Goal: Task Accomplishment & Management: Use online tool/utility

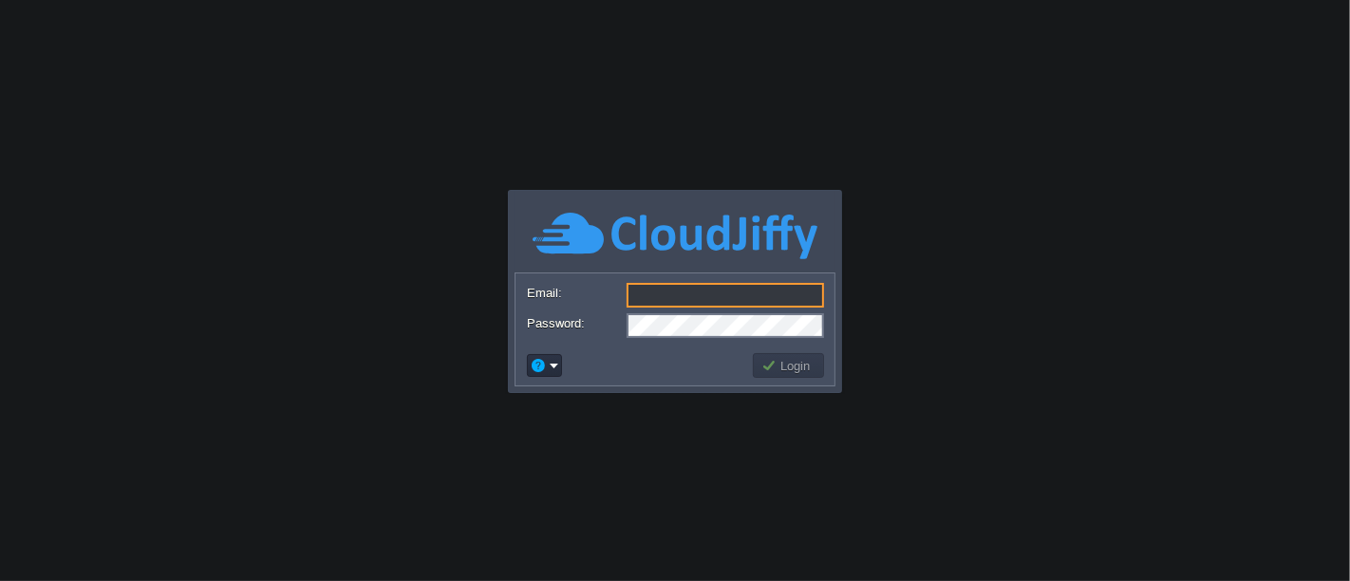
type input "[EMAIL_ADDRESS][DOMAIN_NAME]"
click at [799, 365] on button "Login" at bounding box center [788, 365] width 55 height 17
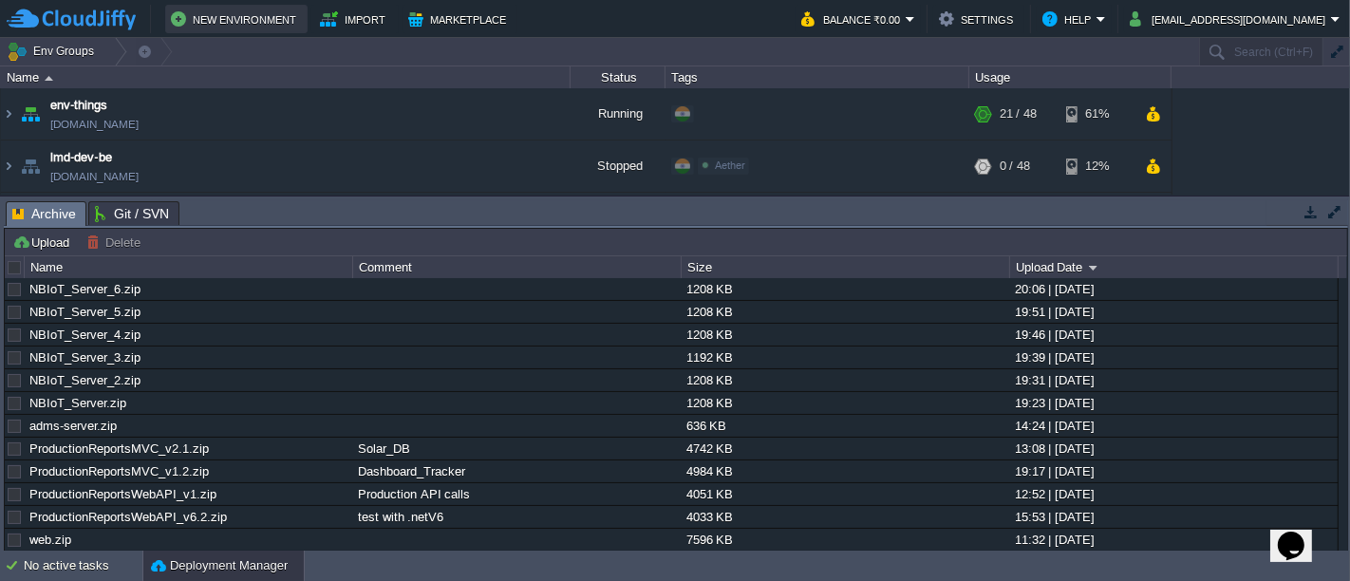
click at [257, 20] on button "New Environment" at bounding box center [236, 19] width 131 height 23
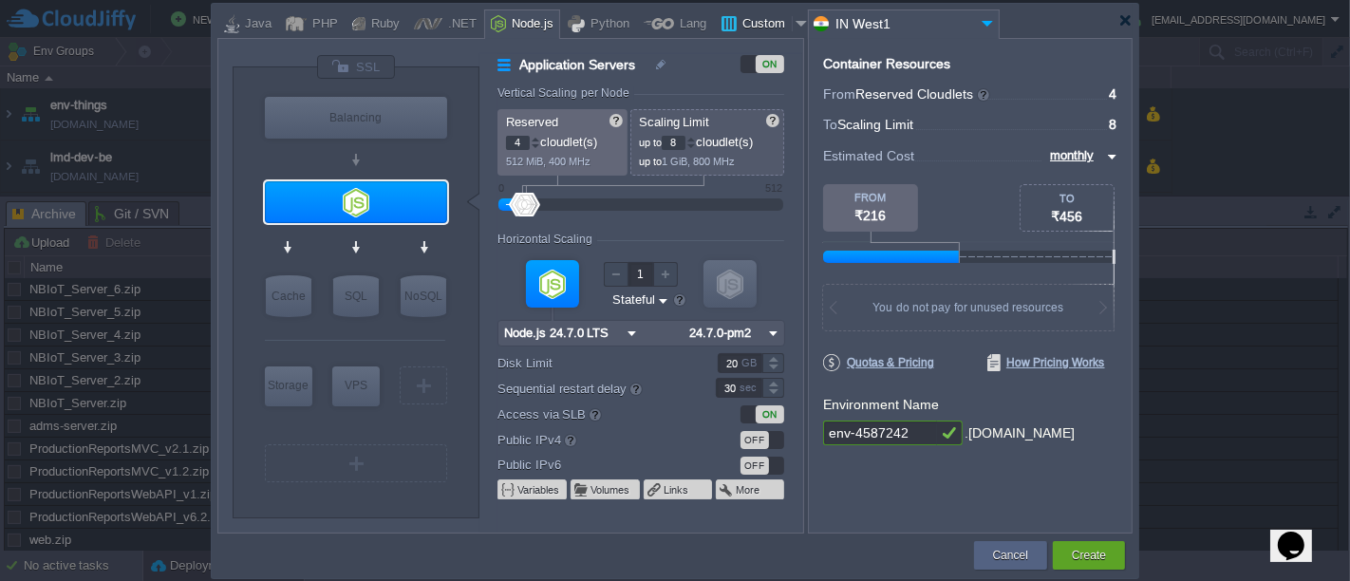
click at [738, 23] on div "Custom" at bounding box center [764, 24] width 55 height 28
type input "Application Servers"
type input "1"
type input "16"
type input "Docker Image"
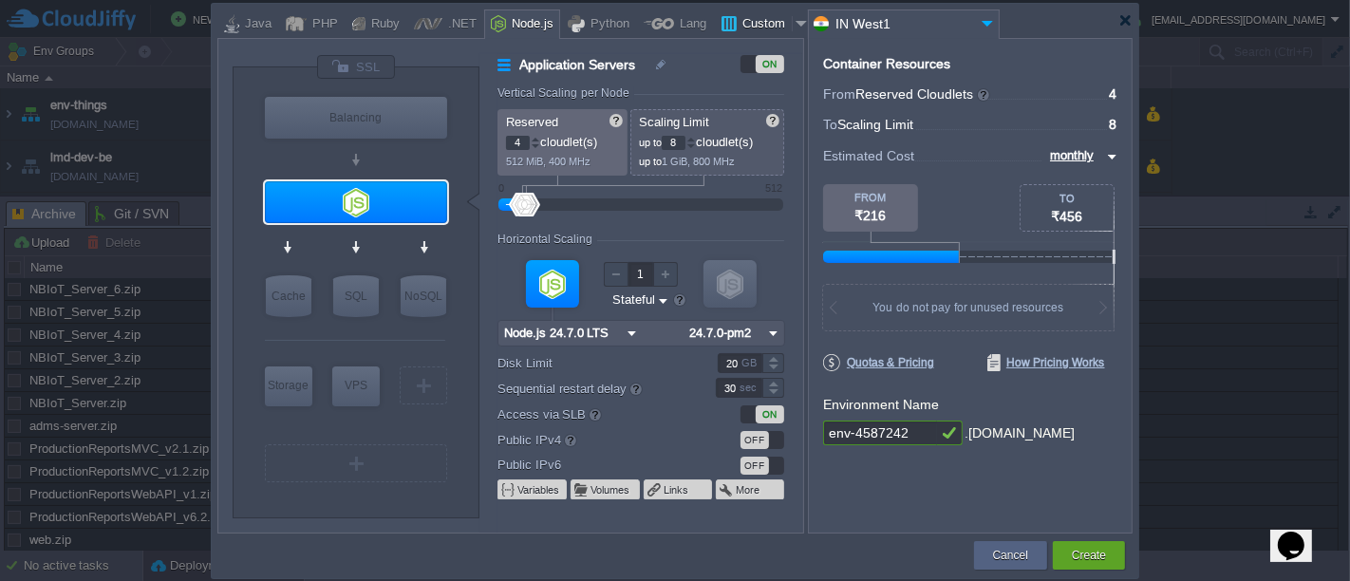
type input "Stateless"
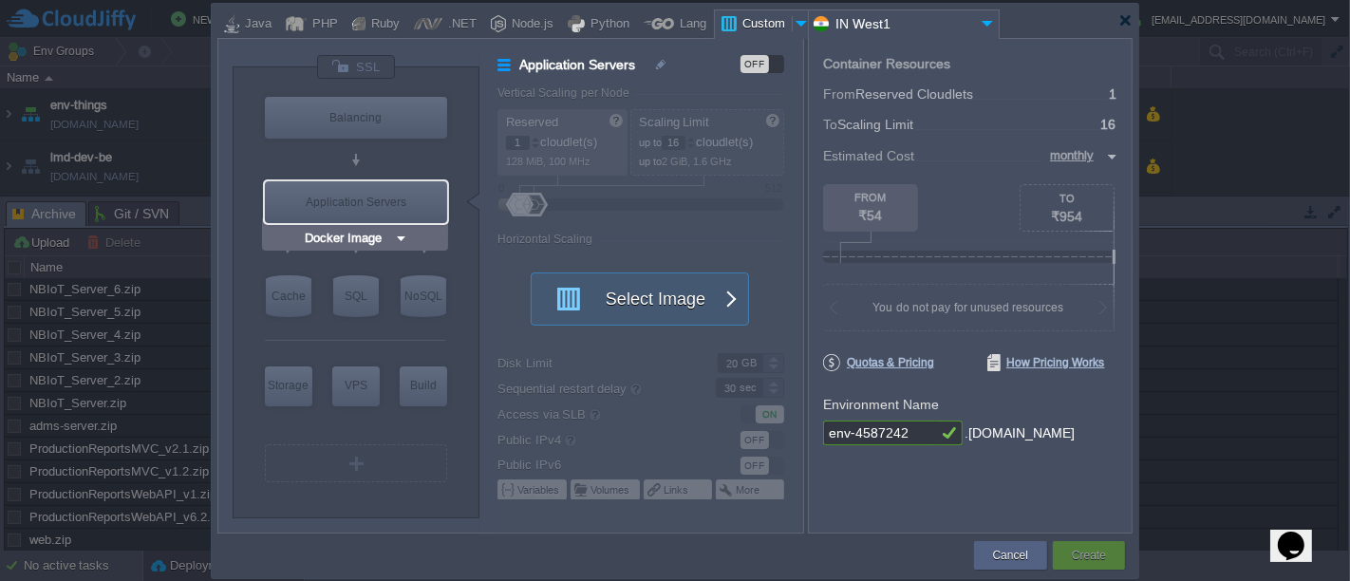
click at [401, 236] on img at bounding box center [401, 238] width 14 height 19
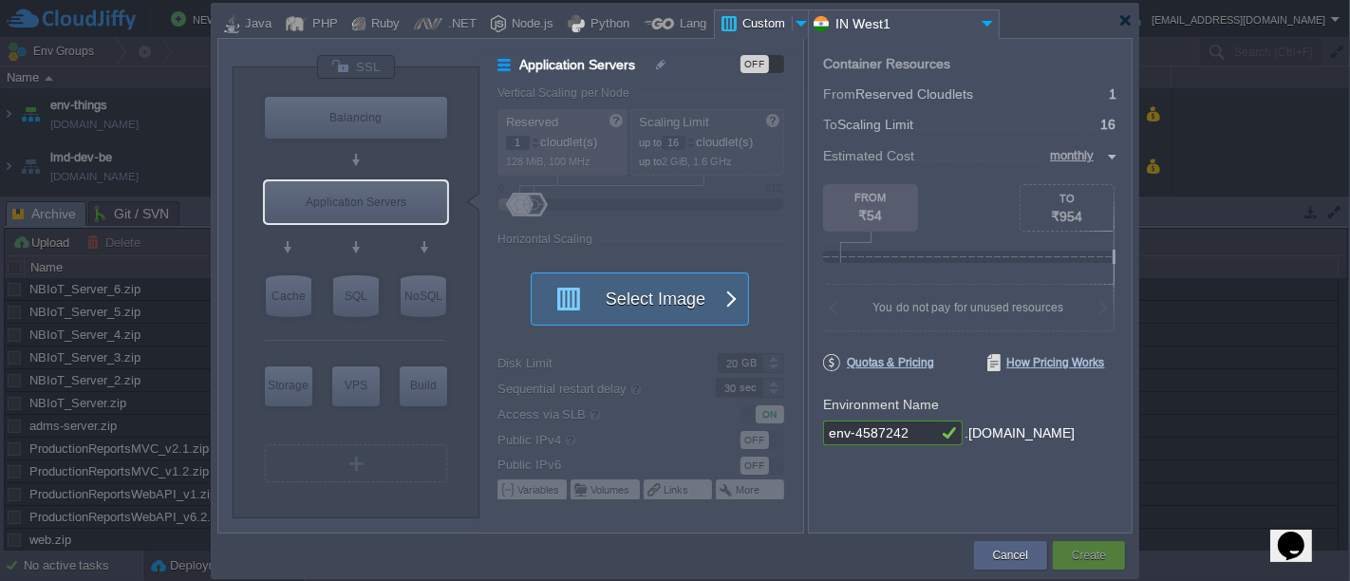
click at [577, 291] on button "Select Image" at bounding box center [629, 298] width 171 height 51
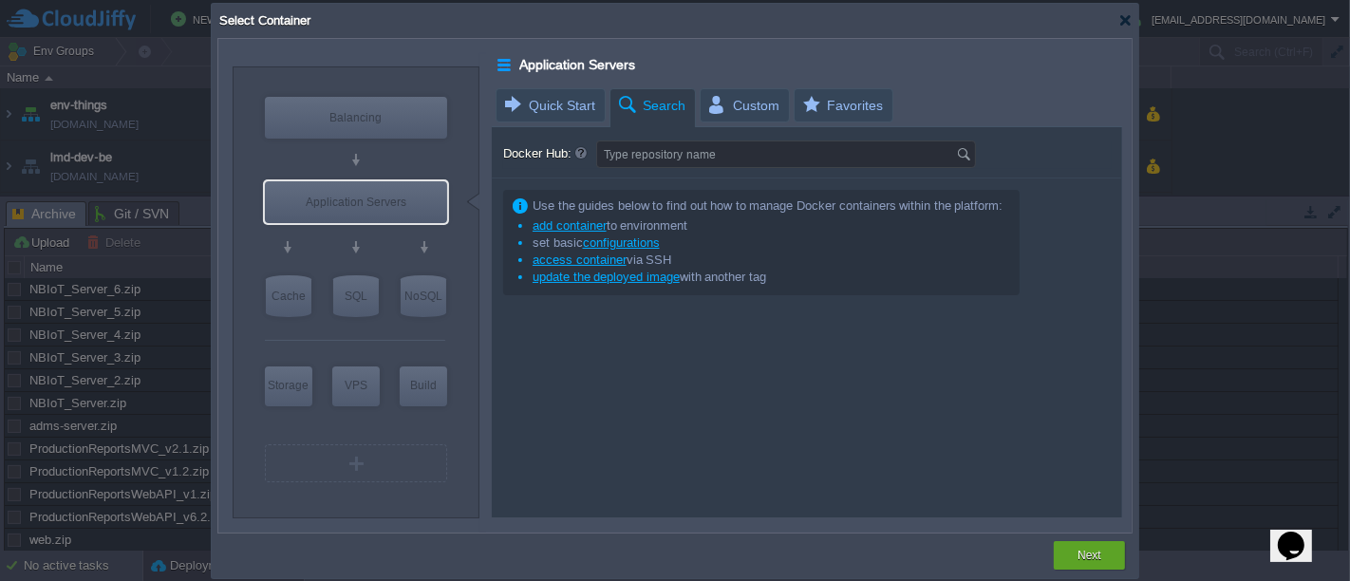
click at [643, 99] on span "Search" at bounding box center [650, 105] width 69 height 33
click at [615, 153] on input "Docker Hub:" at bounding box center [776, 154] width 359 height 26
click at [1121, 23] on div at bounding box center [1125, 20] width 14 height 14
type input "ubun"
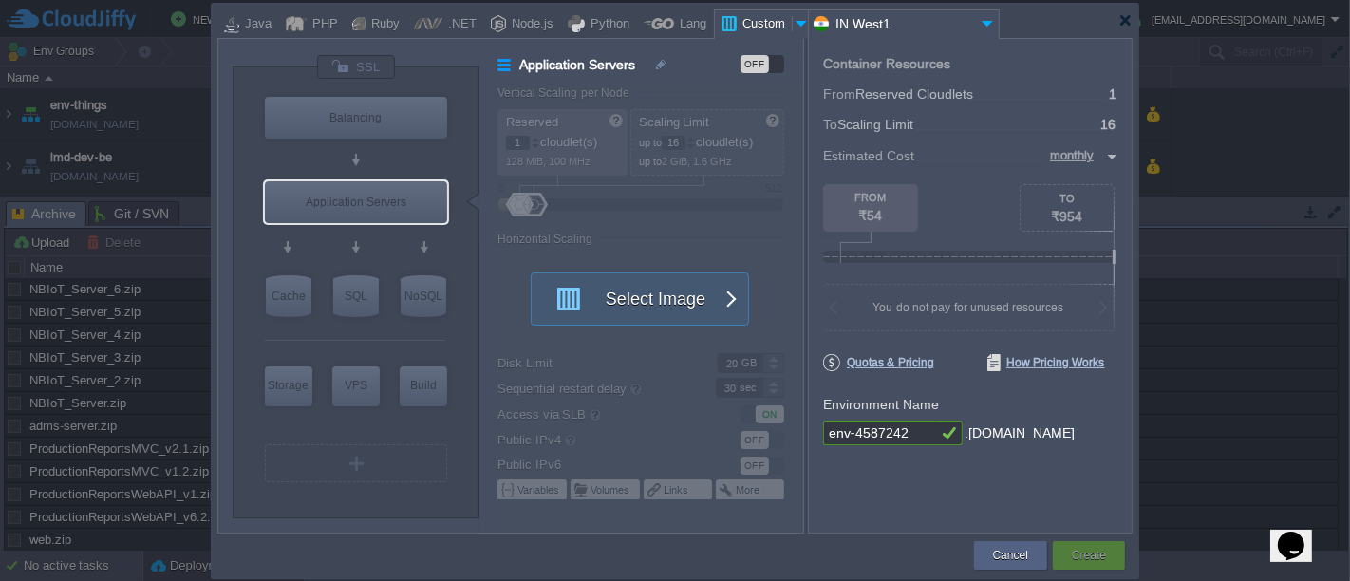
click at [793, 17] on div at bounding box center [802, 23] width 19 height 28
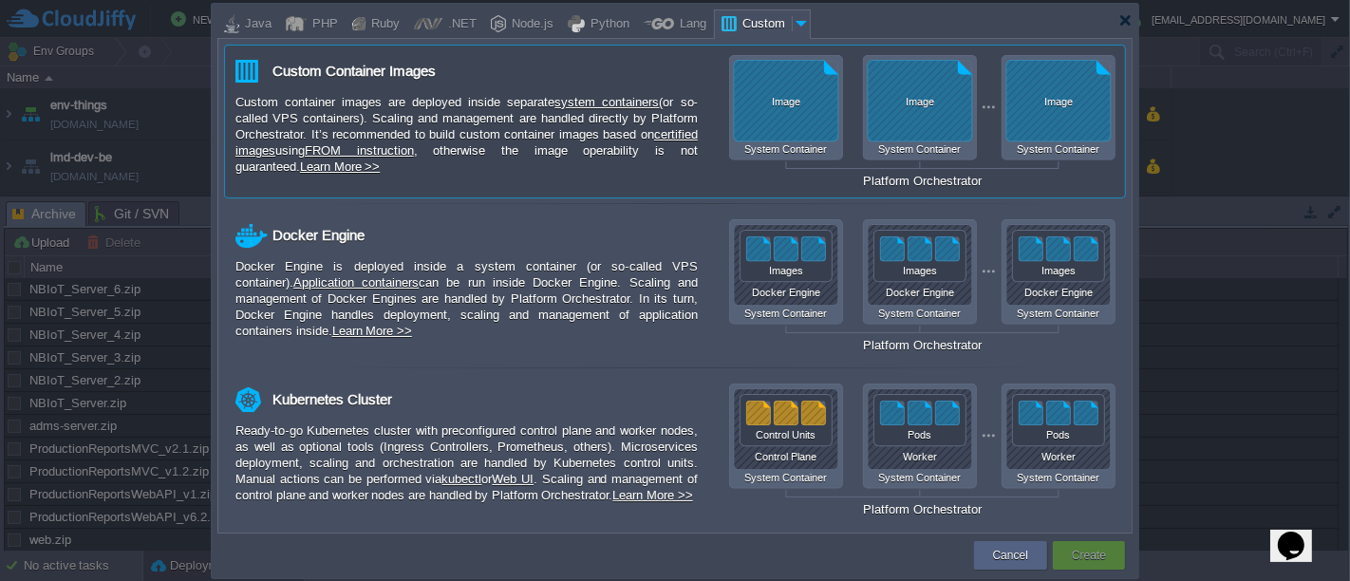
click at [341, 98] on div "Custom container images are deployed inside separate system containers (or so-c…" at bounding box center [466, 134] width 462 height 81
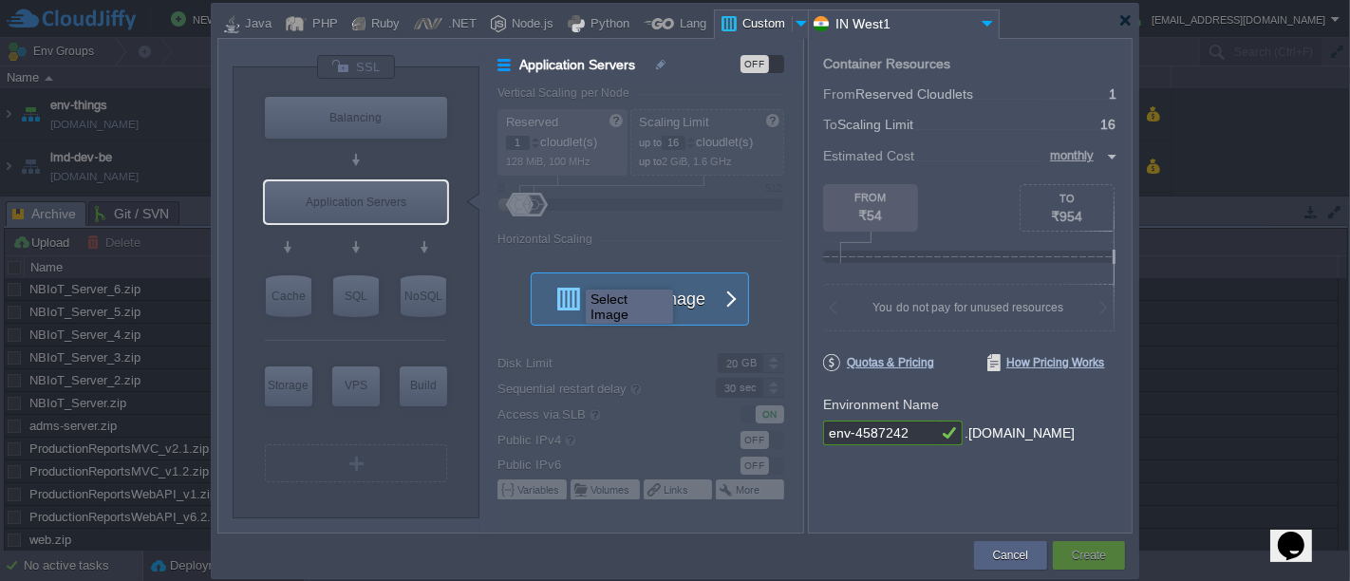
click at [570, 290] on button "Select Image" at bounding box center [629, 298] width 171 height 51
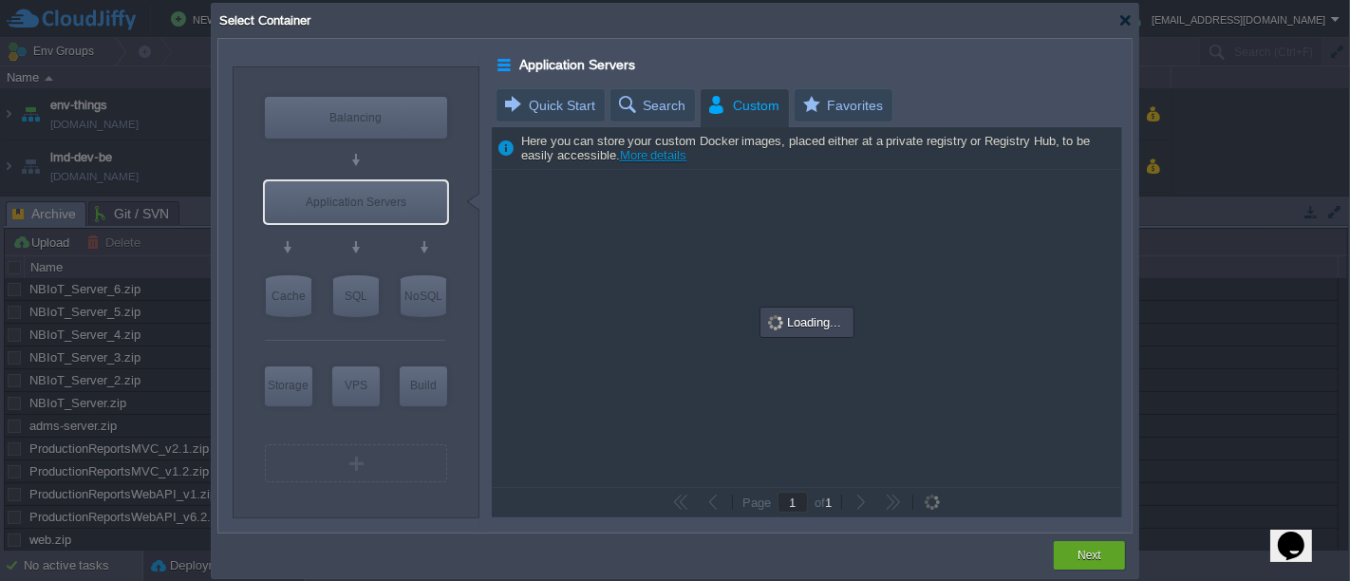
click at [742, 99] on span "Custom" at bounding box center [742, 105] width 73 height 33
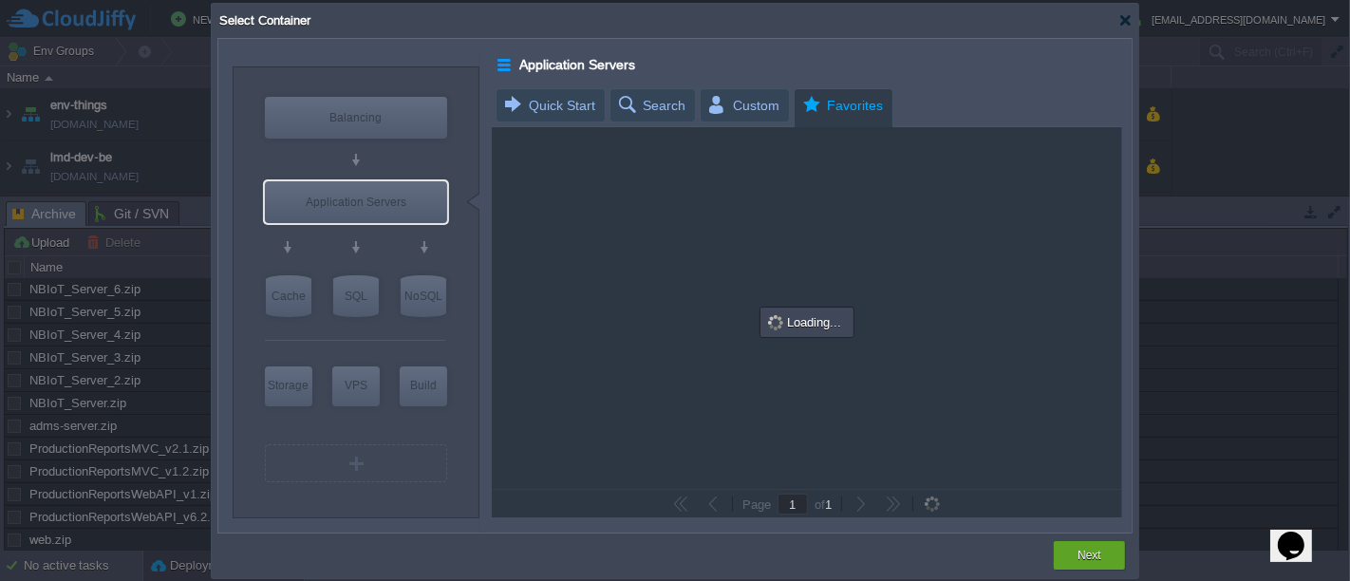
click at [823, 107] on span "Favorites" at bounding box center [841, 105] width 83 height 33
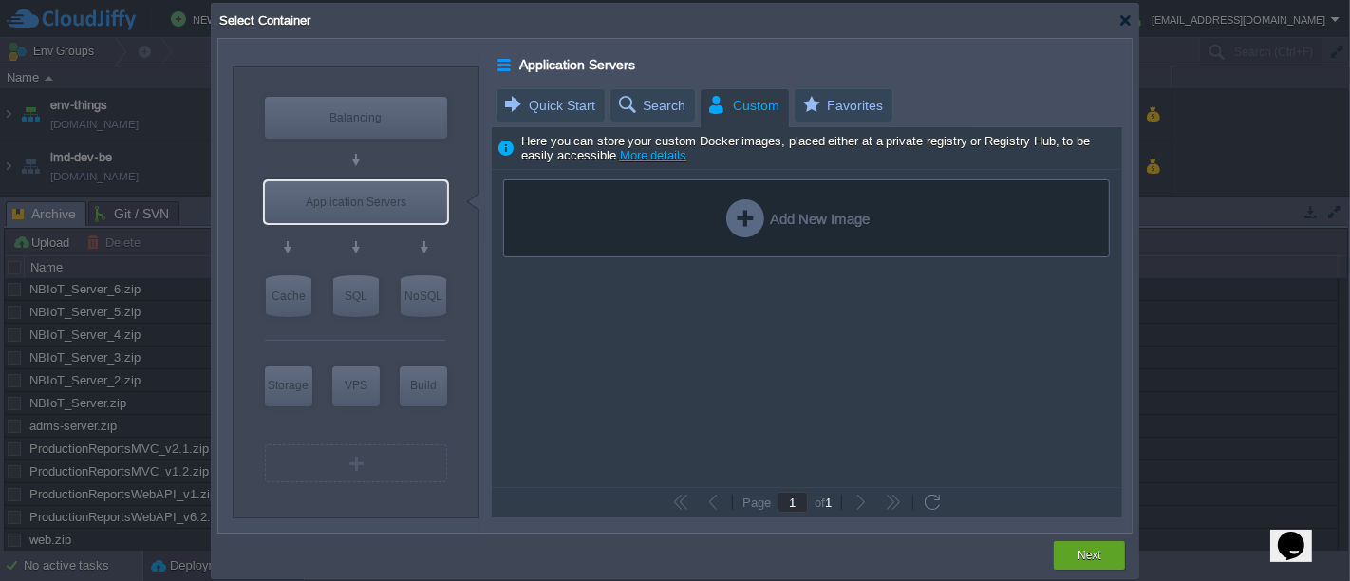
click at [723, 107] on span "Custom" at bounding box center [742, 105] width 73 height 33
click at [565, 103] on span "Quick Start" at bounding box center [548, 105] width 93 height 32
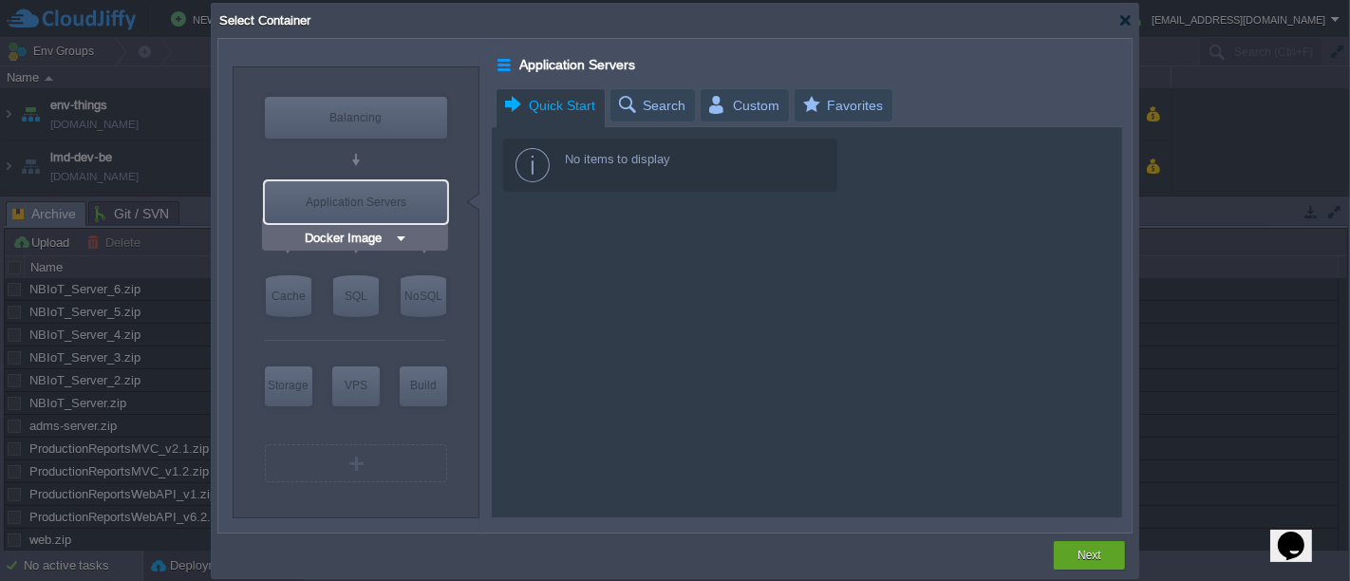
click at [358, 236] on input "Docker Image" at bounding box center [347, 238] width 93 height 19
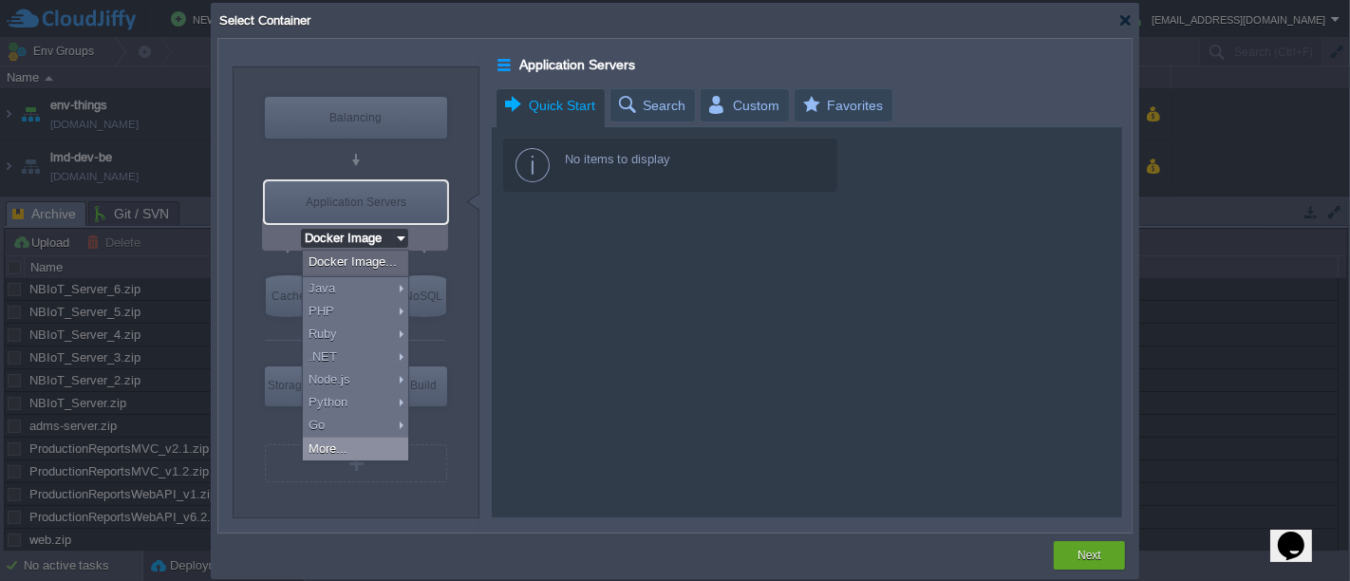
click at [358, 441] on div "More..." at bounding box center [355, 449] width 105 height 23
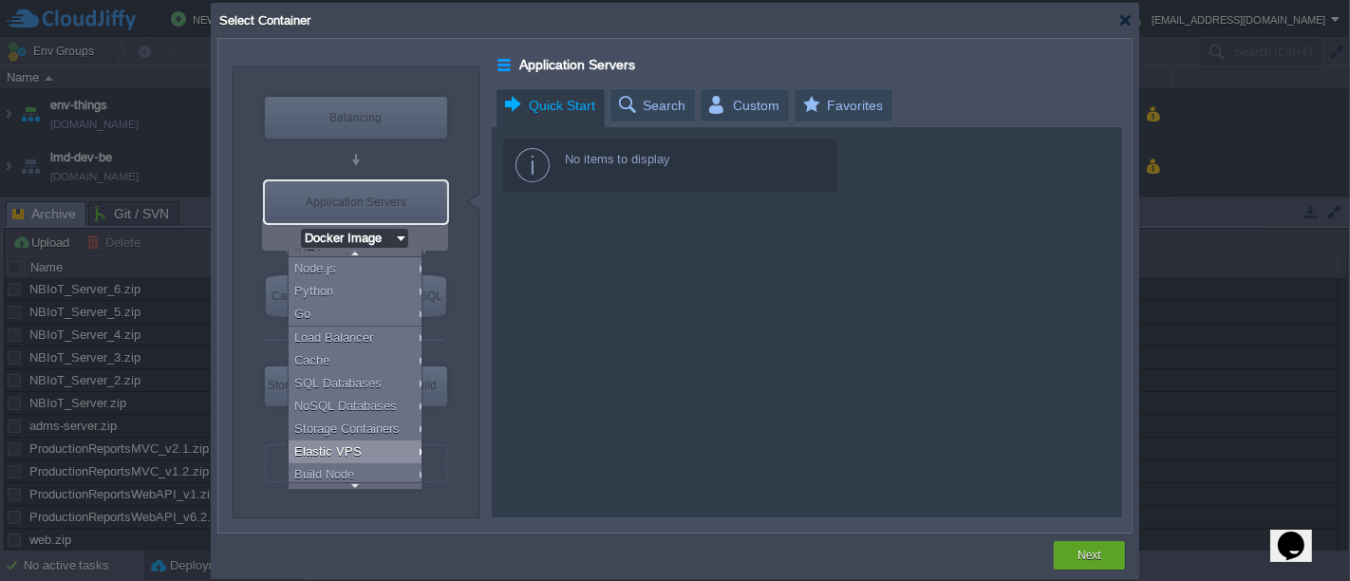
scroll to position [130, 0]
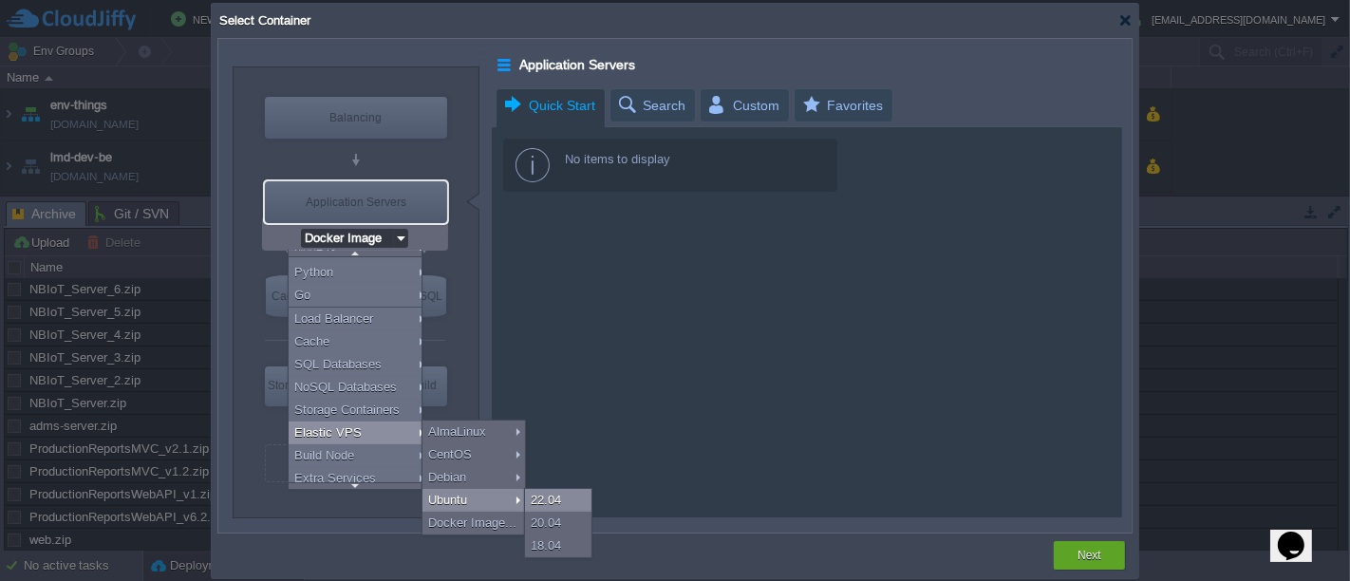
click at [545, 497] on div "22.04" at bounding box center [558, 500] width 66 height 23
type input "Elastic VPS"
type input "4"
type input "Ubuntu 22.04"
type input "22.04"
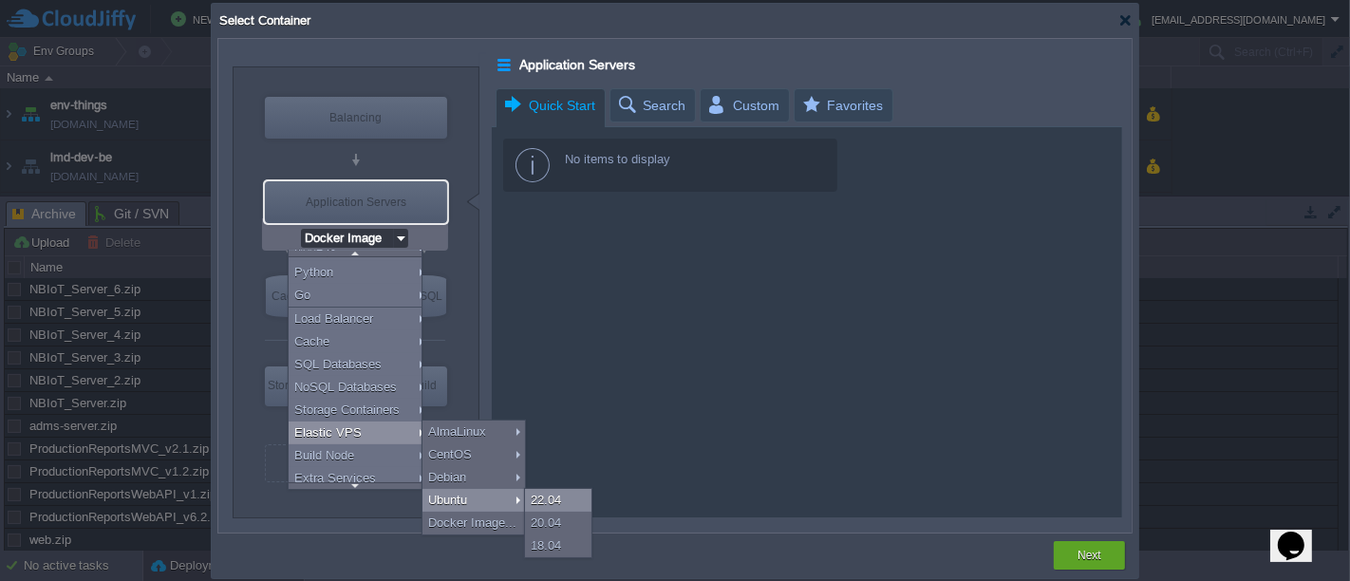
type input "Stateful"
type input "Ubuntu 22.04"
type input "Elastic VPS"
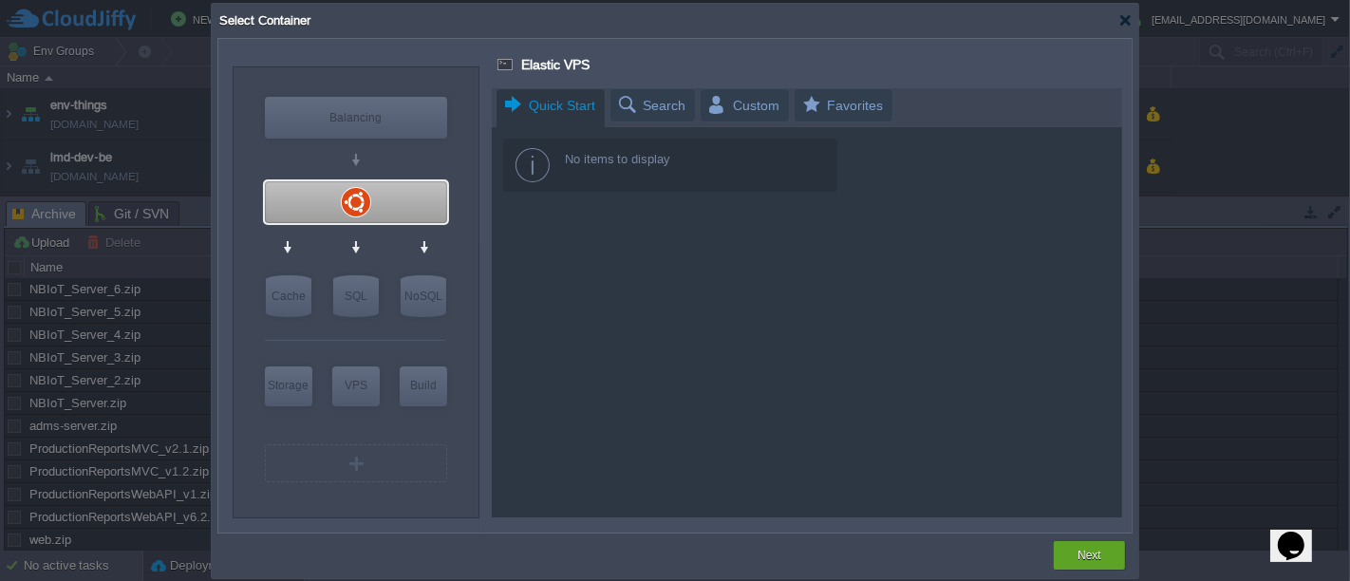
type input "Docker Image"
click at [1078, 550] on button "Next" at bounding box center [1090, 555] width 24 height 19
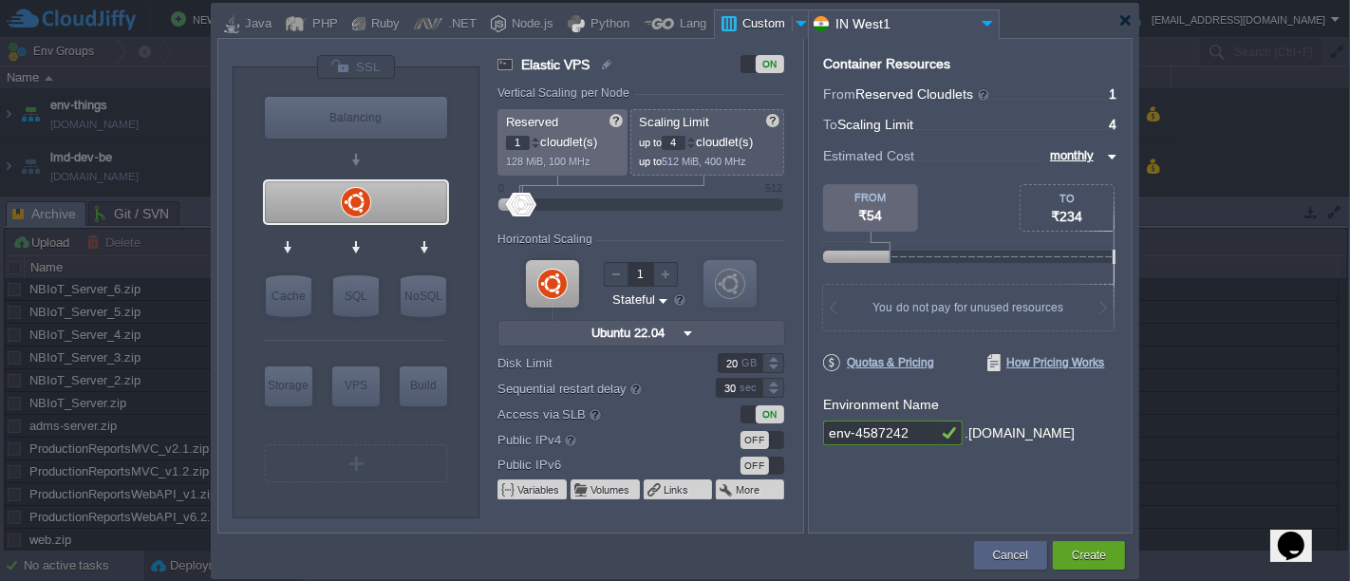
type input "1"
type input "6"
type input "9"
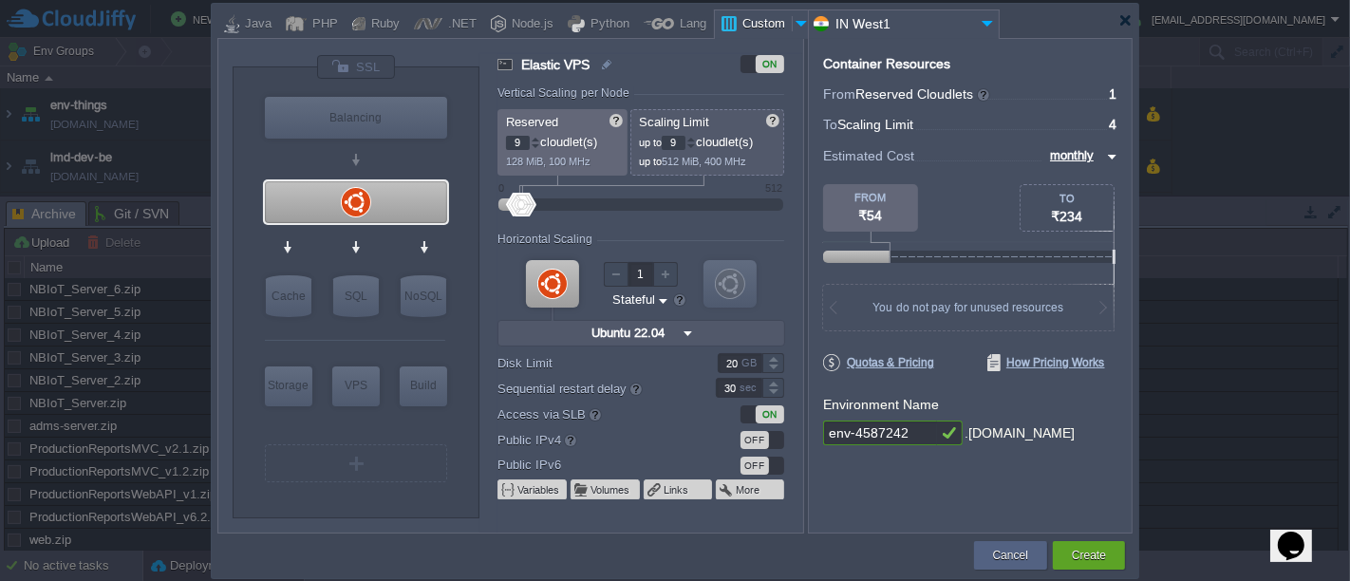
type input "10"
type input "13"
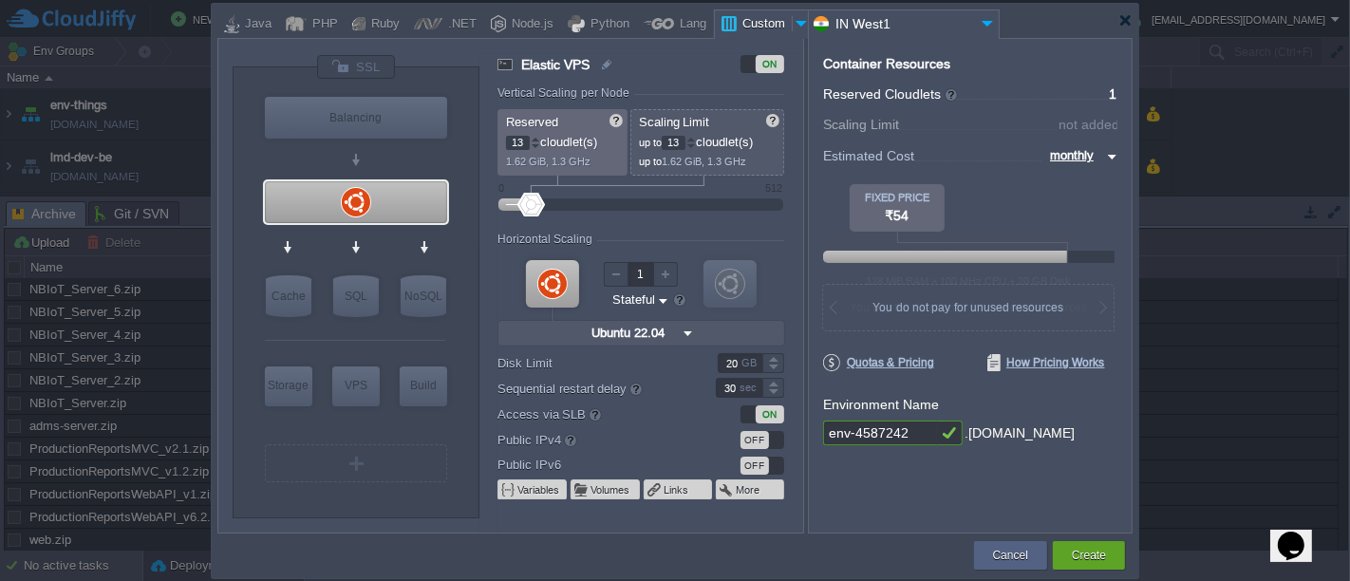
type input "14"
type input "18"
type input "22"
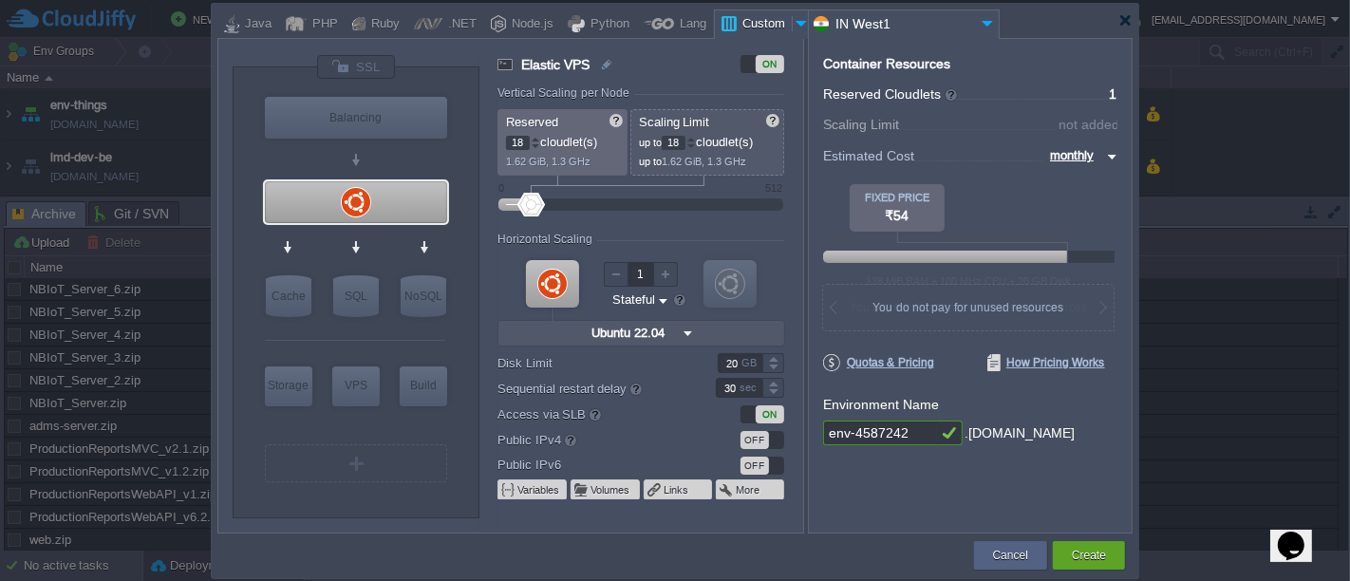
type input "22"
type input "24"
type input "26"
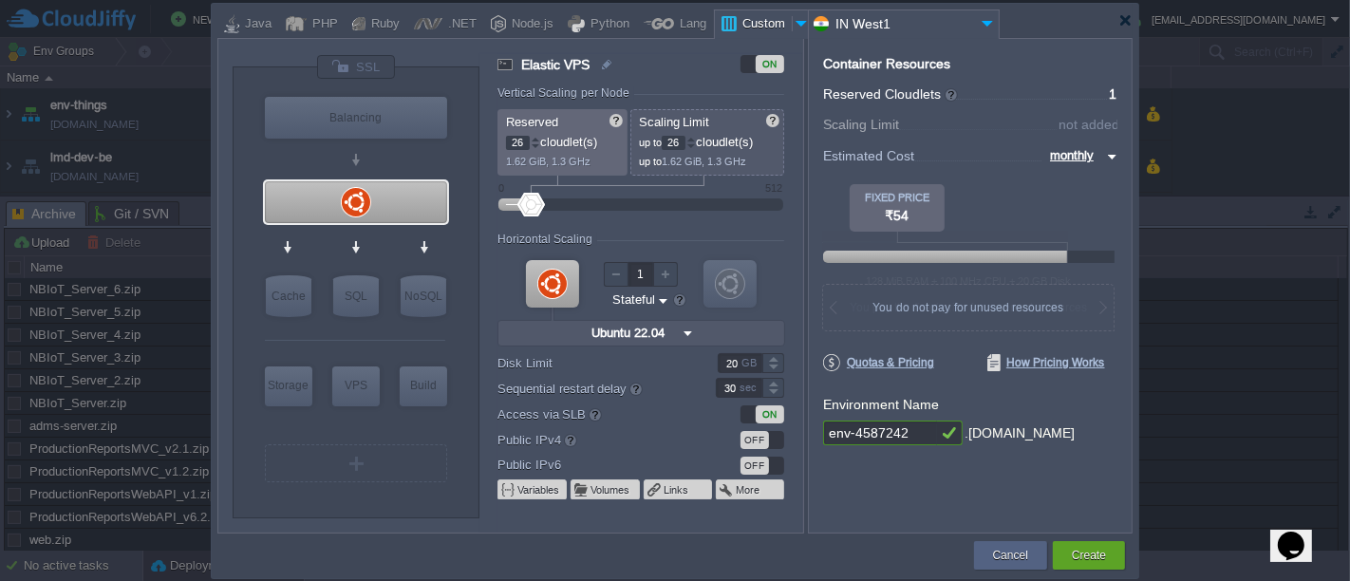
type input "28"
type input "32"
type input "34"
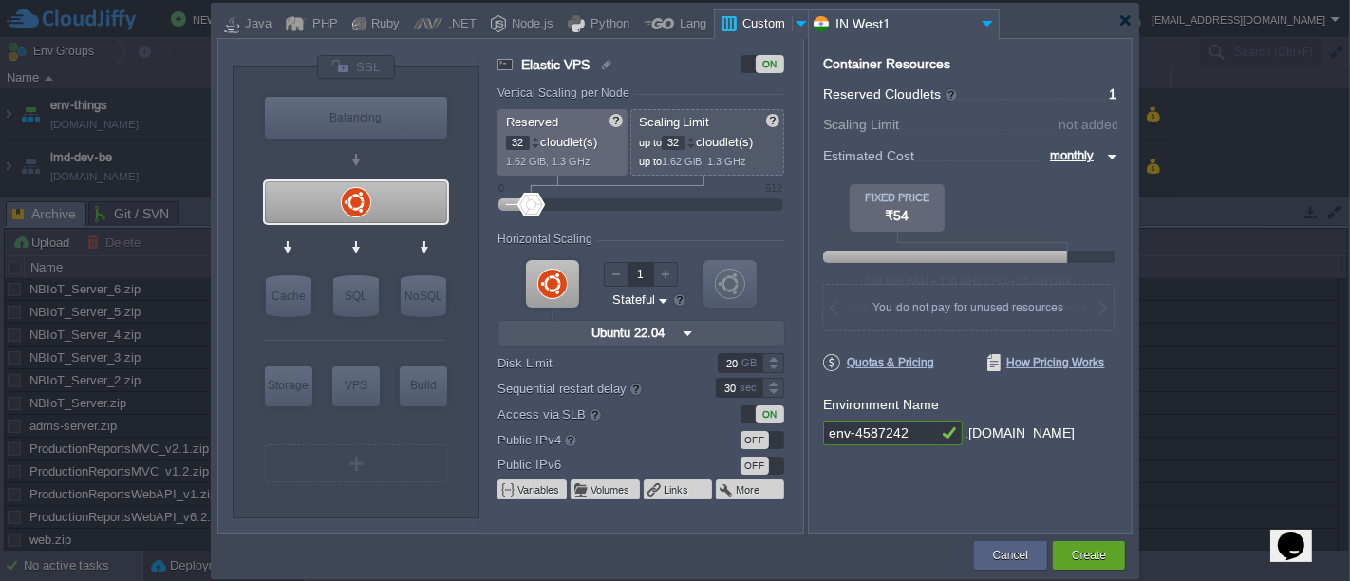
type input "34"
type input "38"
type input "40"
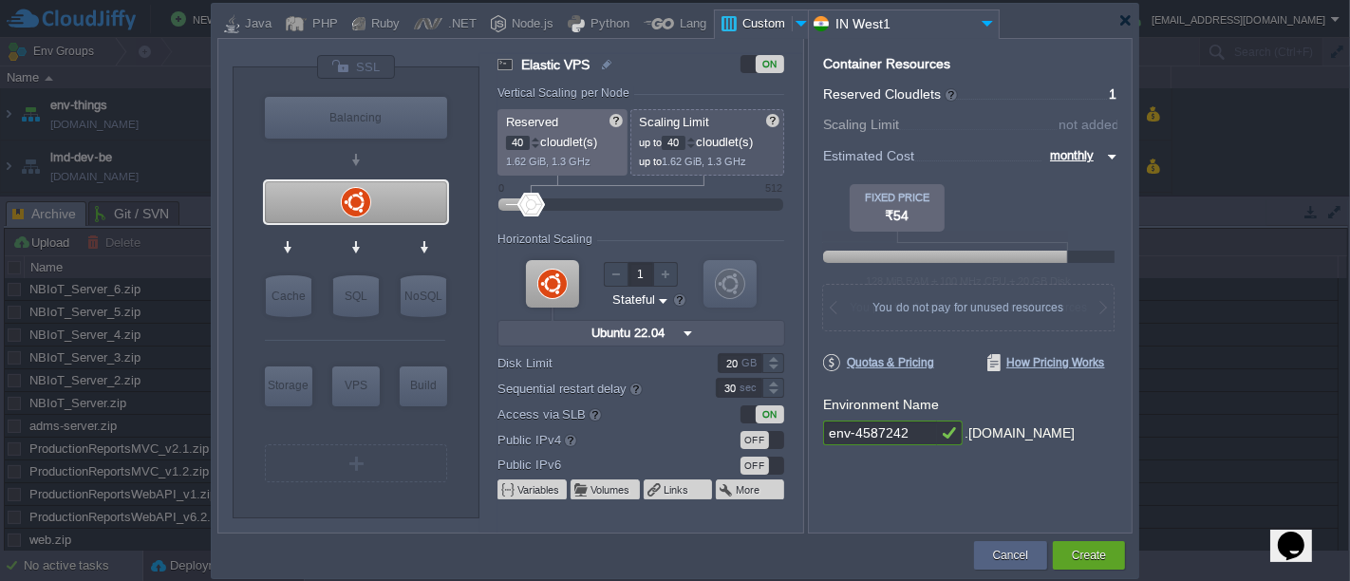
type input "42"
type input "46"
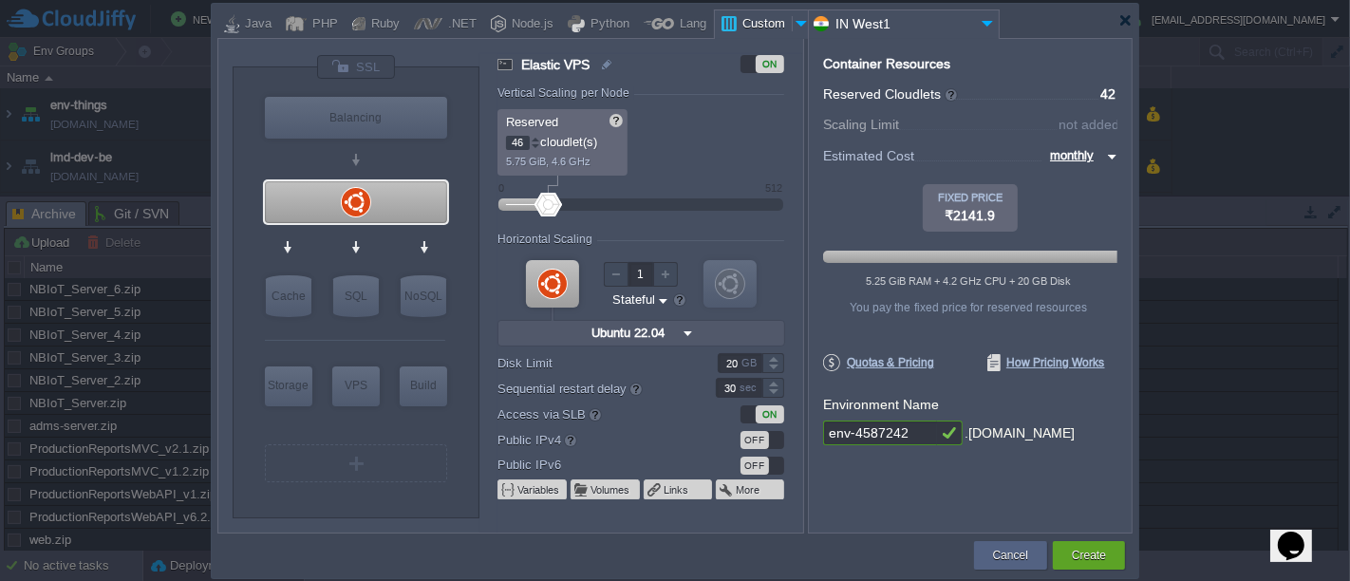
type input "48"
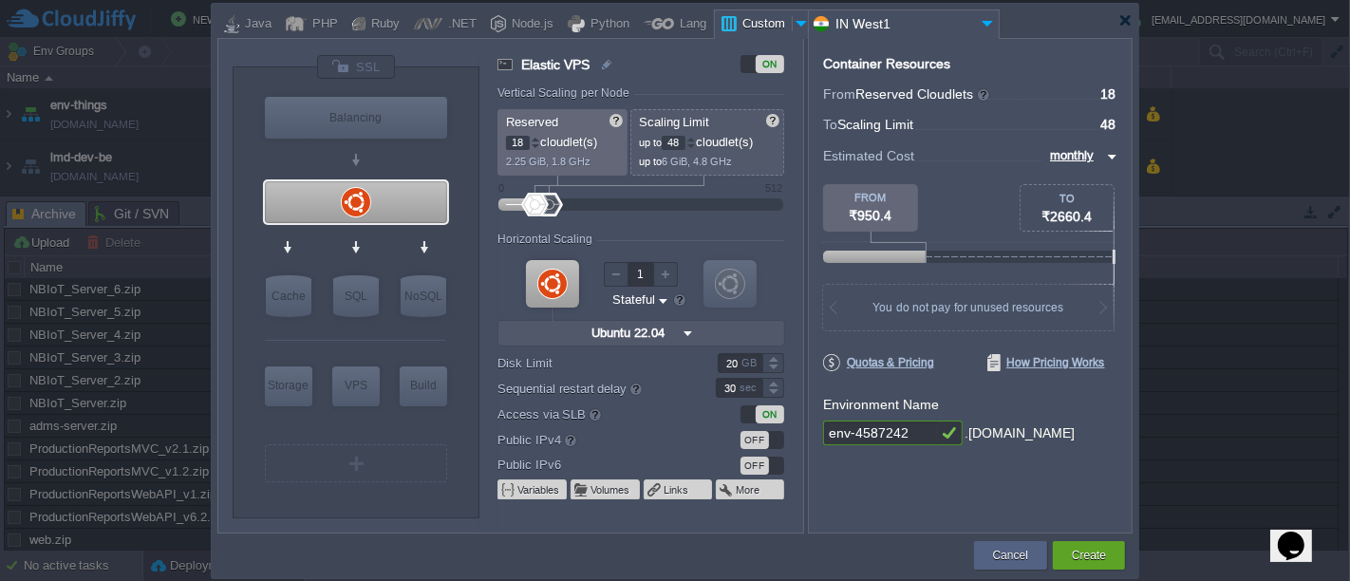
type input "15"
drag, startPoint x: 517, startPoint y: 203, endPoint x: 534, endPoint y: 208, distance: 16.8
click at [534, 208] on div at bounding box center [640, 205] width 243 height 21
type input "15"
type input "5"
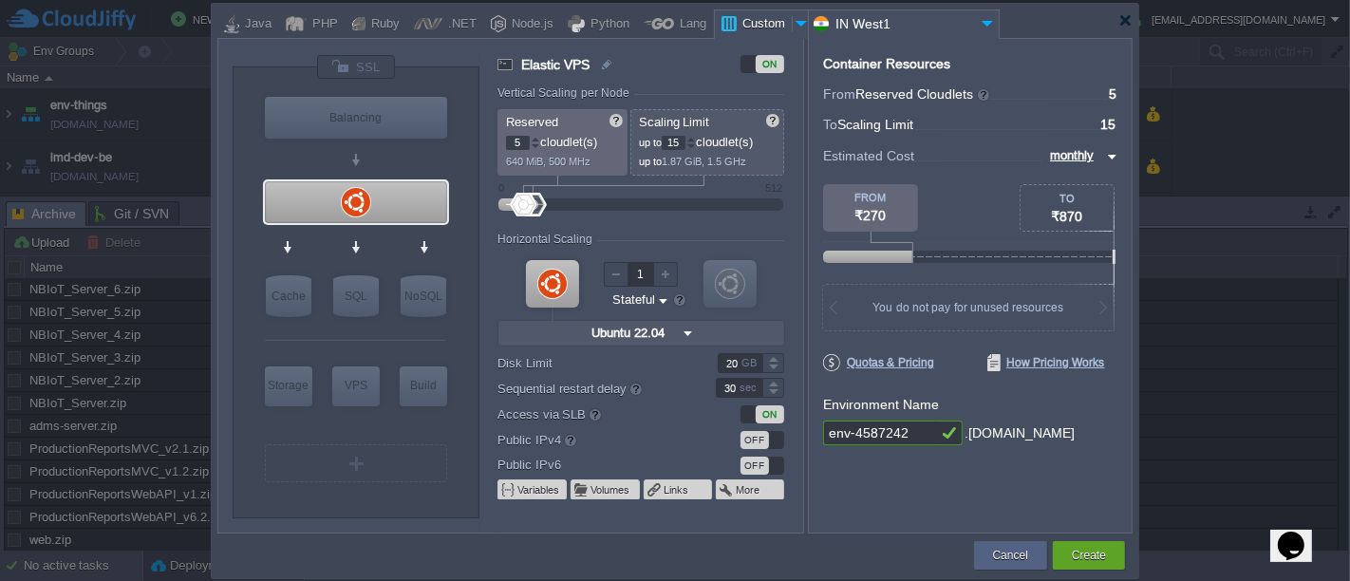
drag, startPoint x: 534, startPoint y: 202, endPoint x: 524, endPoint y: 208, distance: 11.1
click at [524, 208] on div at bounding box center [640, 205] width 243 height 21
click at [686, 142] on input "15" at bounding box center [674, 143] width 24 height 14
type input "18"
click at [523, 137] on input "5" at bounding box center [518, 143] width 24 height 14
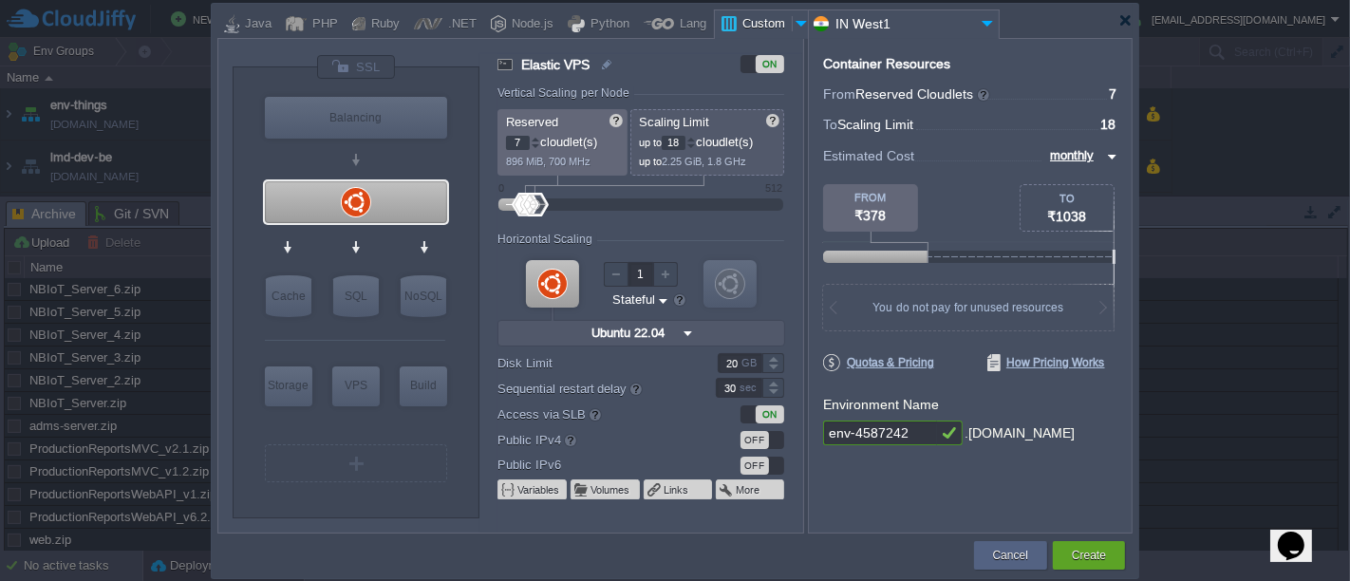
type input "8"
click at [735, 364] on input "20" at bounding box center [740, 363] width 45 height 20
type input "35"
click at [817, 335] on div "Container Resources From Reserved Cloudlets ... = 8 not added To Scaling Limit …" at bounding box center [970, 286] width 325 height 496
click at [1080, 554] on button "Create" at bounding box center [1089, 555] width 34 height 19
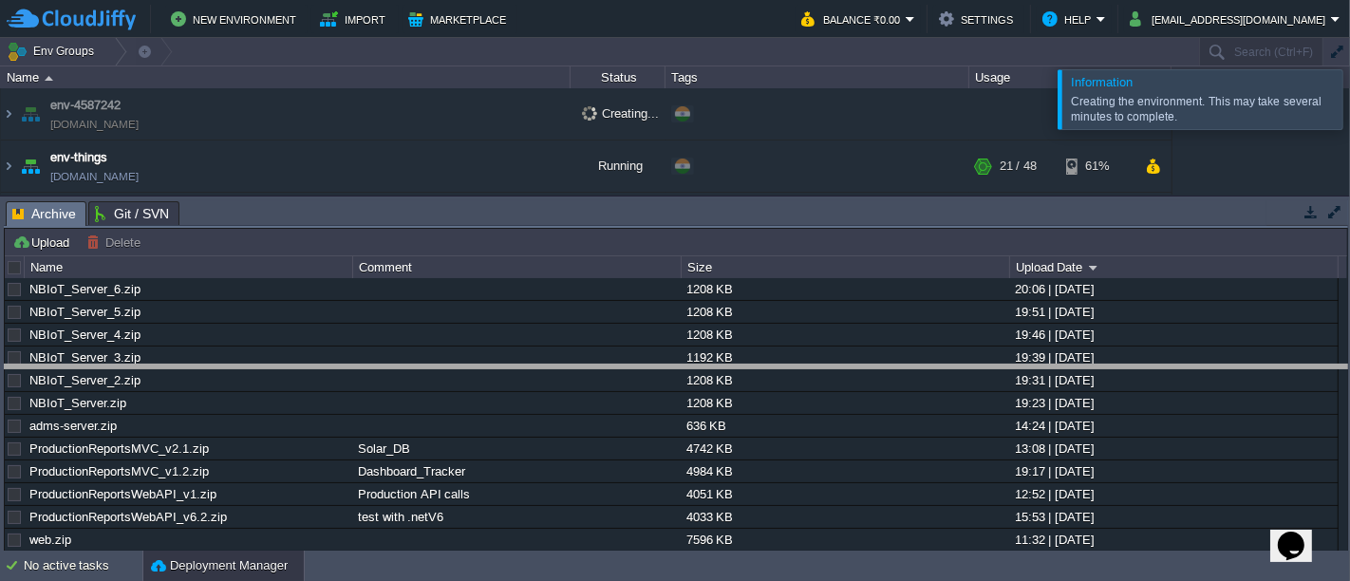
drag, startPoint x: 428, startPoint y: 213, endPoint x: 420, endPoint y: 376, distance: 163.5
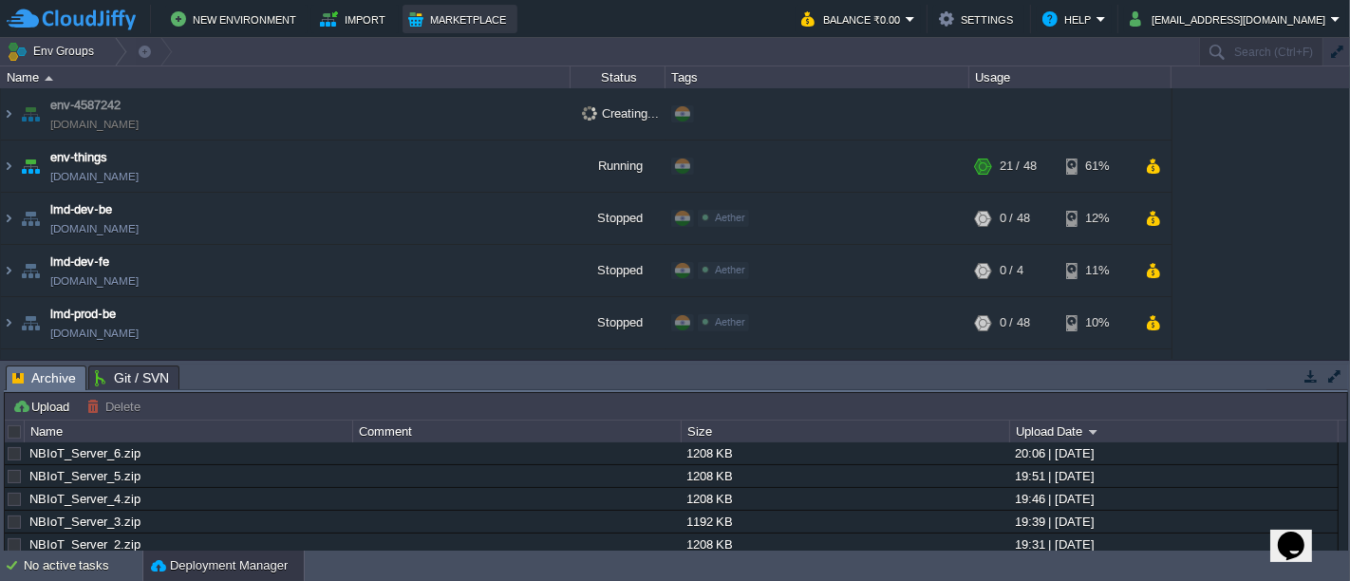
click at [439, 21] on button "Marketplace" at bounding box center [459, 19] width 103 height 23
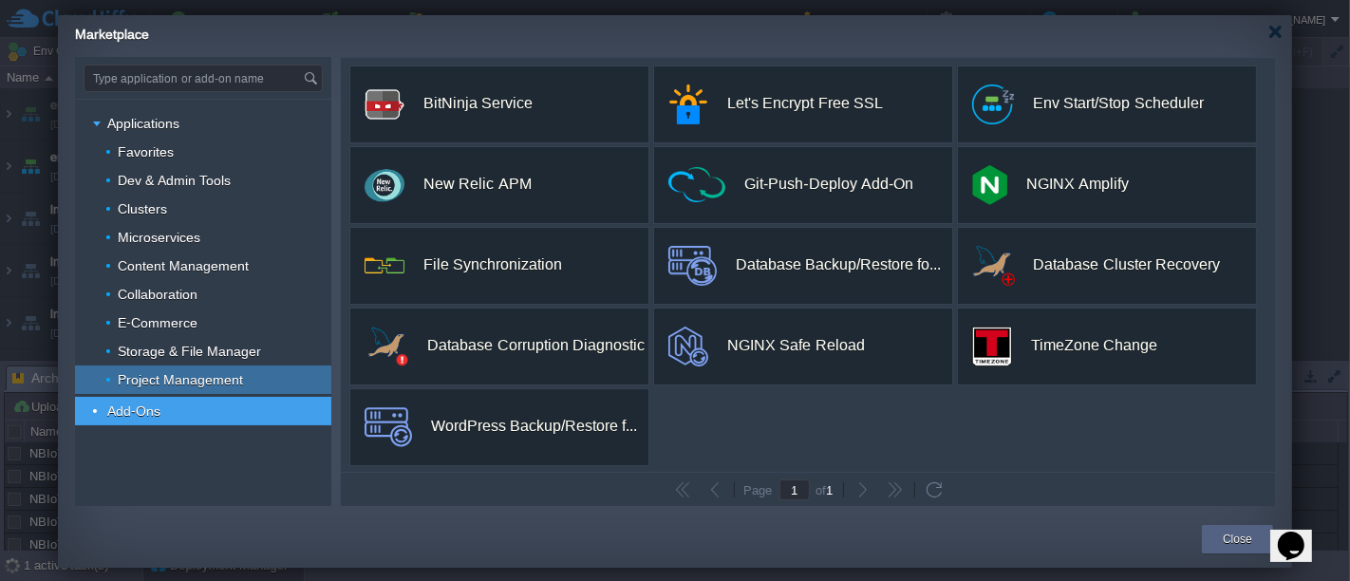
click at [184, 389] on div "Project Management" at bounding box center [203, 380] width 256 height 28
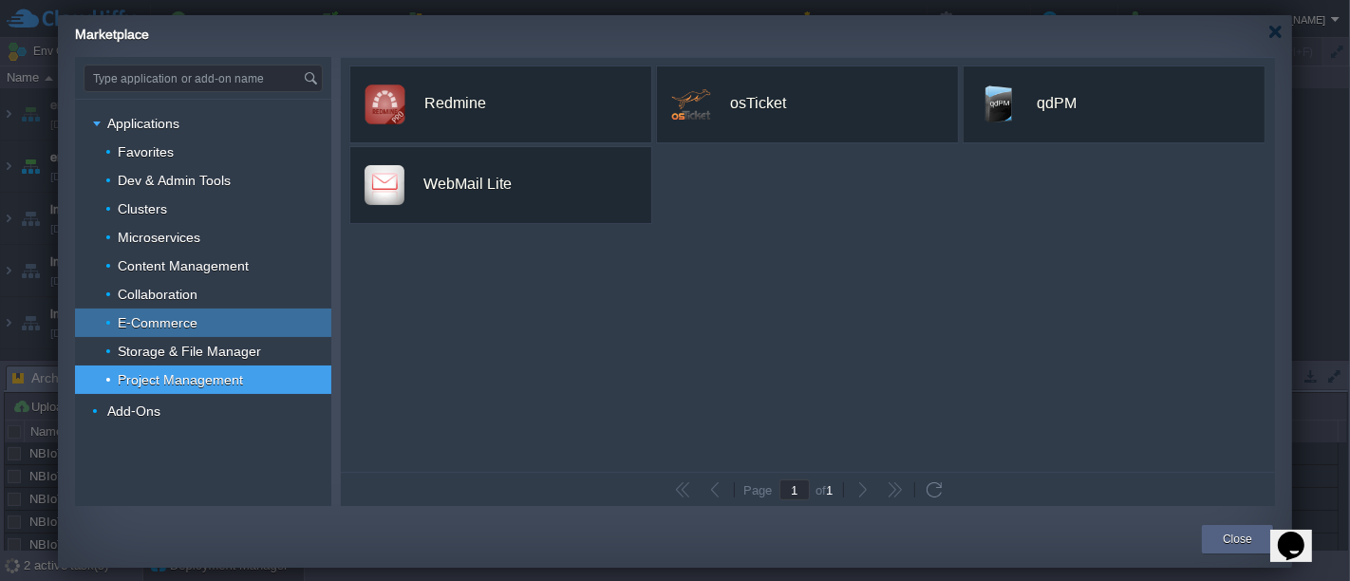
click at [168, 321] on span "E-Commerce" at bounding box center [158, 322] width 85 height 17
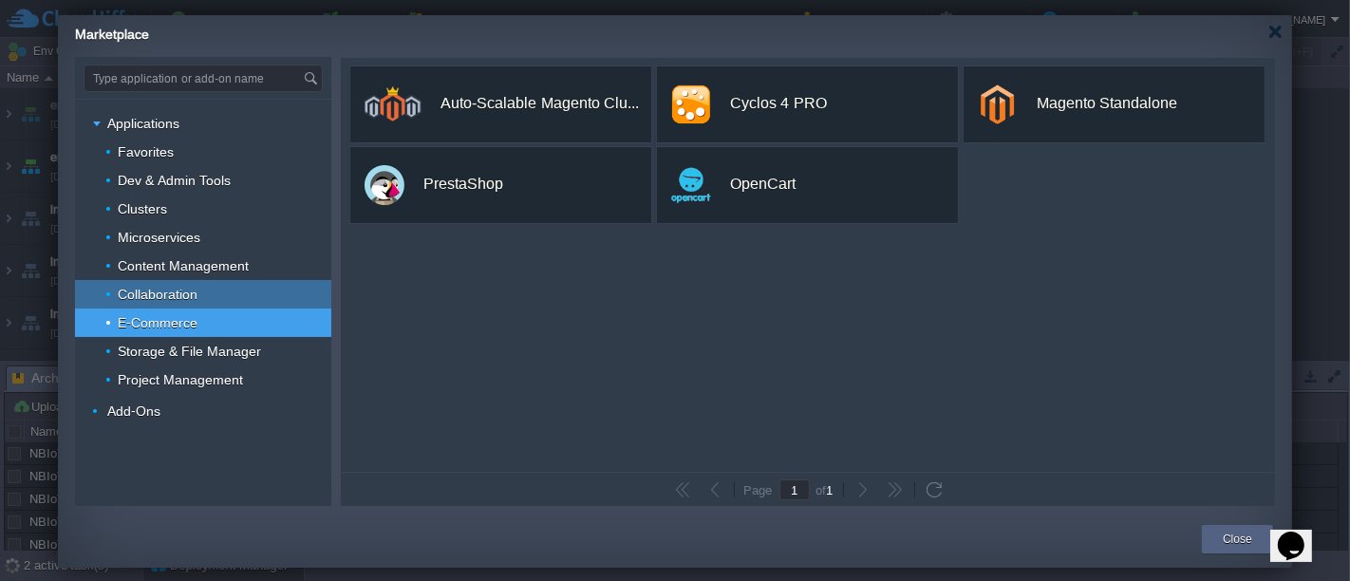
click at [178, 296] on span "Collaboration" at bounding box center [158, 294] width 85 height 17
type input "Type application or add-on name"
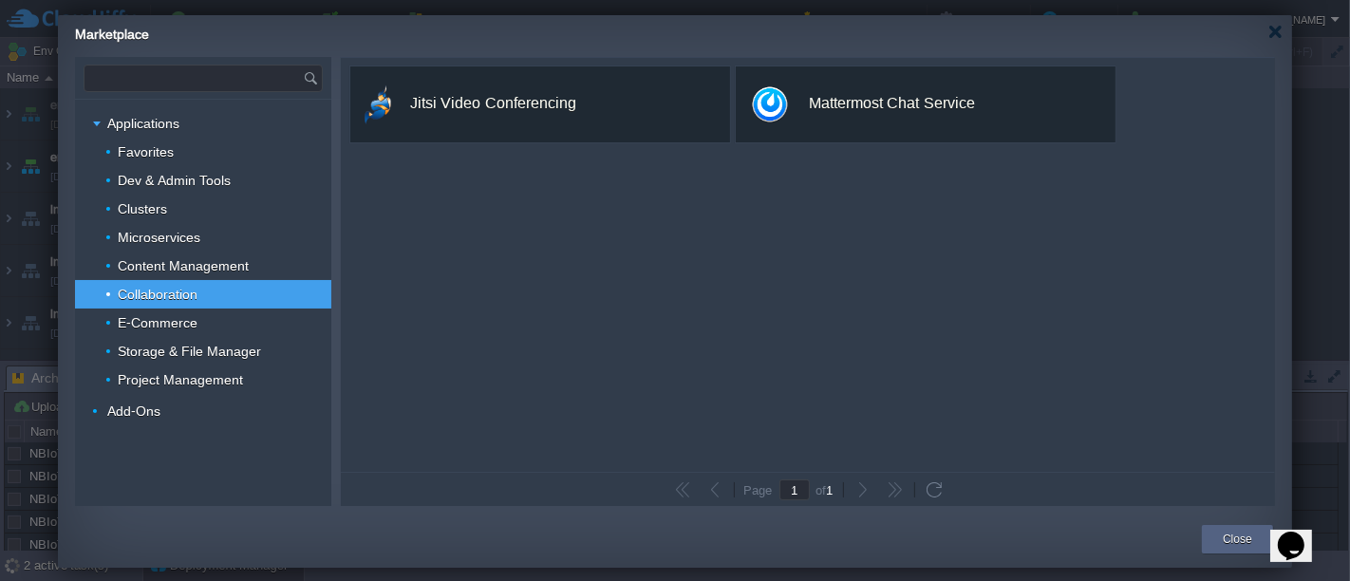
click at [184, 83] on input "text" at bounding box center [194, 79] width 218 height 26
type input "openp"
click at [1231, 533] on button "Close" at bounding box center [1237, 539] width 29 height 19
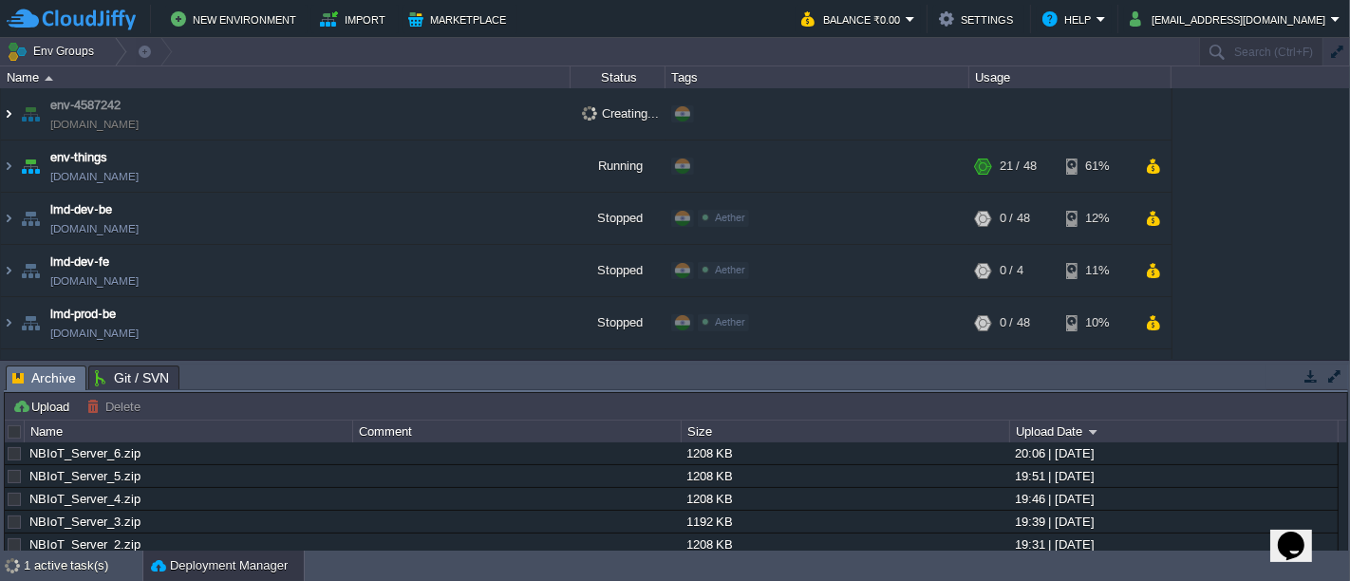
click at [4, 112] on img at bounding box center [8, 113] width 15 height 51
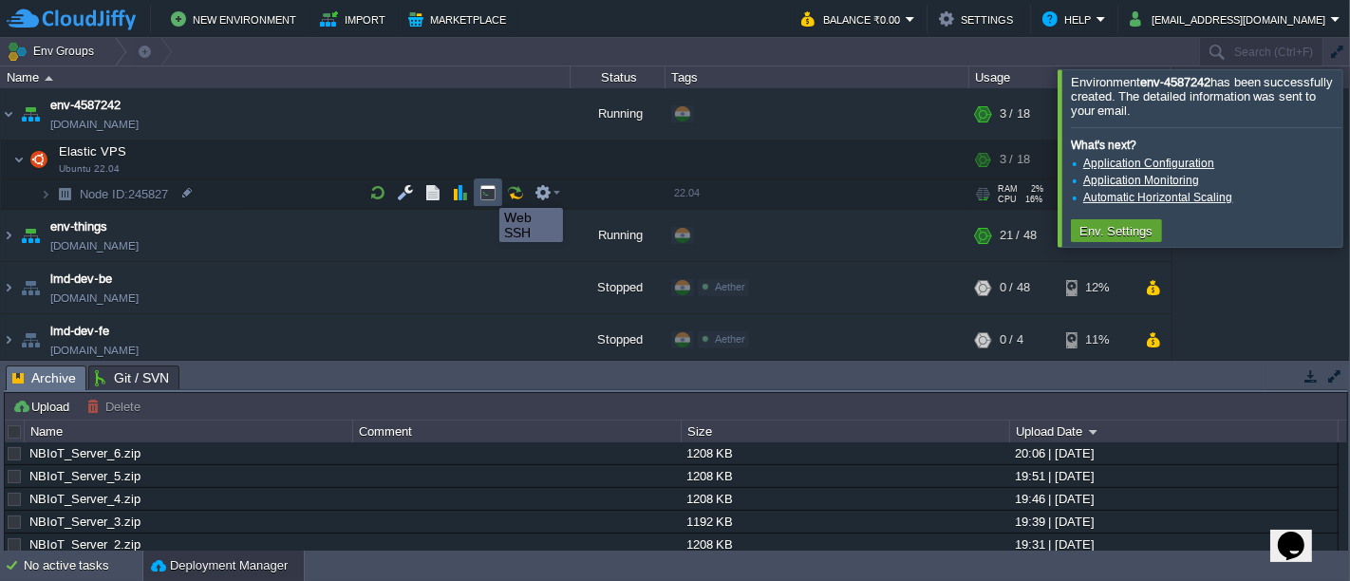
click at [485, 191] on button "button" at bounding box center [487, 192] width 17 height 17
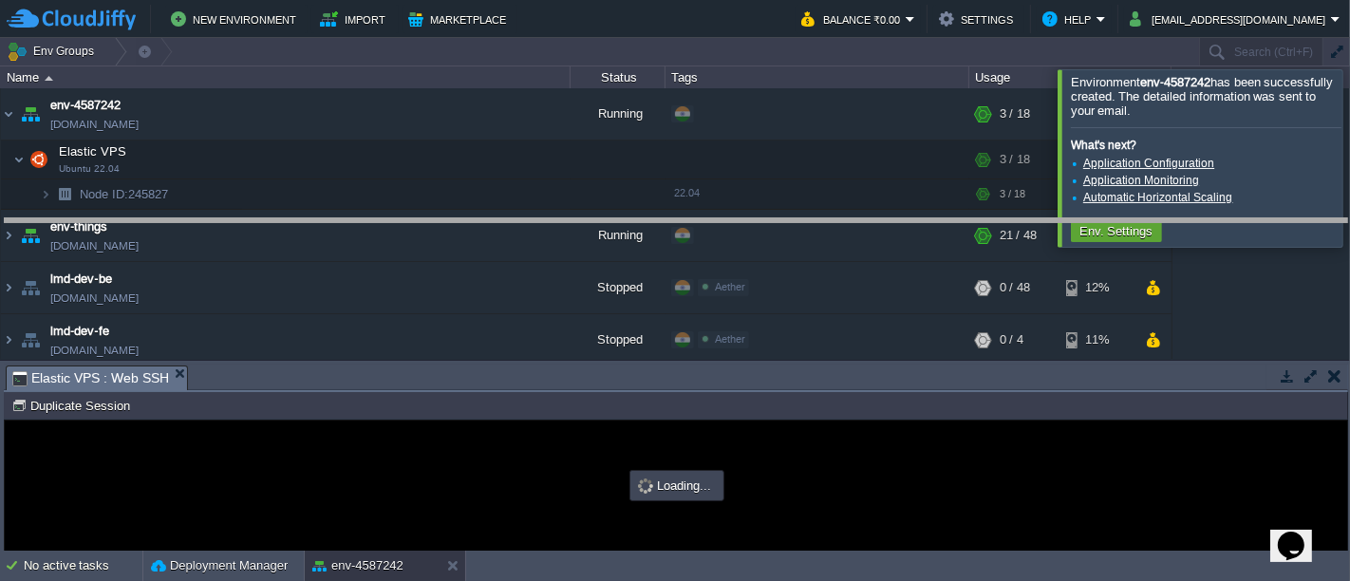
type input "#000000"
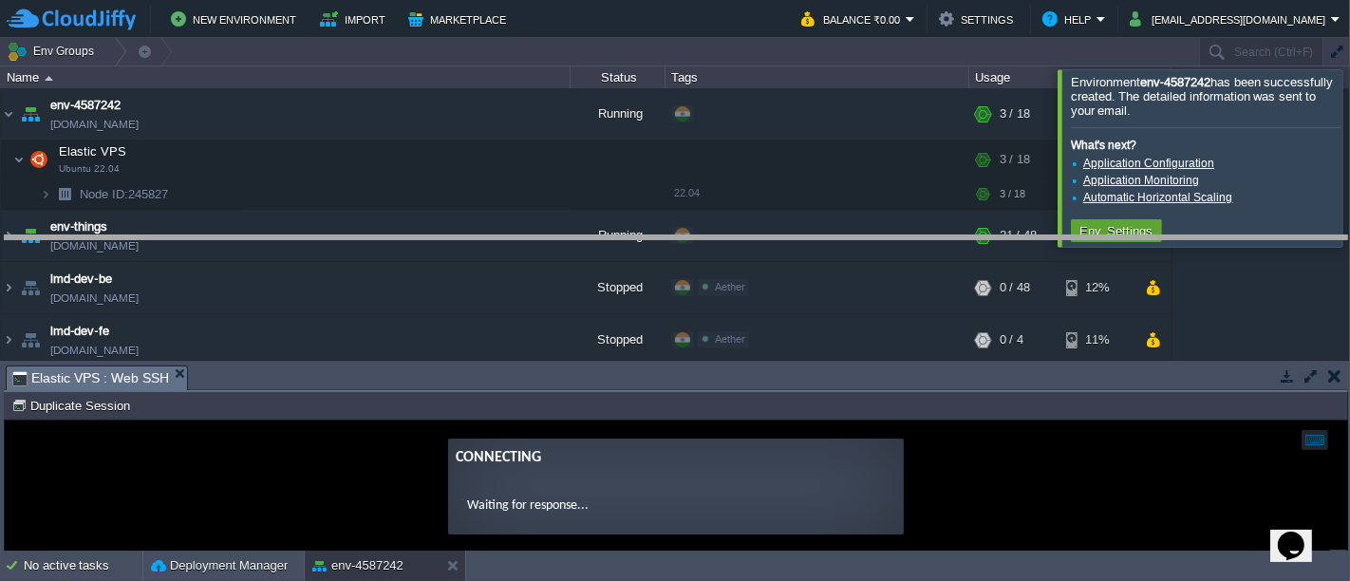
drag, startPoint x: 708, startPoint y: 385, endPoint x: 729, endPoint y: 256, distance: 130.8
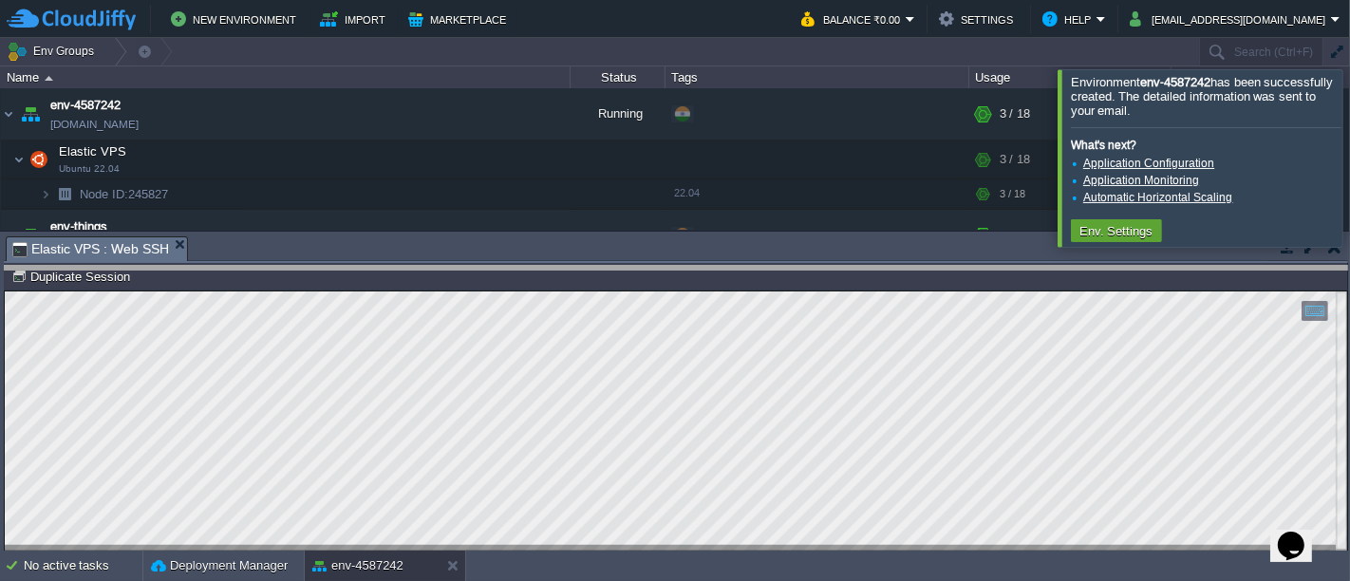
drag, startPoint x: 729, startPoint y: 256, endPoint x: 722, endPoint y: 287, distance: 31.3
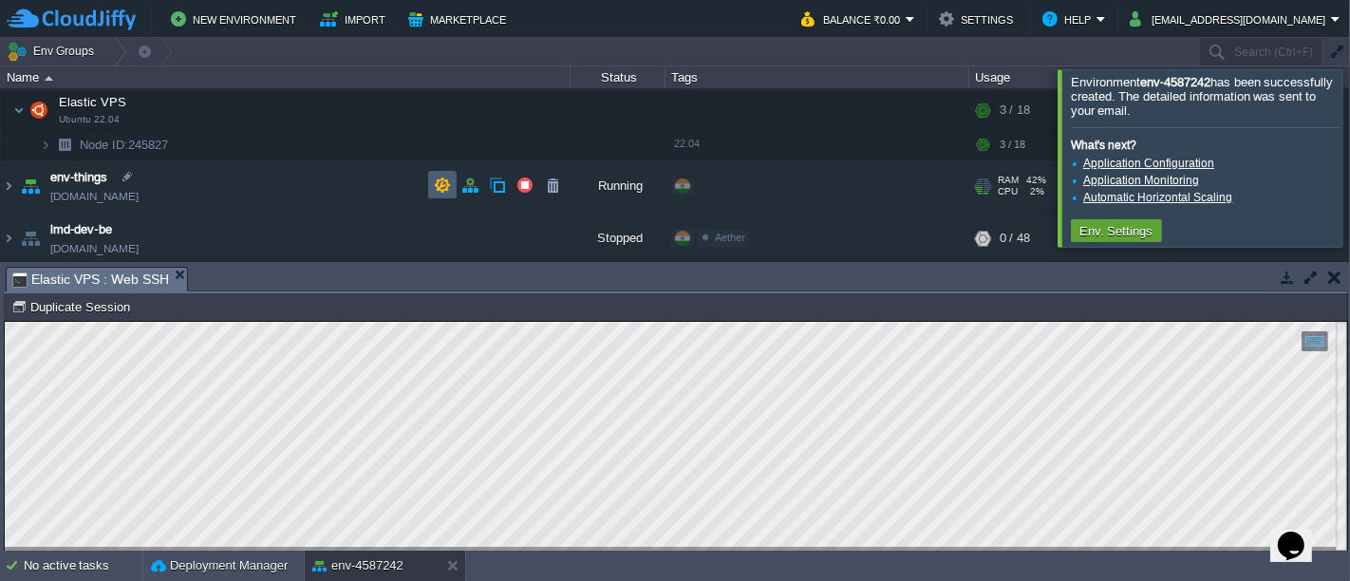
scroll to position [57, 0]
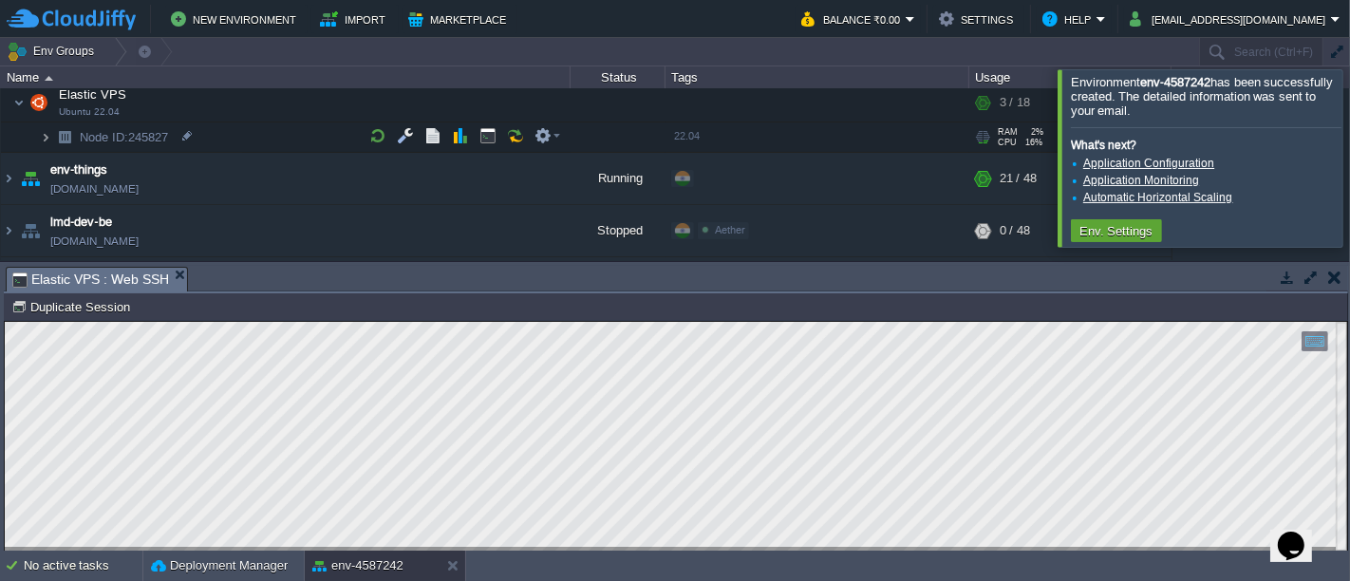
click at [45, 139] on img at bounding box center [45, 136] width 11 height 29
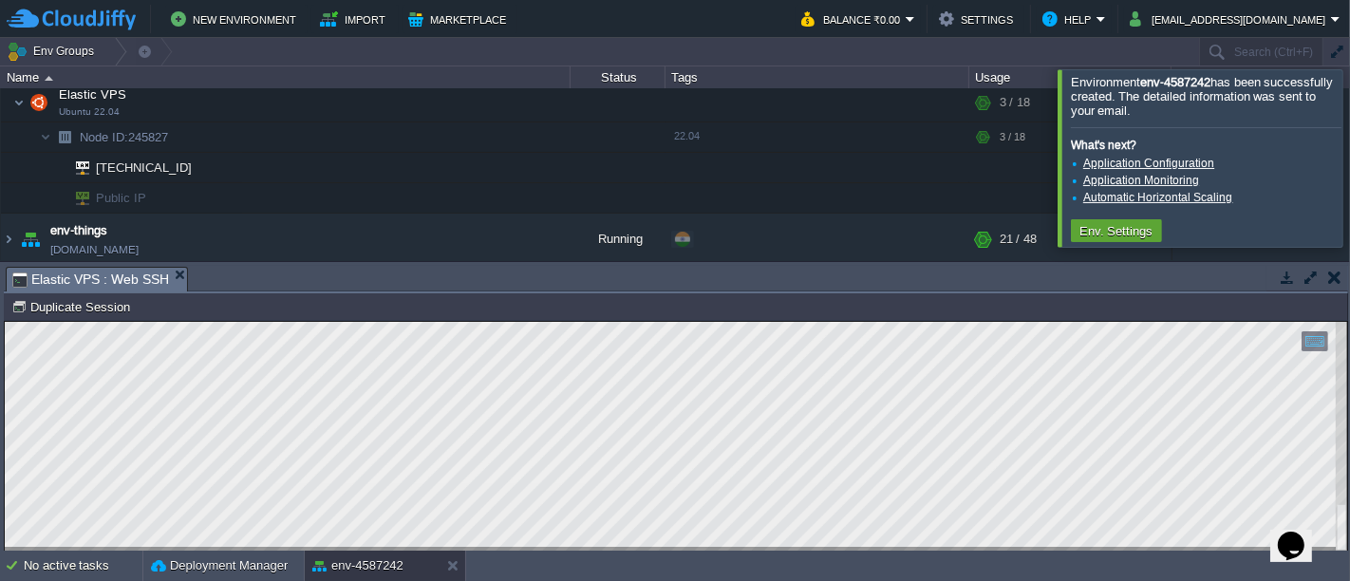
click at [1349, 115] on div at bounding box center [1373, 157] width 0 height 177
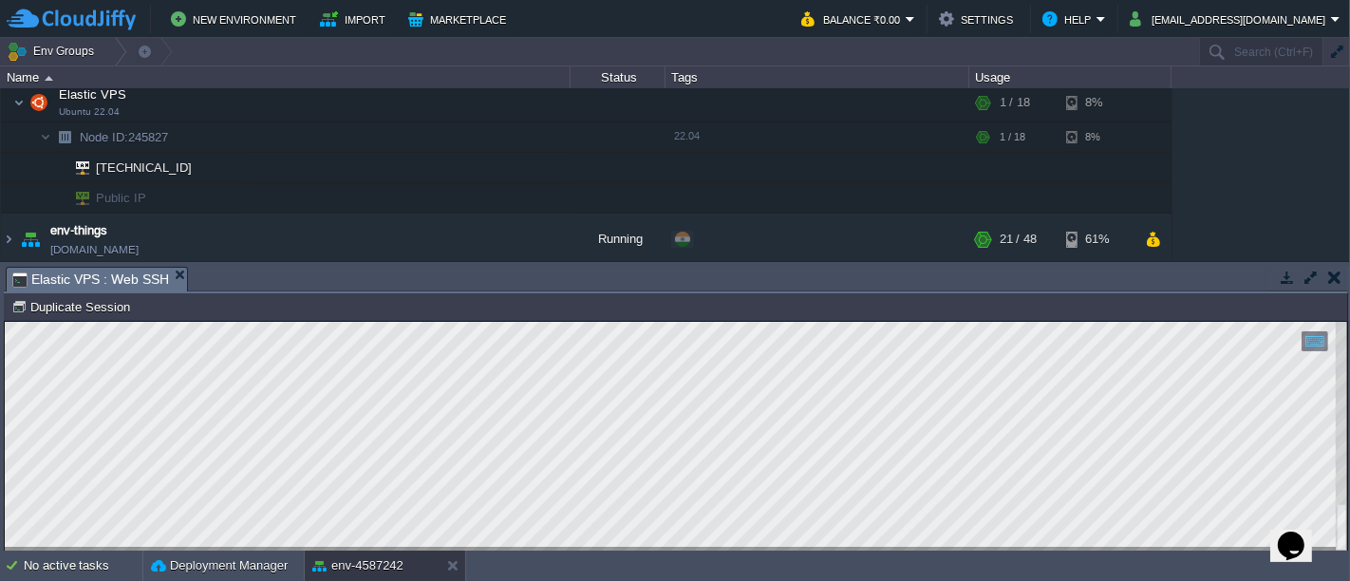
click at [1315, 272] on button "button" at bounding box center [1311, 277] width 17 height 17
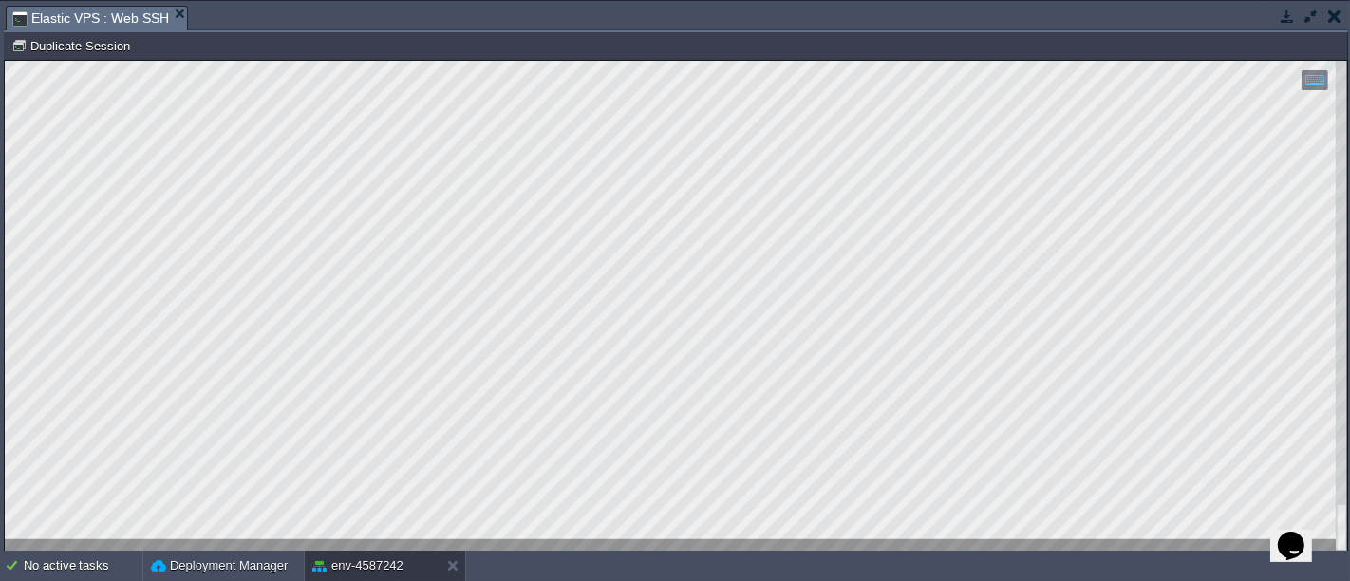
click at [1308, 20] on button "button" at bounding box center [1311, 16] width 17 height 17
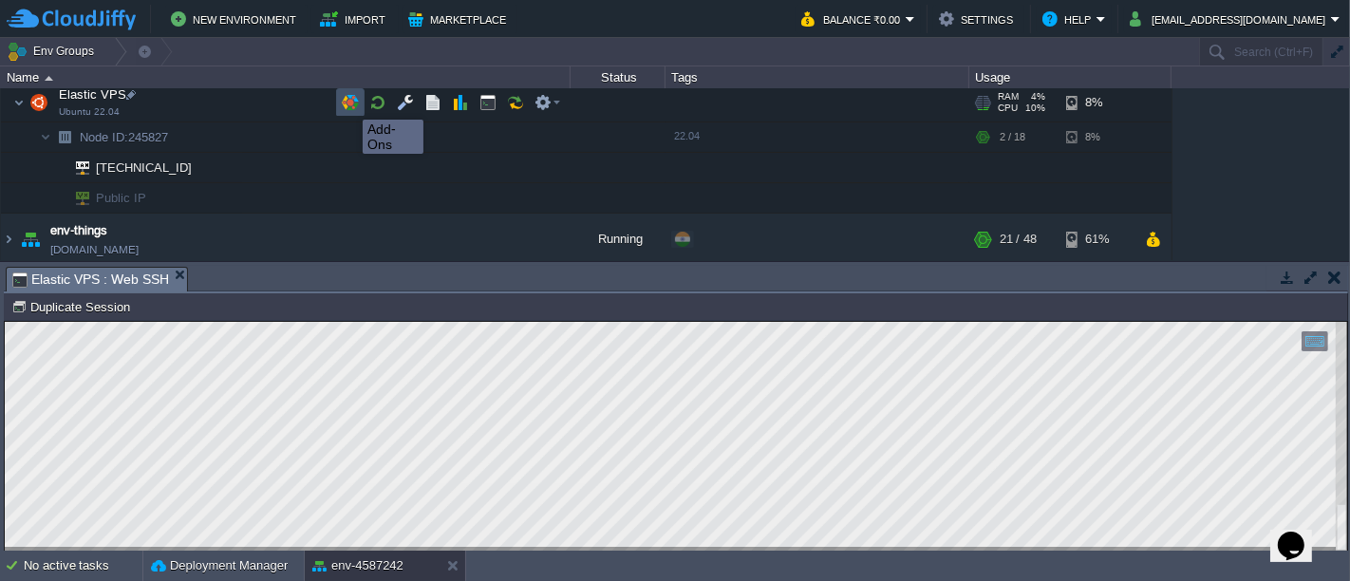
click at [348, 103] on button "button" at bounding box center [350, 102] width 17 height 17
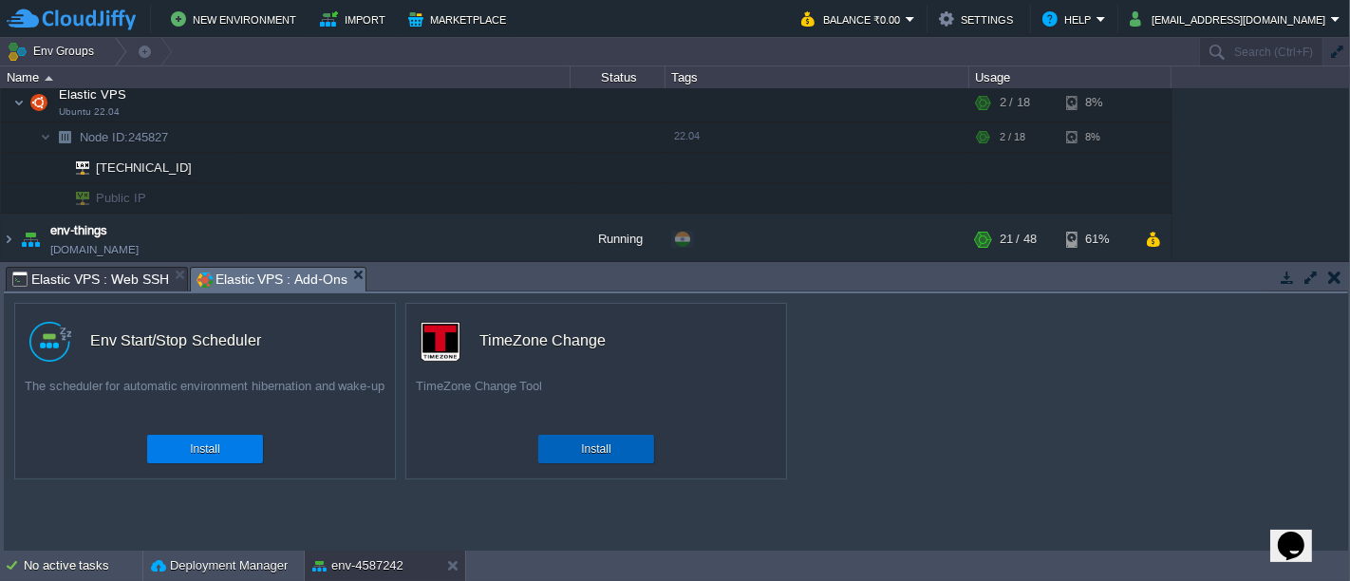
click at [592, 448] on button "Install" at bounding box center [595, 449] width 29 height 19
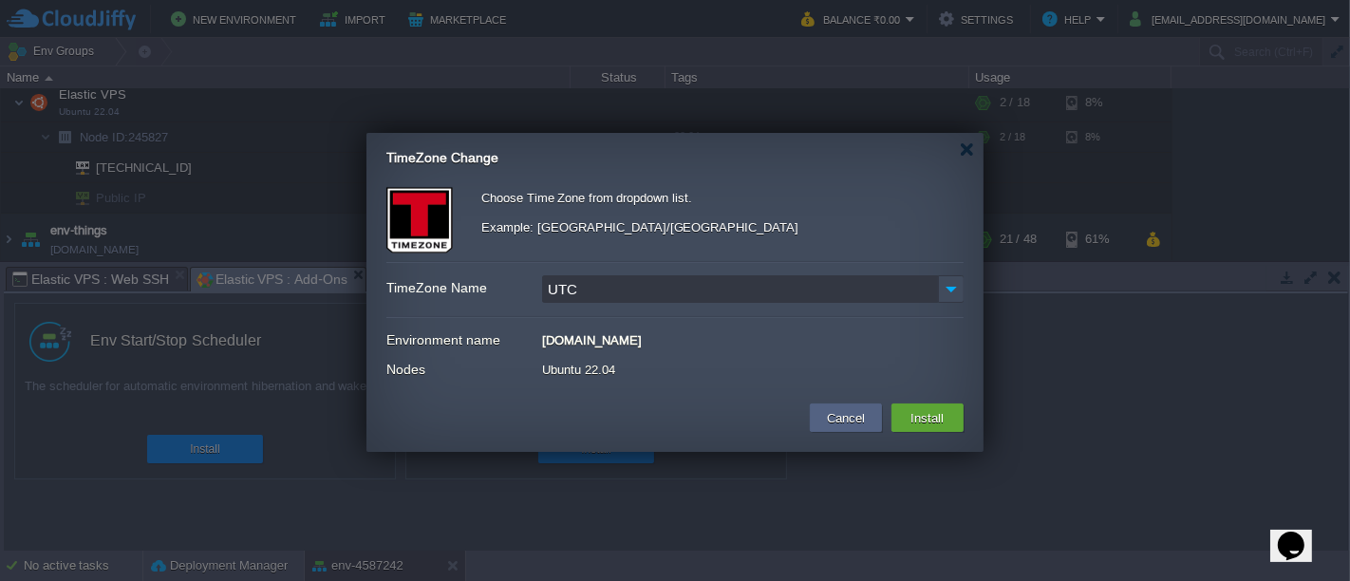
click at [599, 280] on input "UTC" at bounding box center [740, 289] width 396 height 28
click at [949, 291] on img at bounding box center [951, 289] width 27 height 28
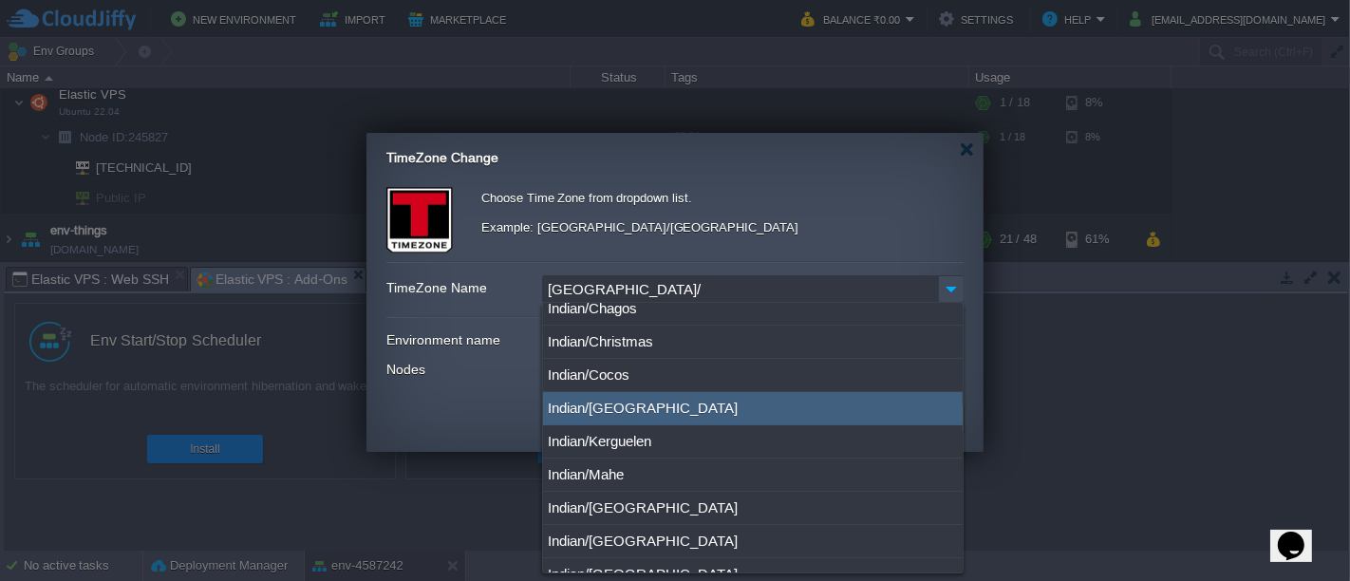
scroll to position [0, 0]
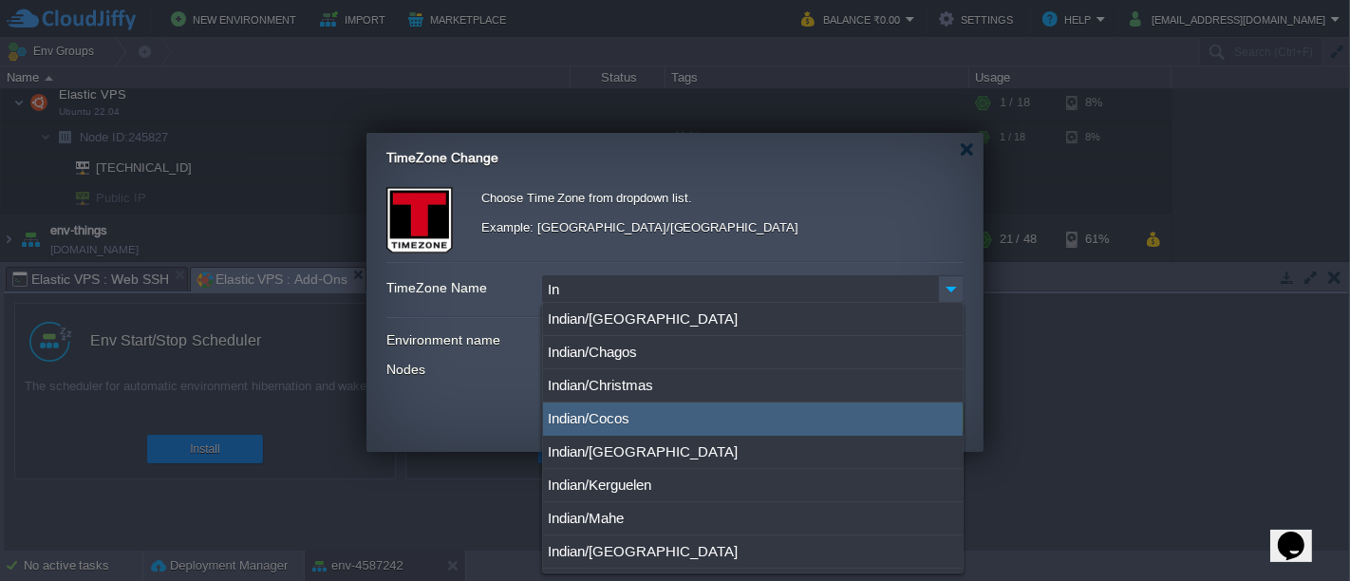
type input "I"
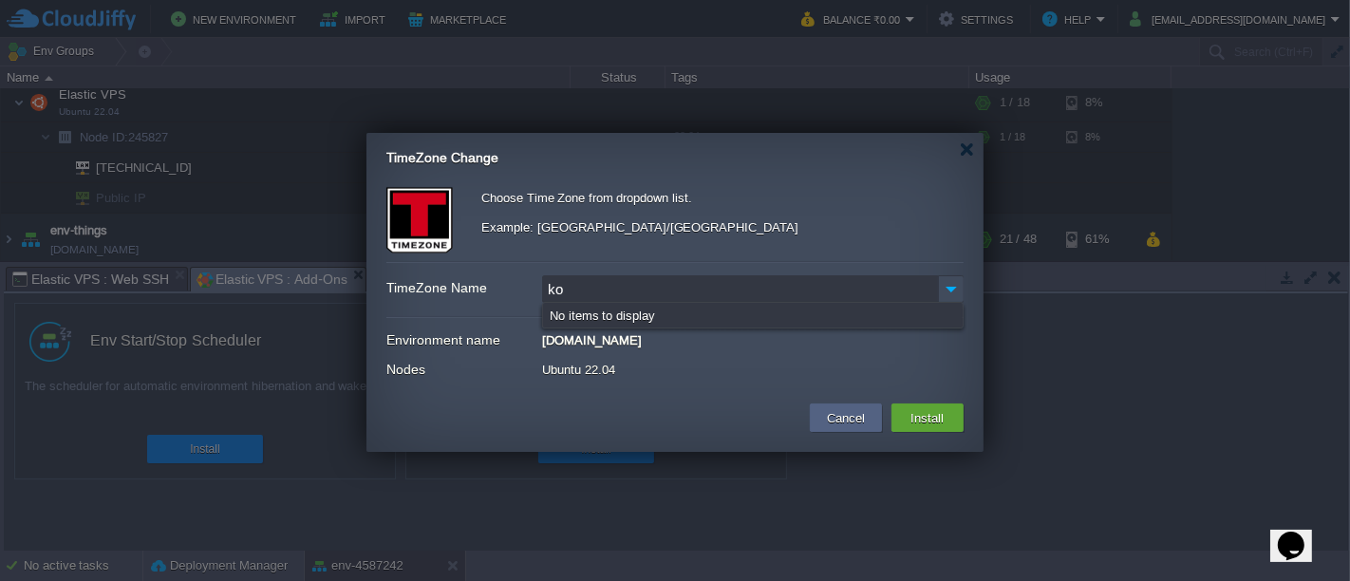
type input "k"
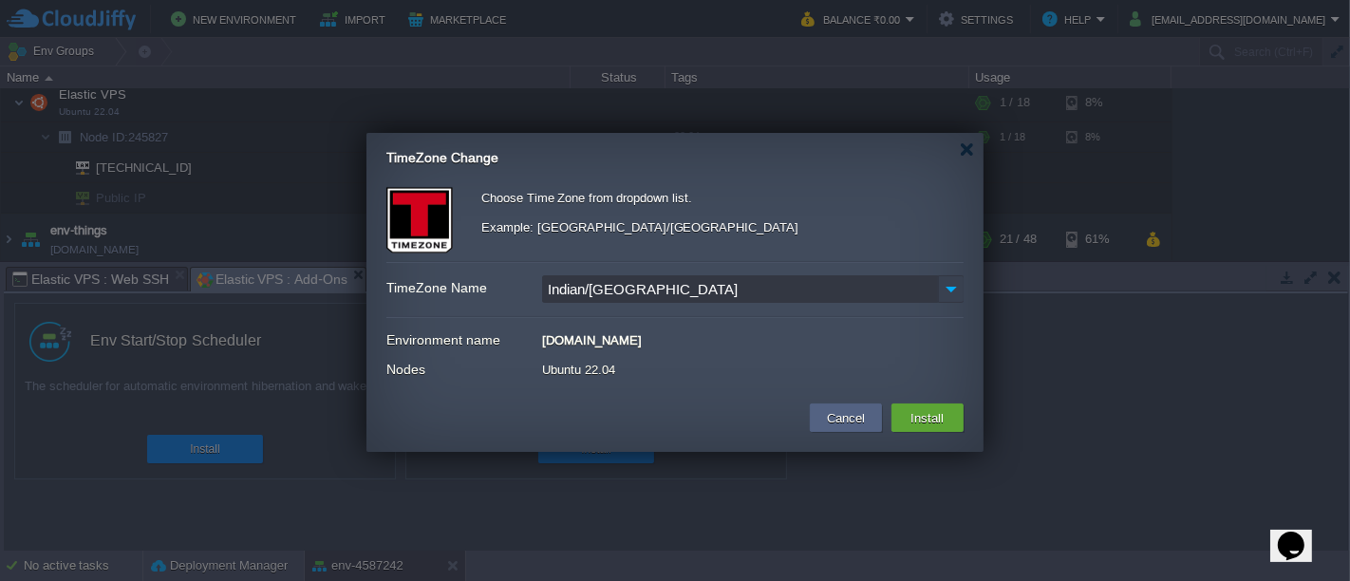
click at [951, 295] on img at bounding box center [951, 289] width 27 height 28
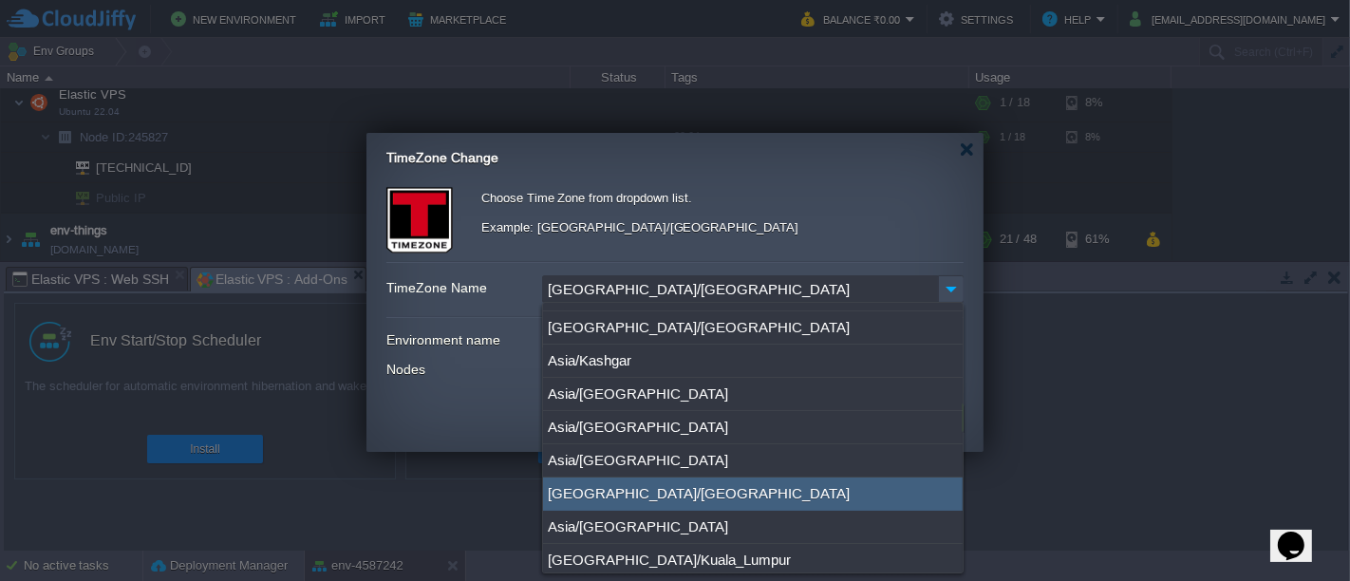
scroll to position [59, 0]
click at [623, 496] on div "[GEOGRAPHIC_DATA]/[GEOGRAPHIC_DATA]" at bounding box center [753, 493] width 420 height 33
type input "[GEOGRAPHIC_DATA]/[GEOGRAPHIC_DATA]"
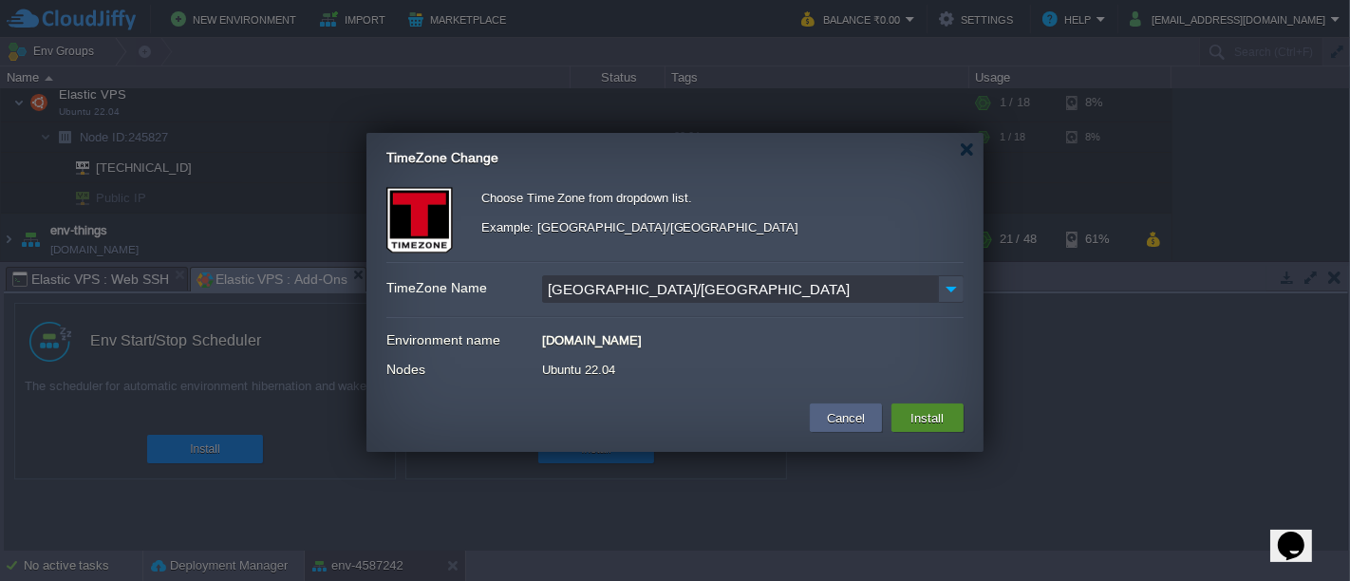
click at [930, 414] on button "Install" at bounding box center [928, 417] width 45 height 23
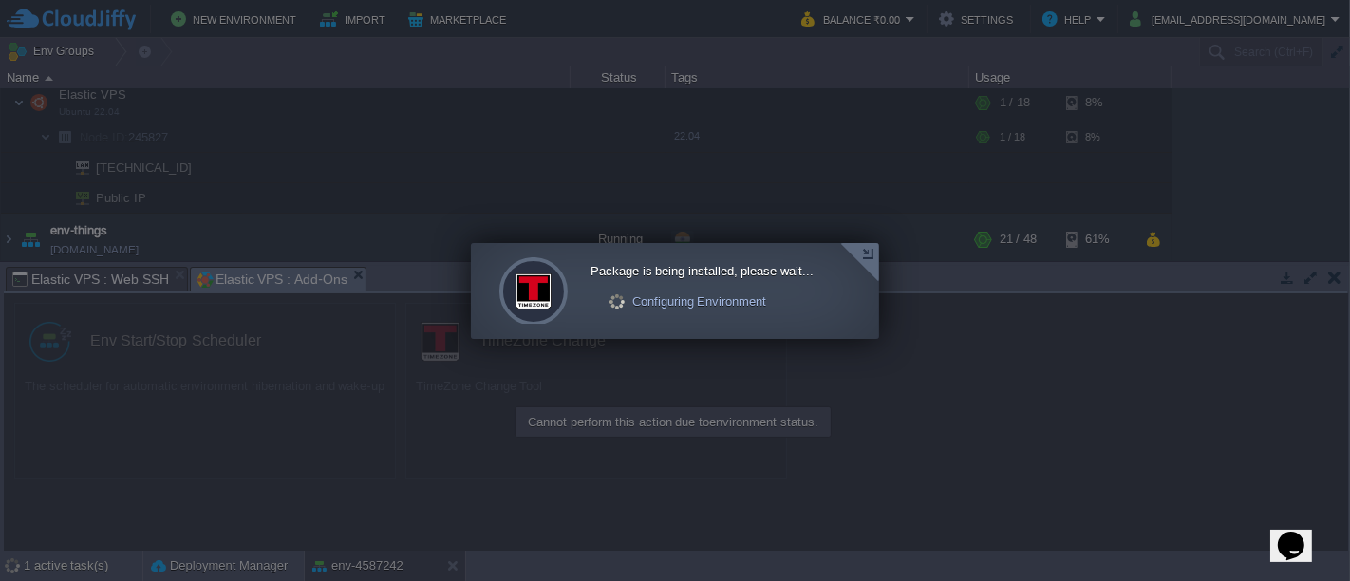
scroll to position [0, 0]
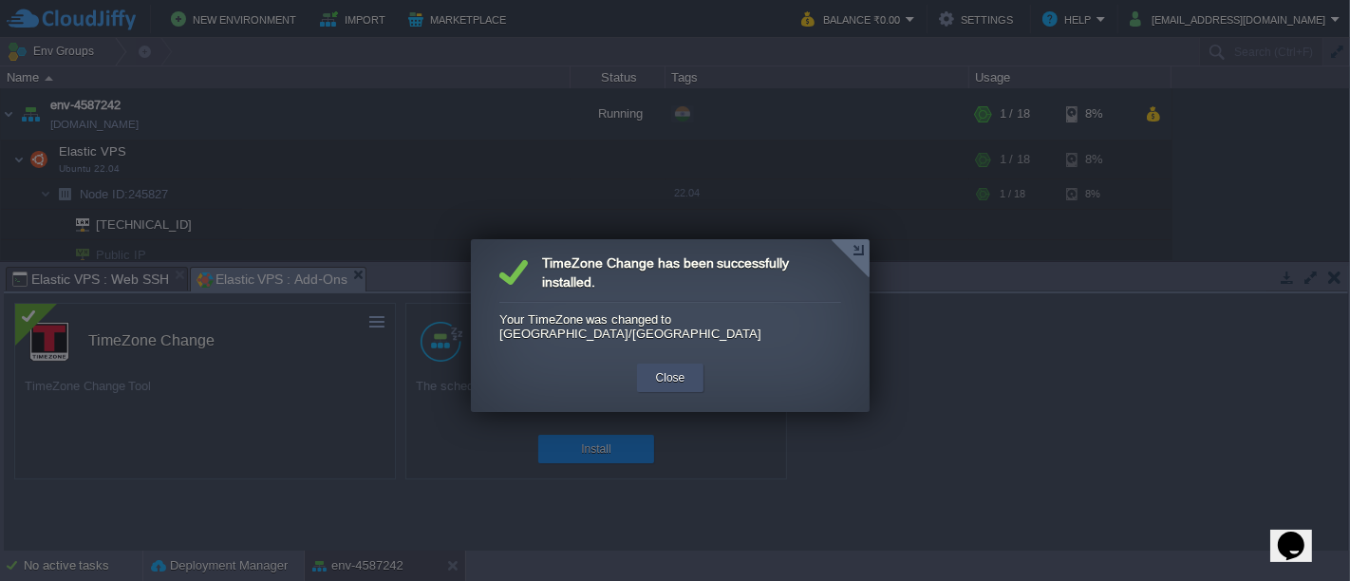
click at [665, 368] on button "Close" at bounding box center [670, 377] width 29 height 19
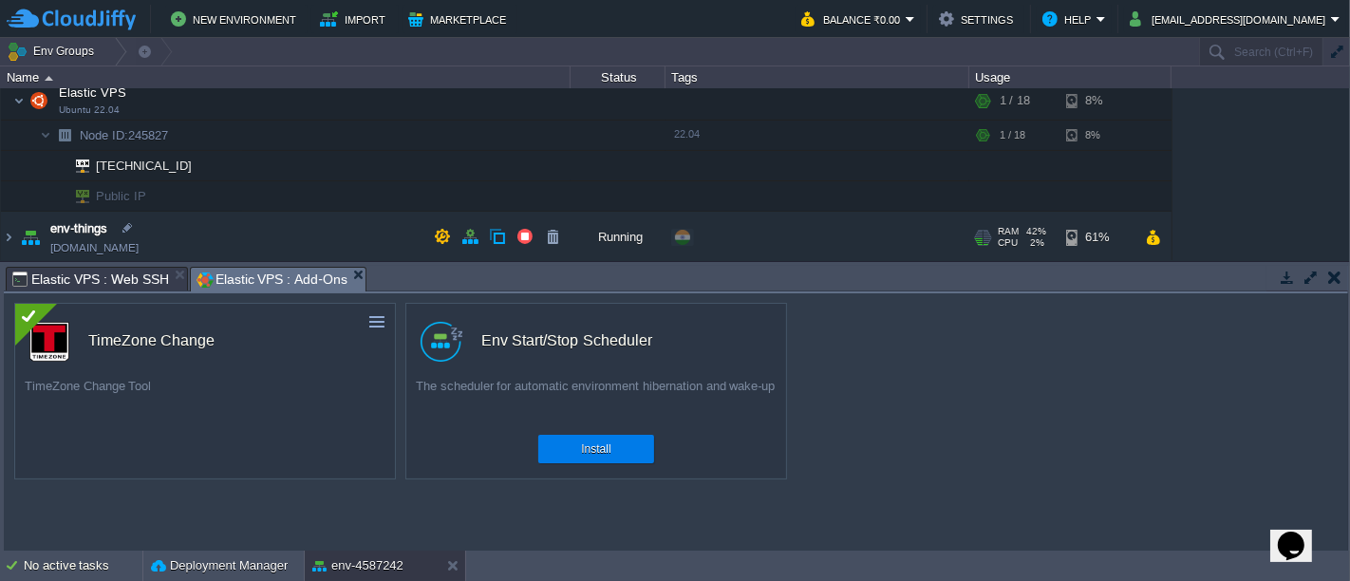
scroll to position [49, 0]
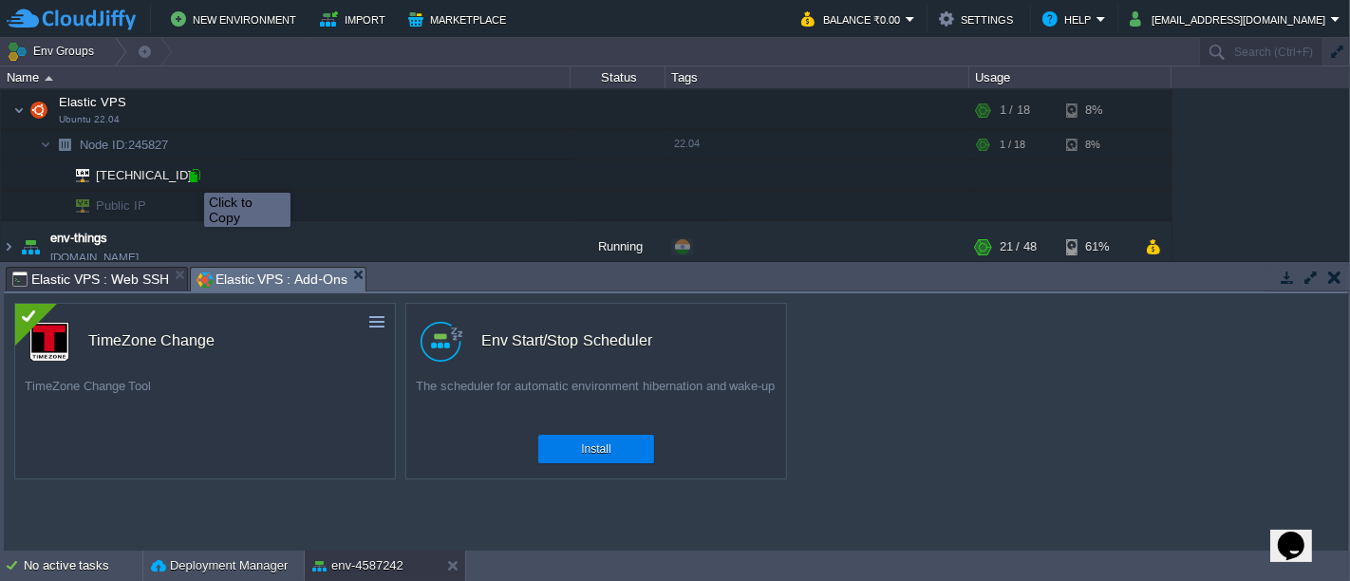
click at [190, 177] on div at bounding box center [194, 175] width 17 height 17
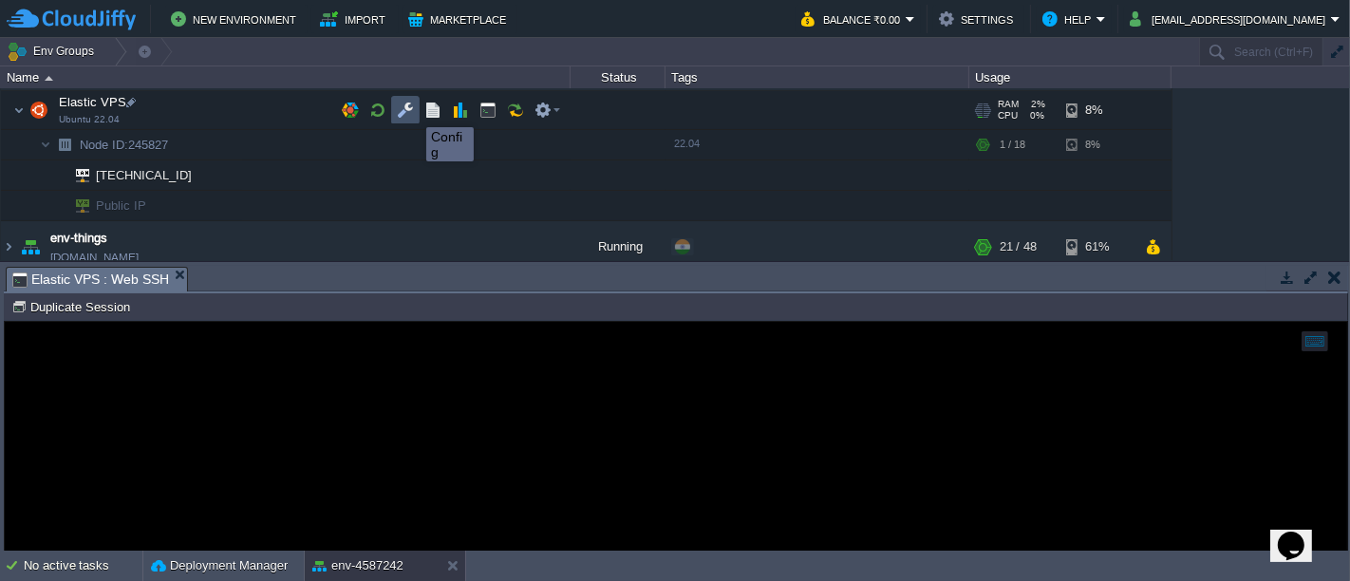
click at [406, 110] on button "button" at bounding box center [405, 110] width 17 height 17
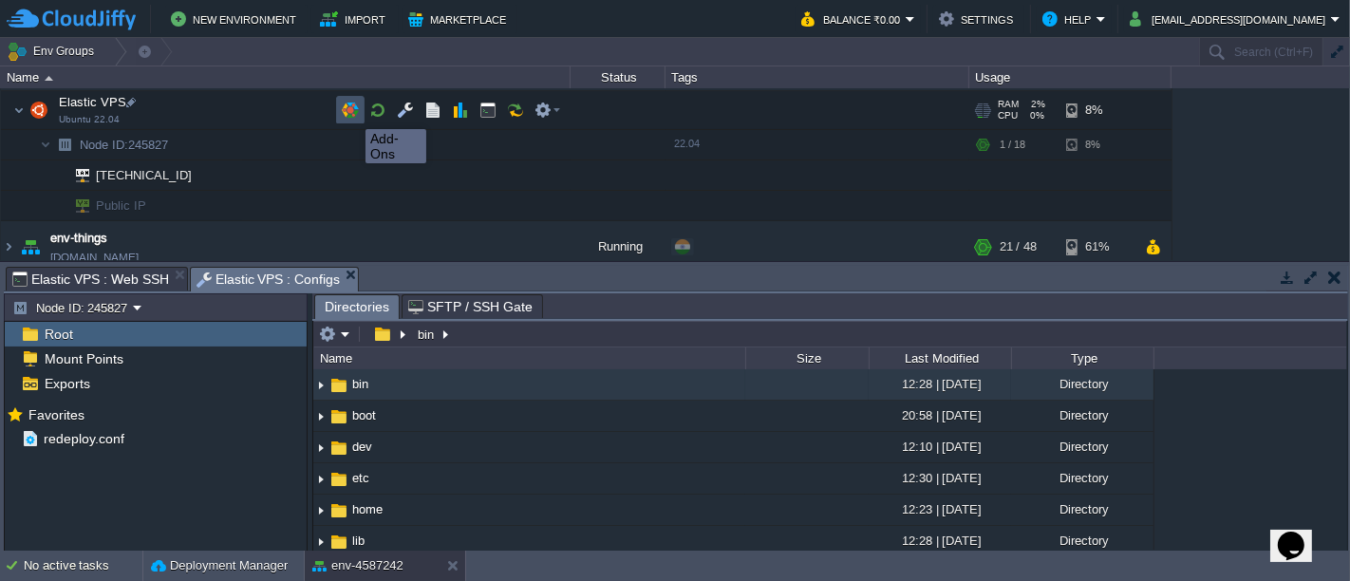
click at [351, 112] on button "button" at bounding box center [350, 110] width 17 height 17
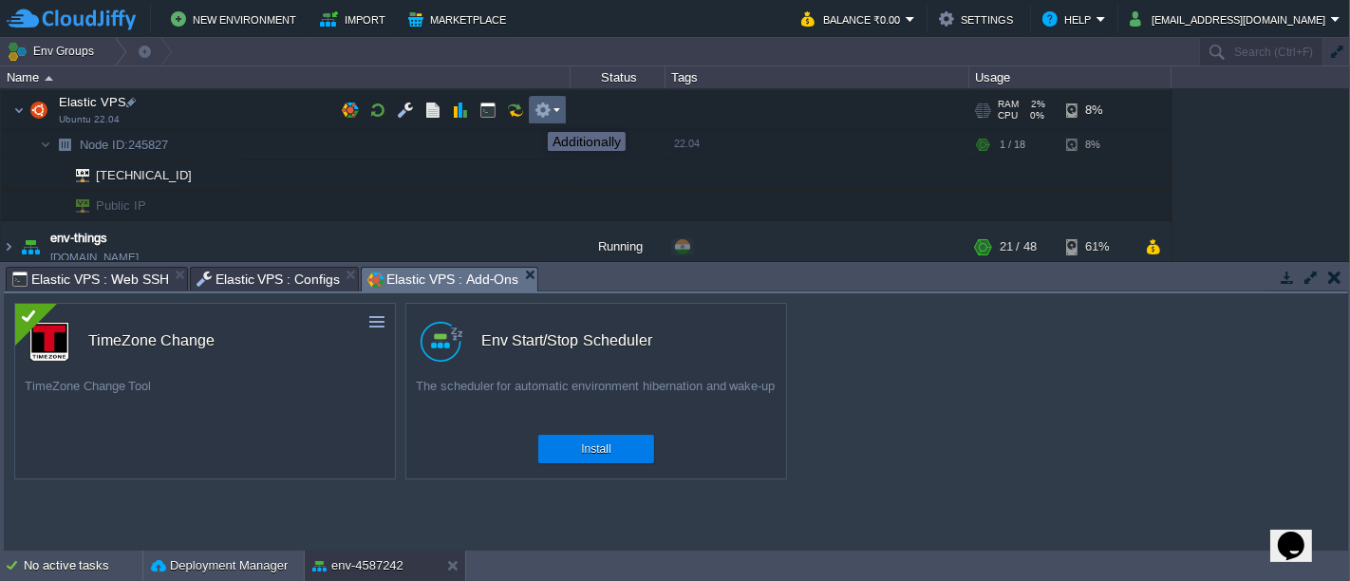
click at [539, 115] on button "button" at bounding box center [543, 110] width 17 height 17
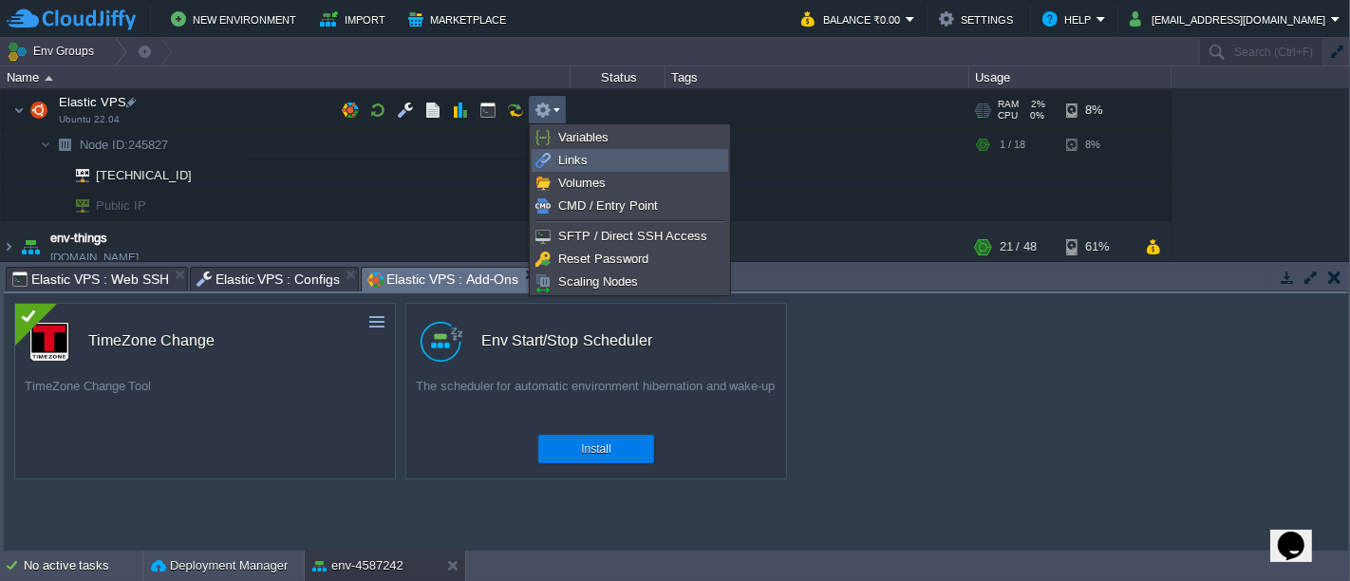
click at [571, 163] on span "Links" at bounding box center [572, 160] width 29 height 14
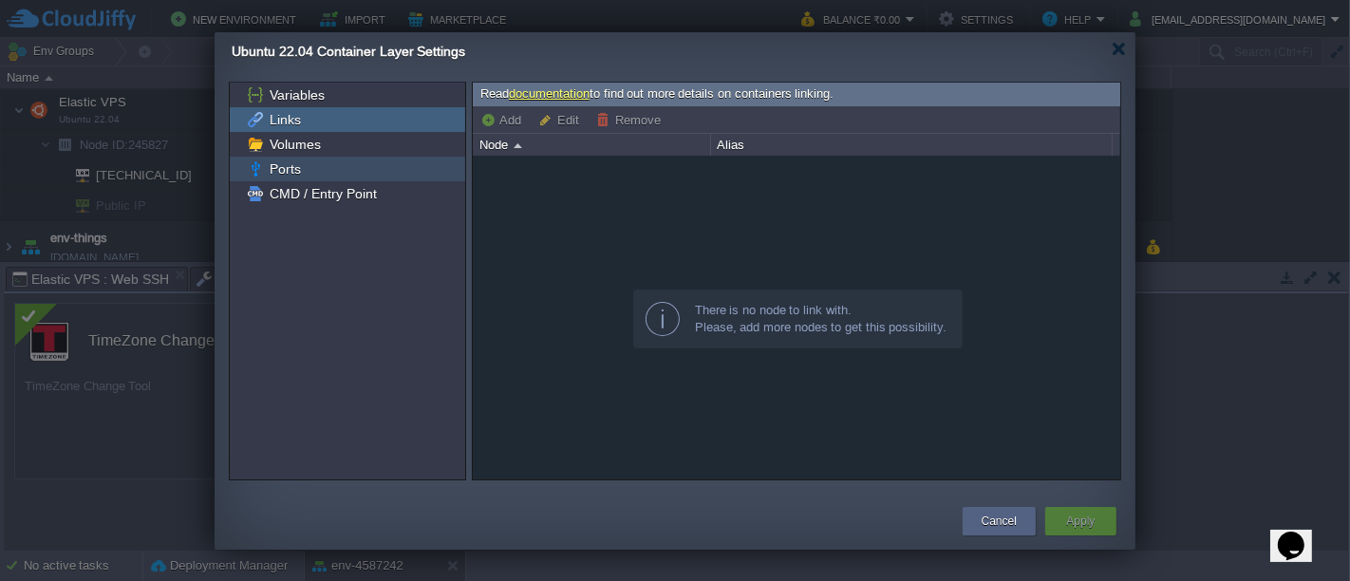
click at [290, 169] on span "Ports" at bounding box center [285, 168] width 38 height 17
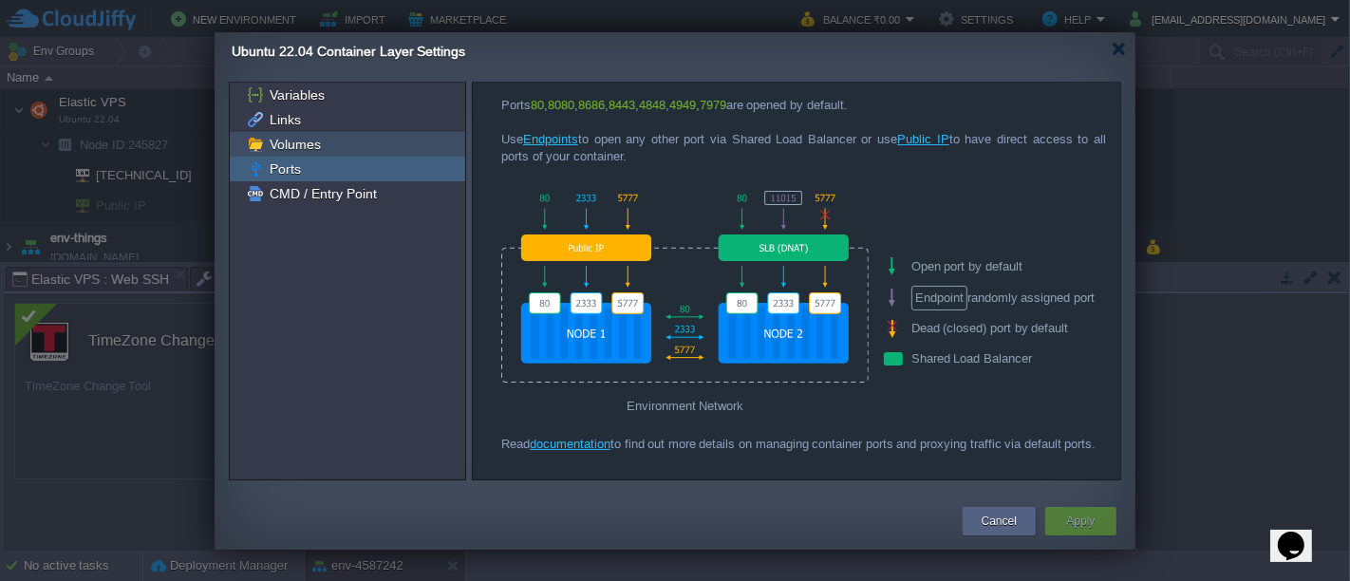
click at [287, 133] on div "Volumes" at bounding box center [347, 144] width 235 height 25
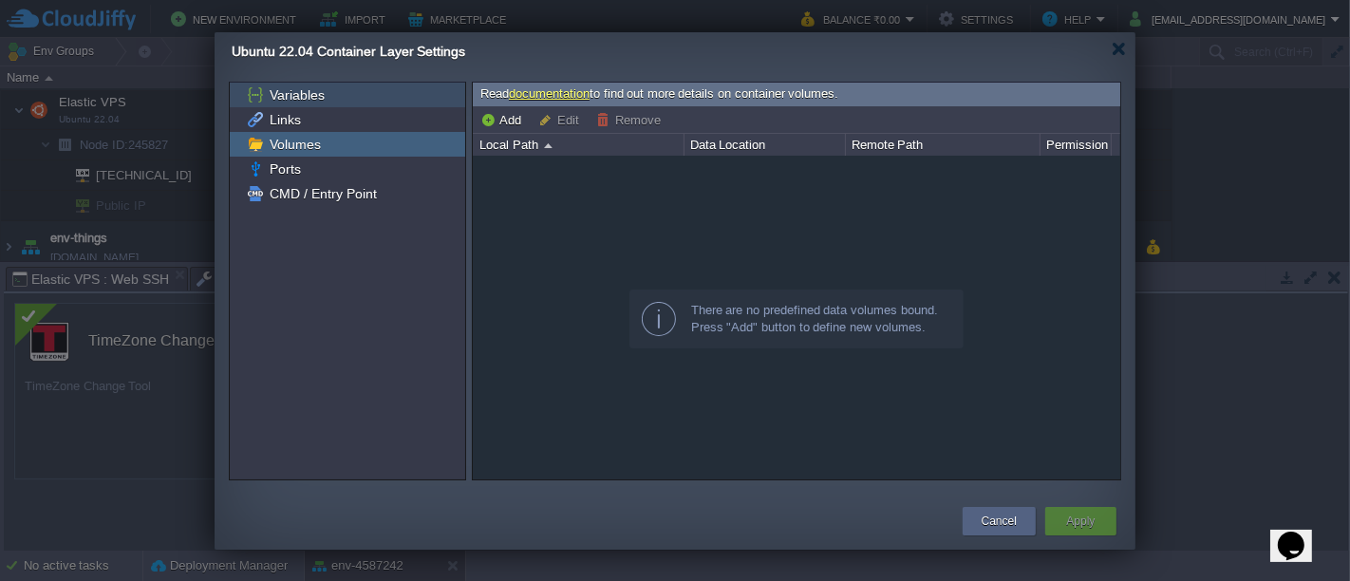
click at [285, 96] on span "Variables" at bounding box center [297, 94] width 62 height 17
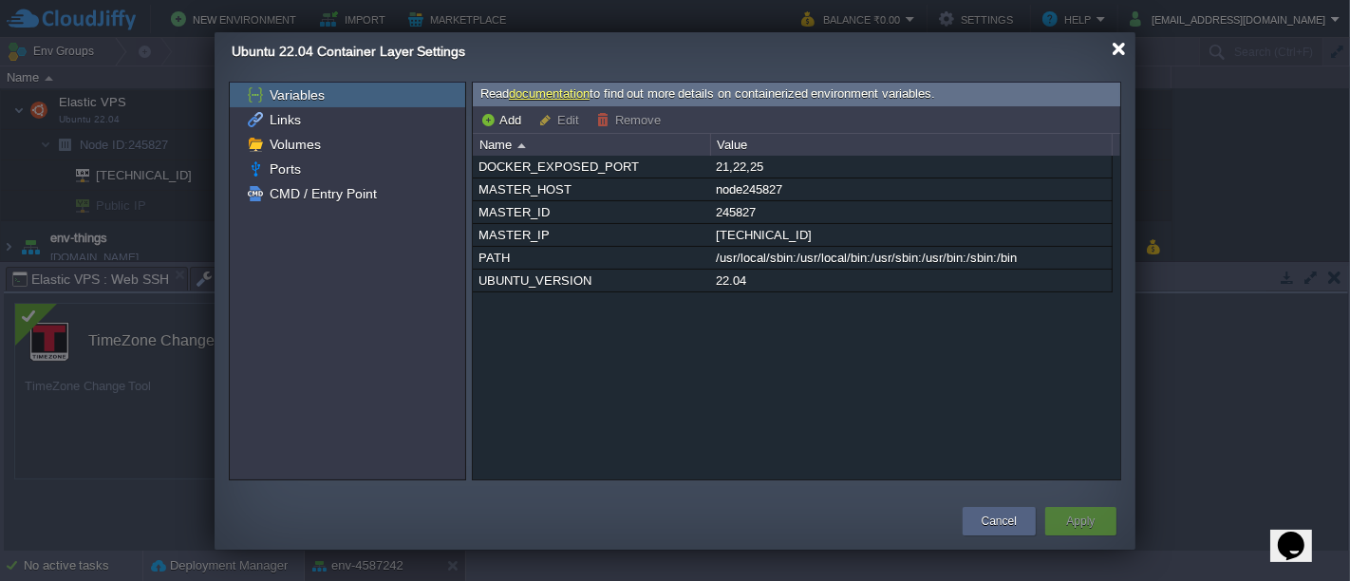
click at [1118, 53] on div at bounding box center [1119, 49] width 14 height 14
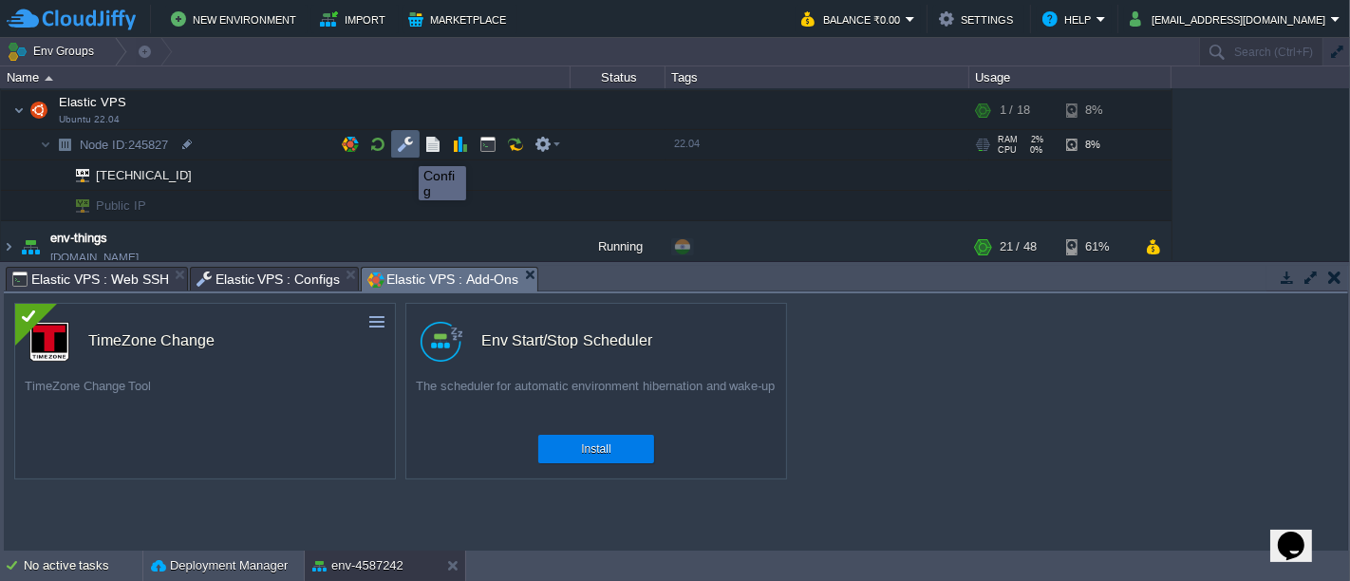
click at [405, 149] on button "button" at bounding box center [405, 144] width 17 height 17
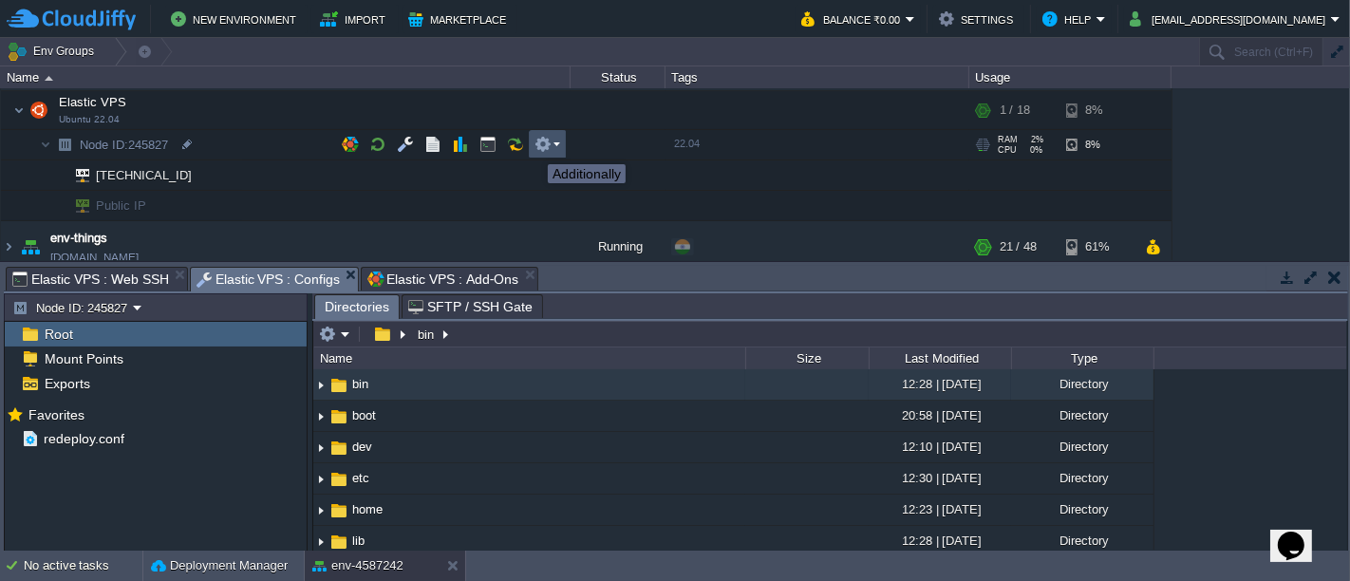
click at [543, 149] on button "button" at bounding box center [543, 144] width 17 height 17
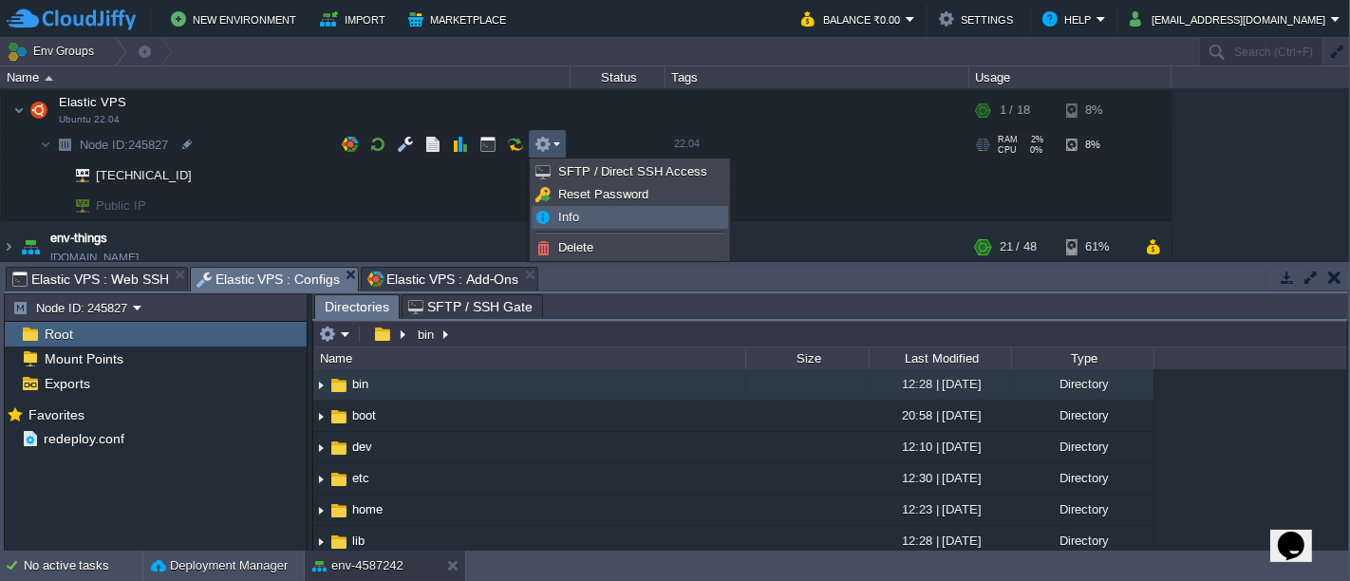
click at [548, 215] on img at bounding box center [542, 217] width 15 height 15
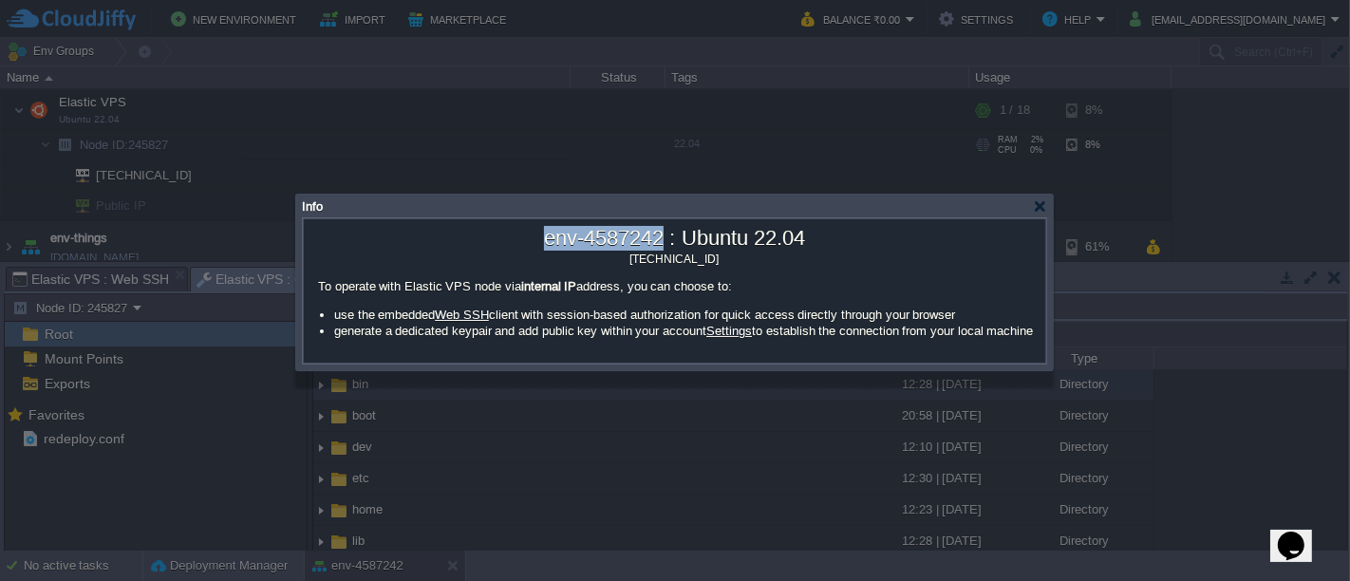
drag, startPoint x: 540, startPoint y: 239, endPoint x: 656, endPoint y: 244, distance: 115.9
click at [656, 244] on div "env-4587242 : Ubuntu 22.04" at bounding box center [675, 237] width 732 height 27
copy div "env-4587242"
click at [667, 258] on div "[TECHNICAL_ID]" at bounding box center [675, 258] width 732 height 15
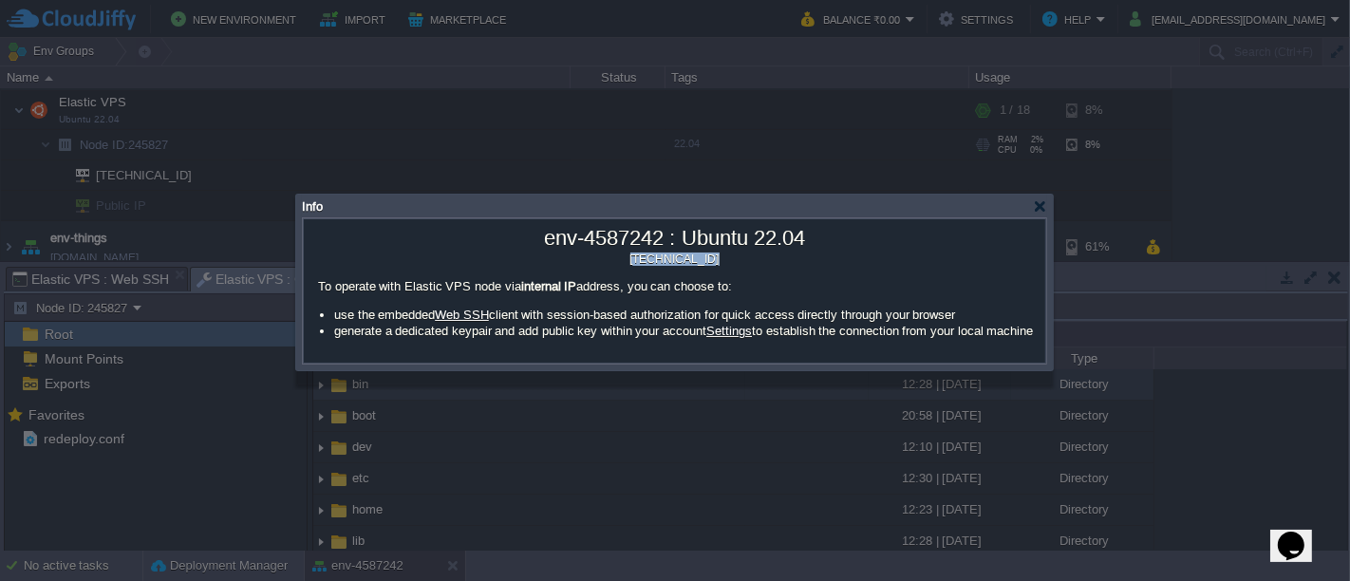
copy div "[TECHNICAL_ID]"
click at [1044, 213] on div at bounding box center [1040, 206] width 14 height 14
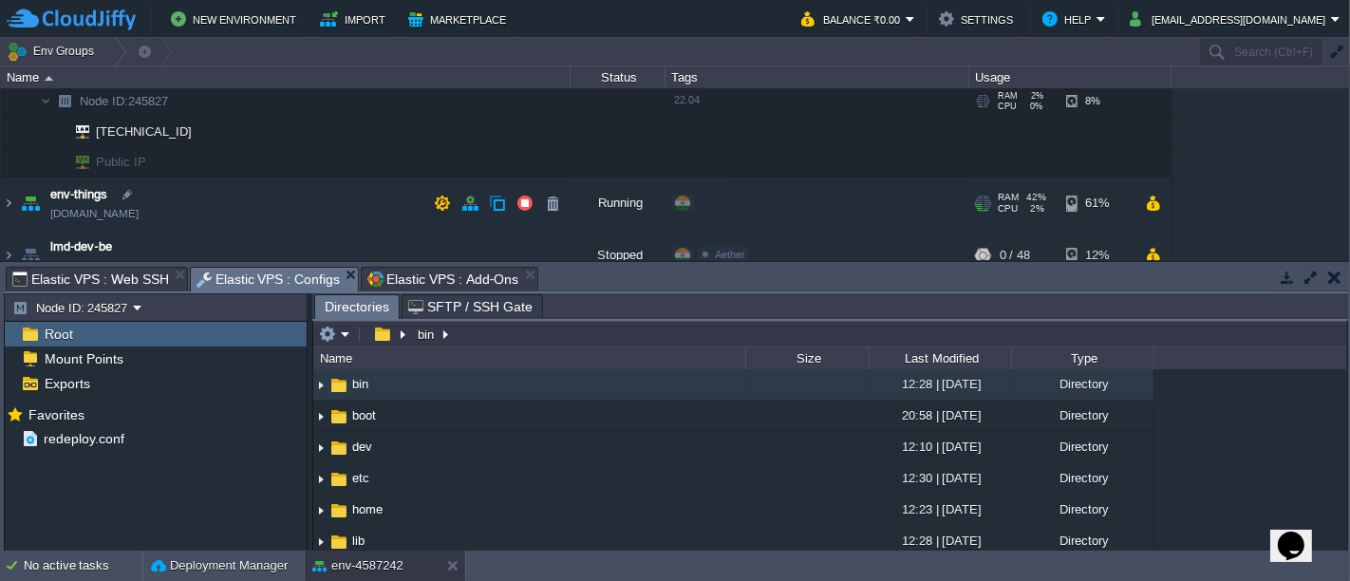
scroll to position [94, 0]
click at [130, 158] on span "Public IP" at bounding box center [121, 160] width 55 height 29
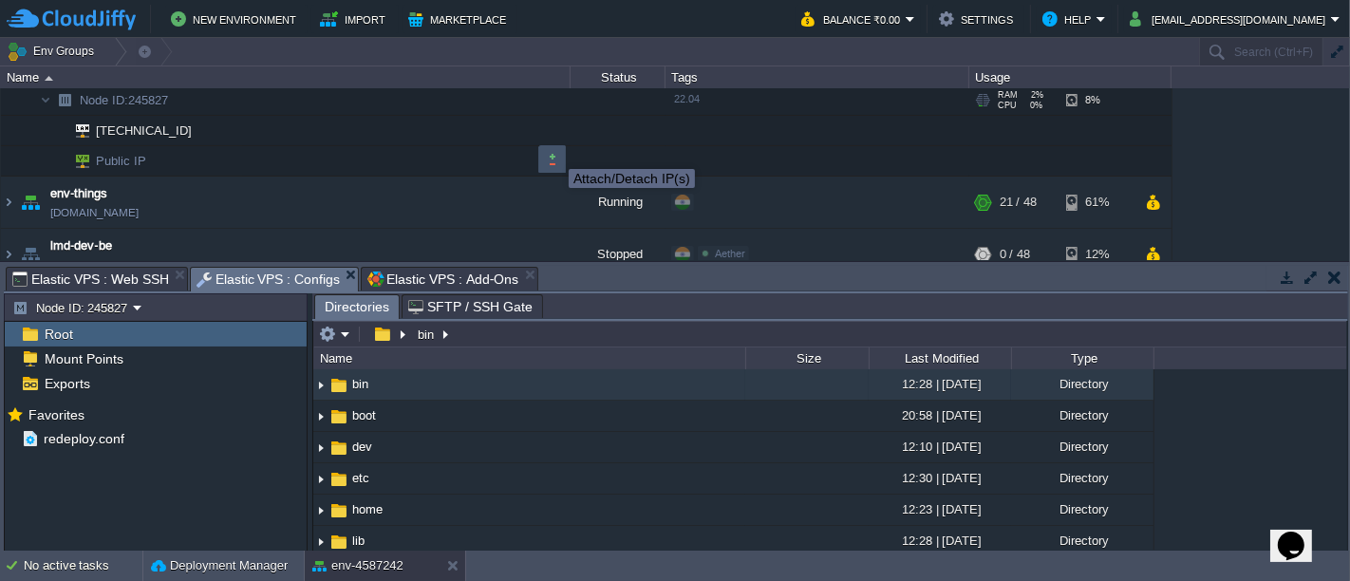
click at [554, 152] on button "button" at bounding box center [552, 159] width 17 height 17
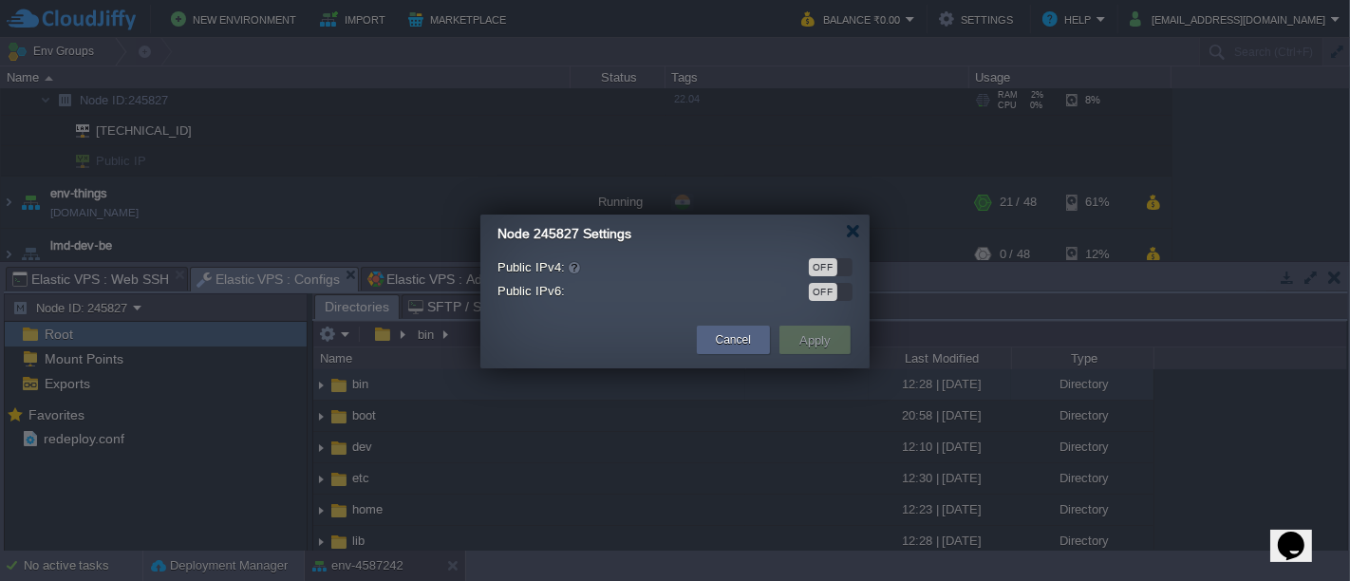
click at [834, 269] on div "OFF" at bounding box center [823, 267] width 28 height 18
click at [819, 338] on button "Apply" at bounding box center [815, 340] width 43 height 23
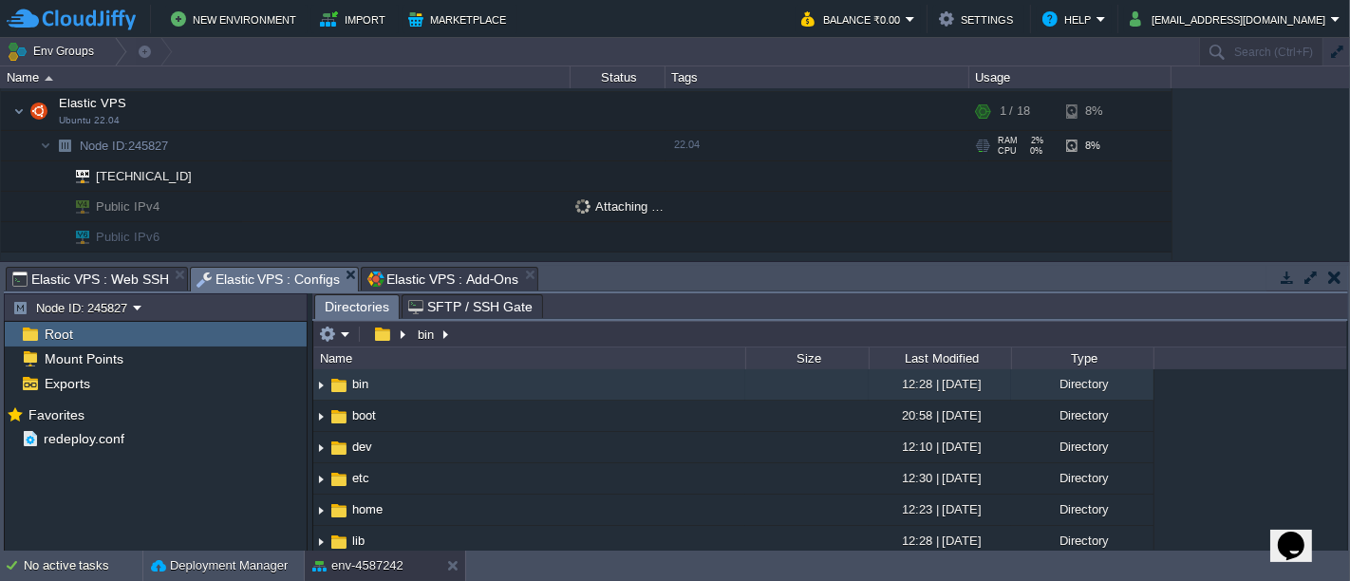
scroll to position [39, 0]
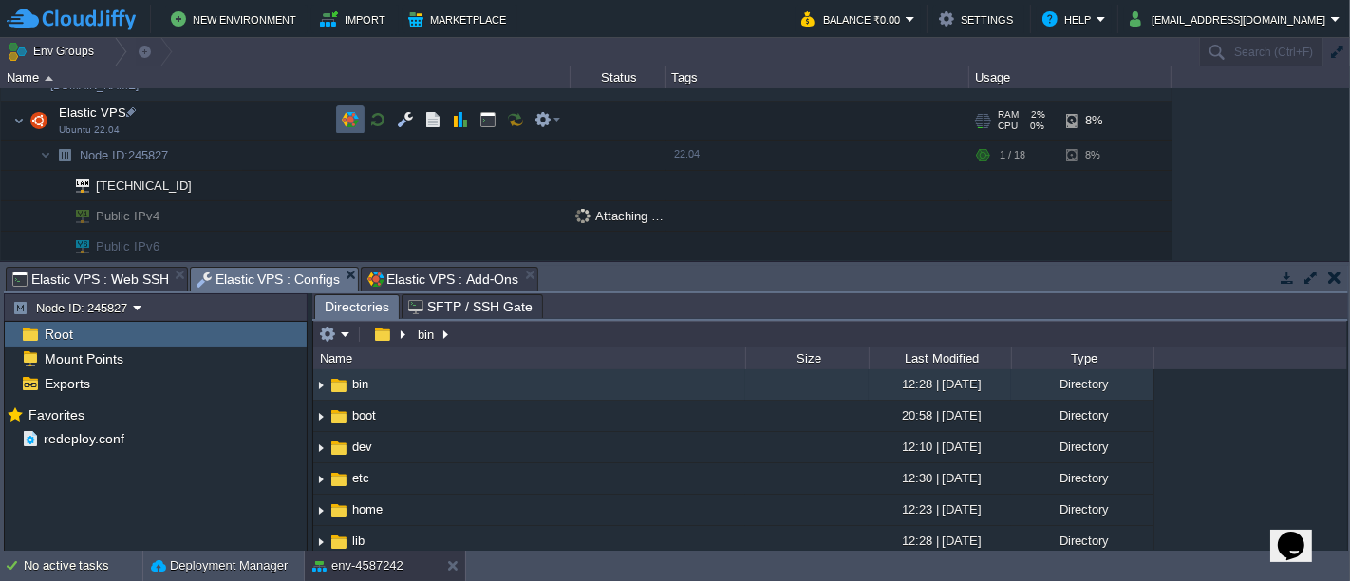
click at [358, 117] on td at bounding box center [350, 119] width 28 height 28
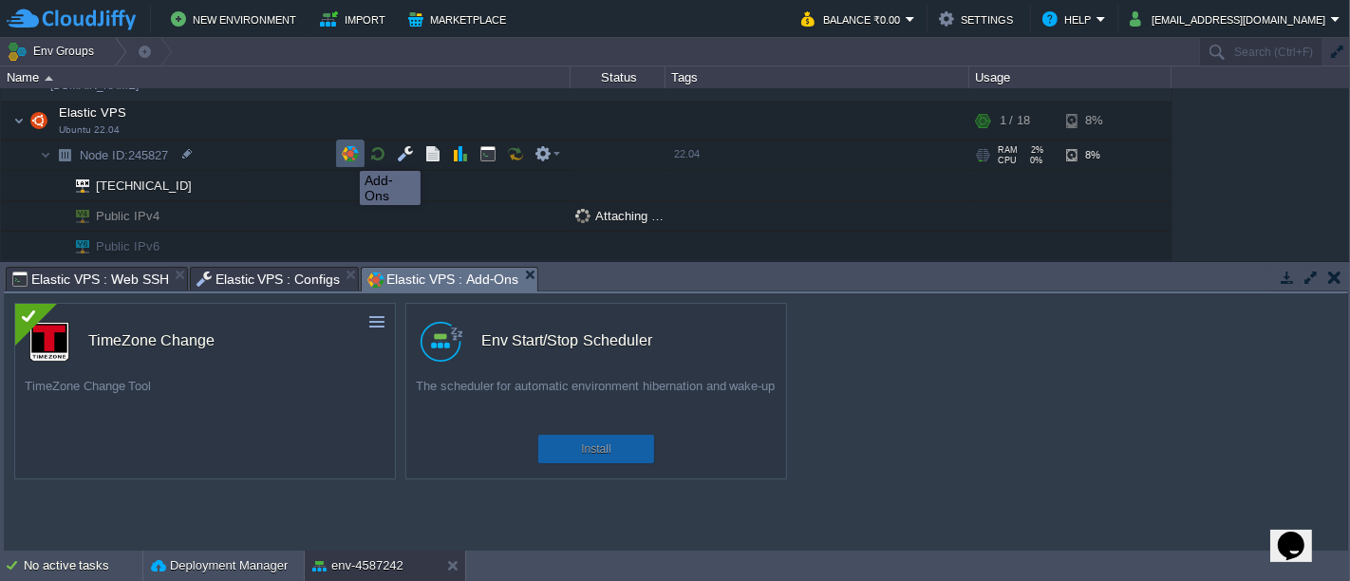
click at [347, 154] on button "button" at bounding box center [350, 153] width 17 height 17
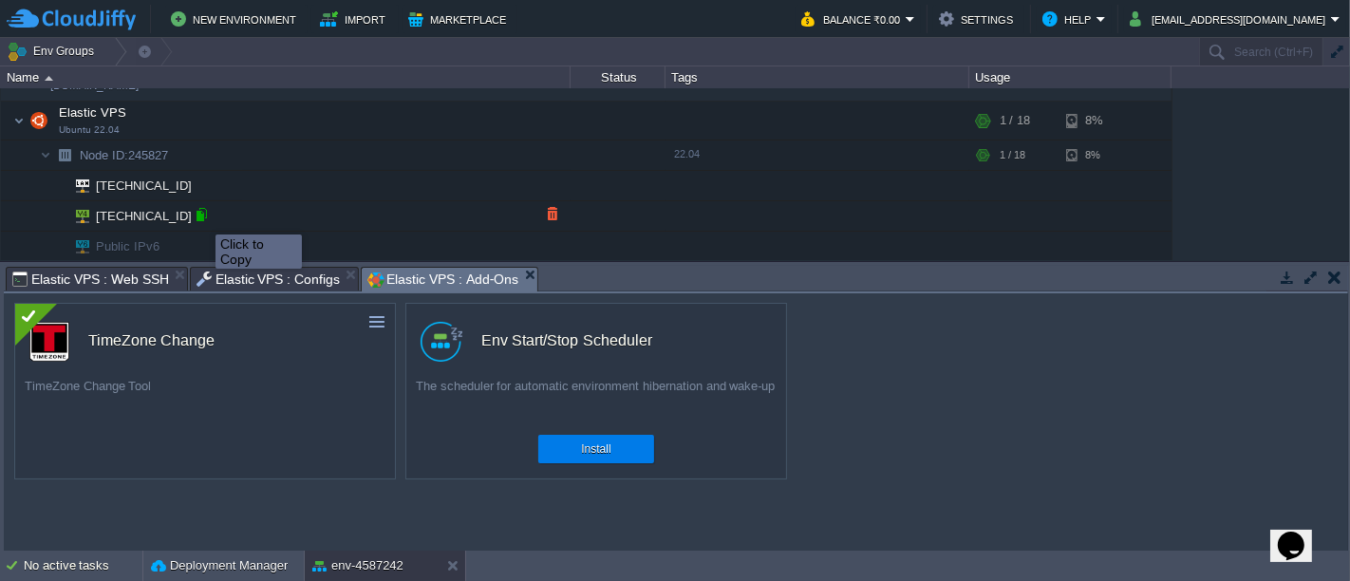
click at [201, 217] on div at bounding box center [201, 214] width 17 height 17
type input "[TECHNICAL_ID]"
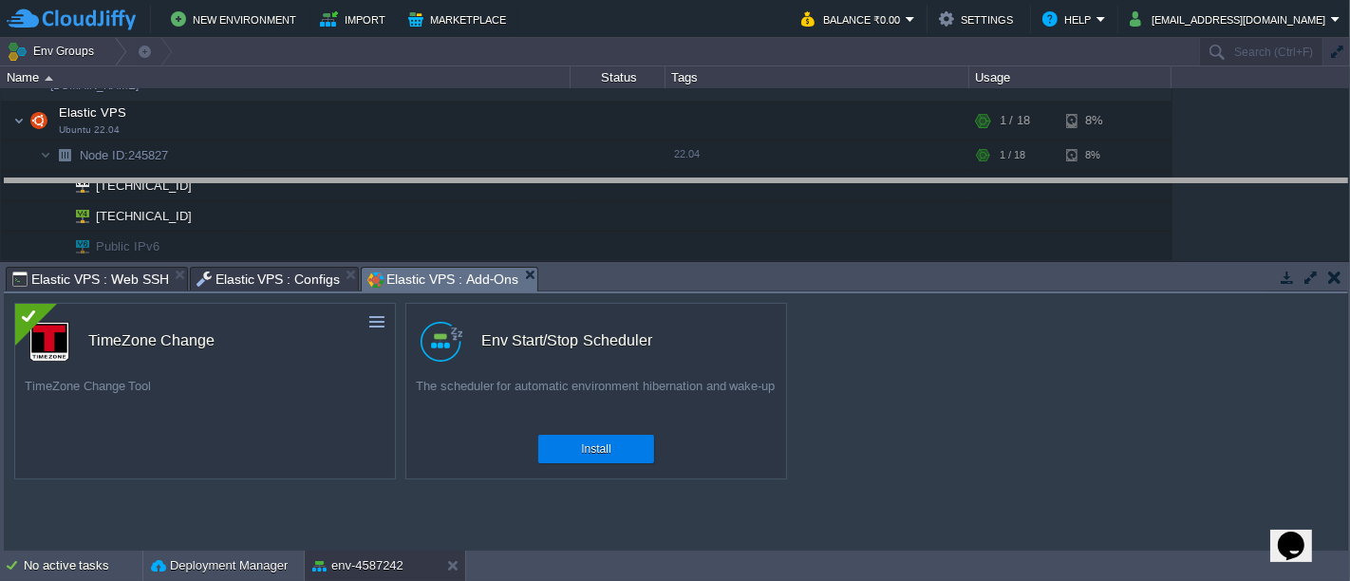
drag, startPoint x: 654, startPoint y: 270, endPoint x: 730, endPoint y: 187, distance: 112.2
click at [730, 187] on body "New Environment Import Marketplace Bonus ₹0.00 Upgrade Account Balance ₹0.00 Se…" at bounding box center [675, 290] width 1350 height 581
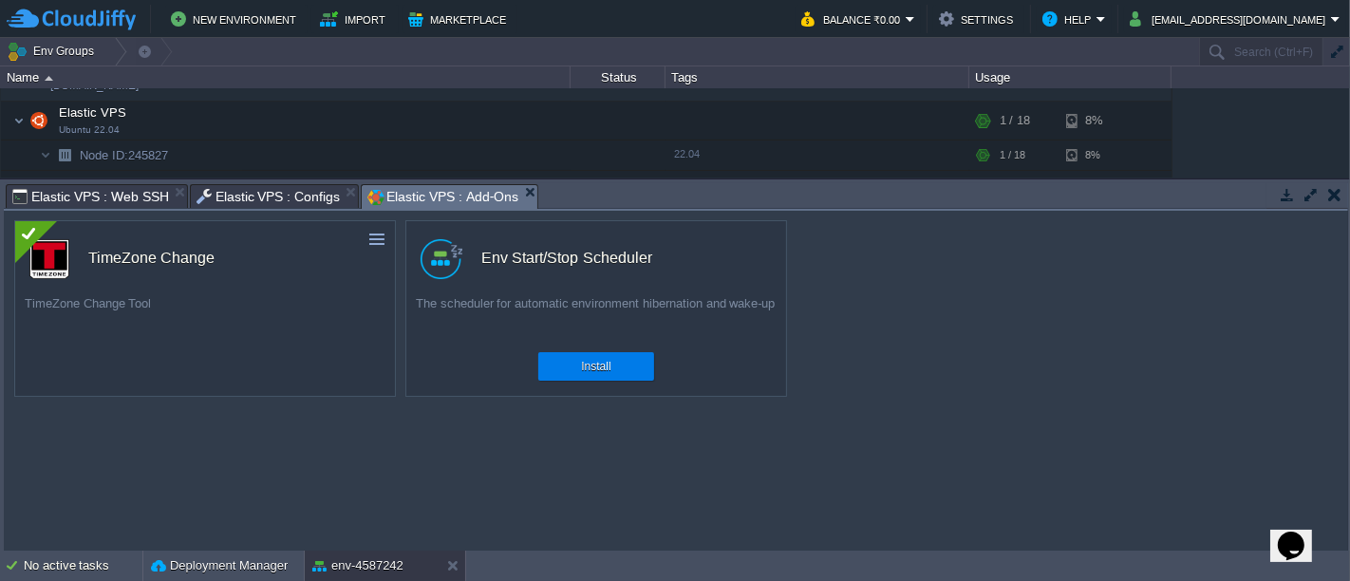
click at [107, 197] on span "Elastic VPS : Web SSH" at bounding box center [90, 196] width 157 height 23
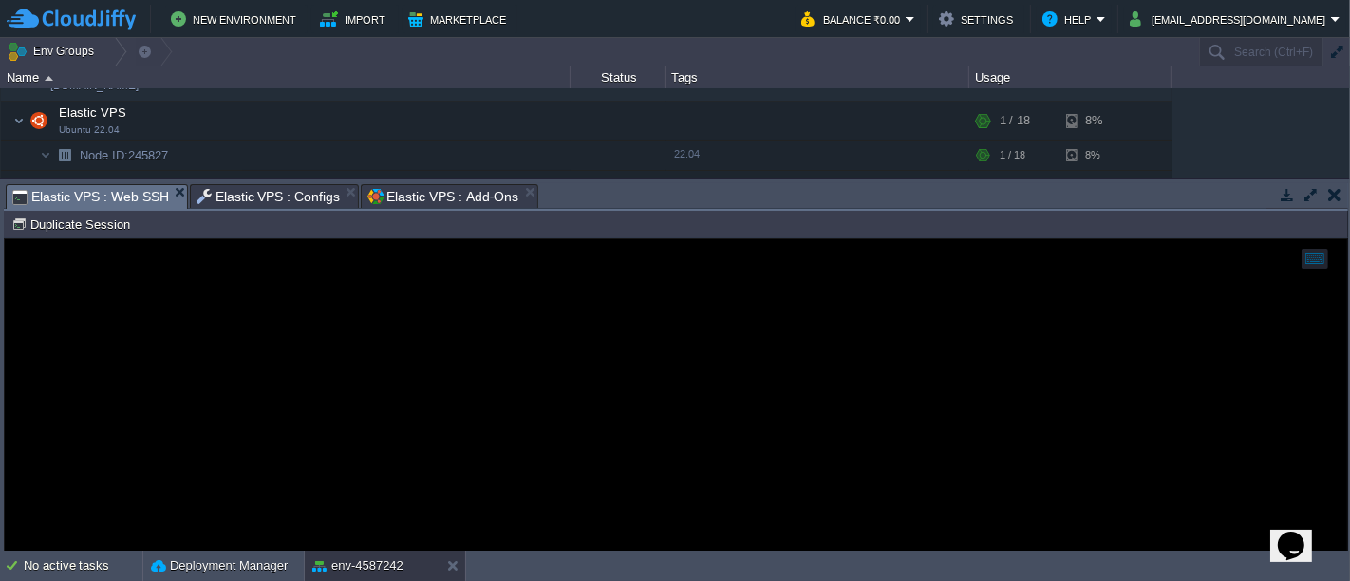
click at [1307, 196] on button "button" at bounding box center [1311, 194] width 17 height 17
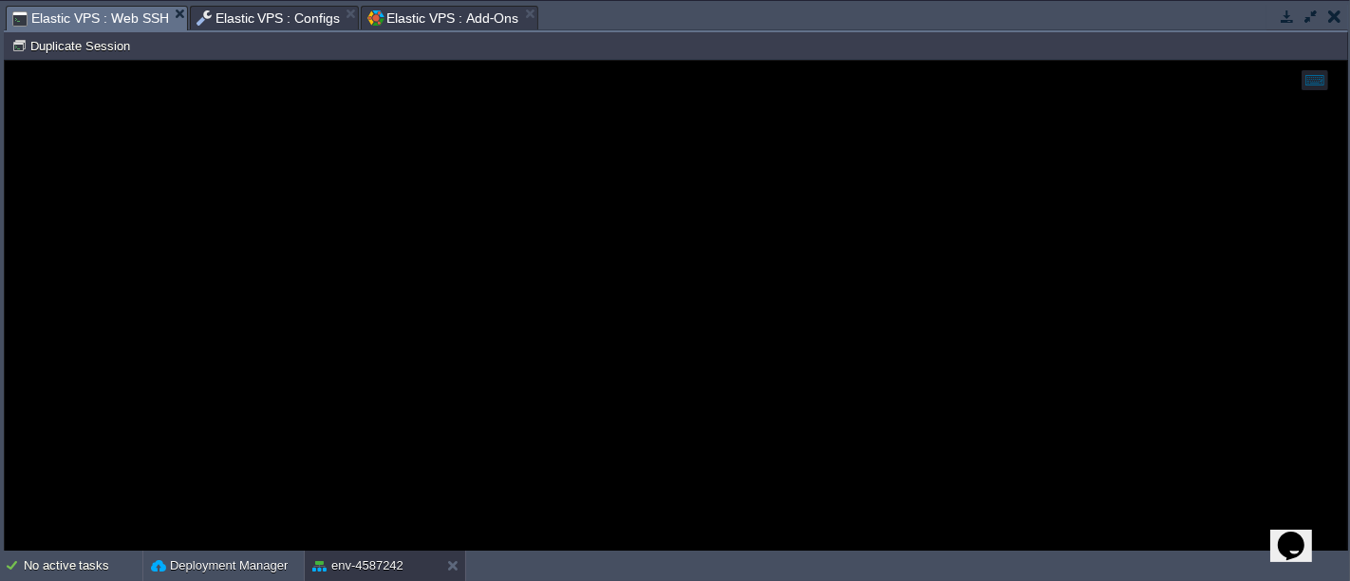
click at [333, 259] on div at bounding box center [676, 305] width 1343 height 491
click at [102, 21] on span "Elastic VPS : Web SSH" at bounding box center [90, 19] width 157 height 24
click at [245, 195] on div at bounding box center [676, 305] width 1343 height 491
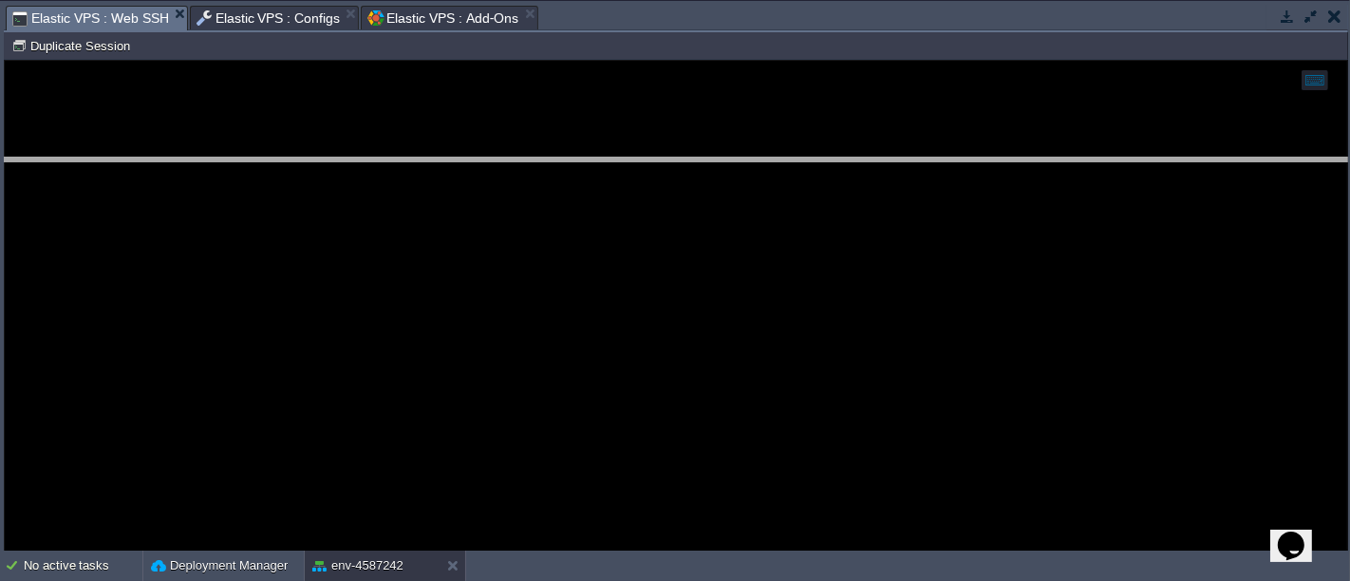
drag, startPoint x: 563, startPoint y: 29, endPoint x: 565, endPoint y: 188, distance: 158.6
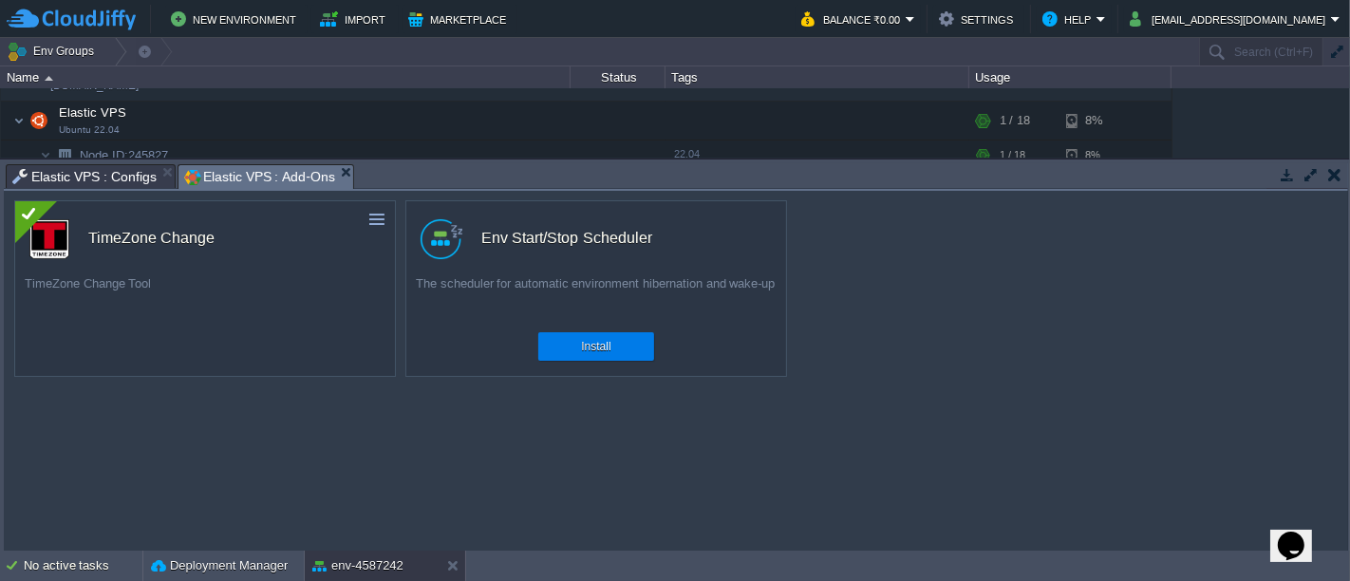
click at [331, 178] on em "Elastic VPS : Add-Ons" at bounding box center [268, 177] width 169 height 24
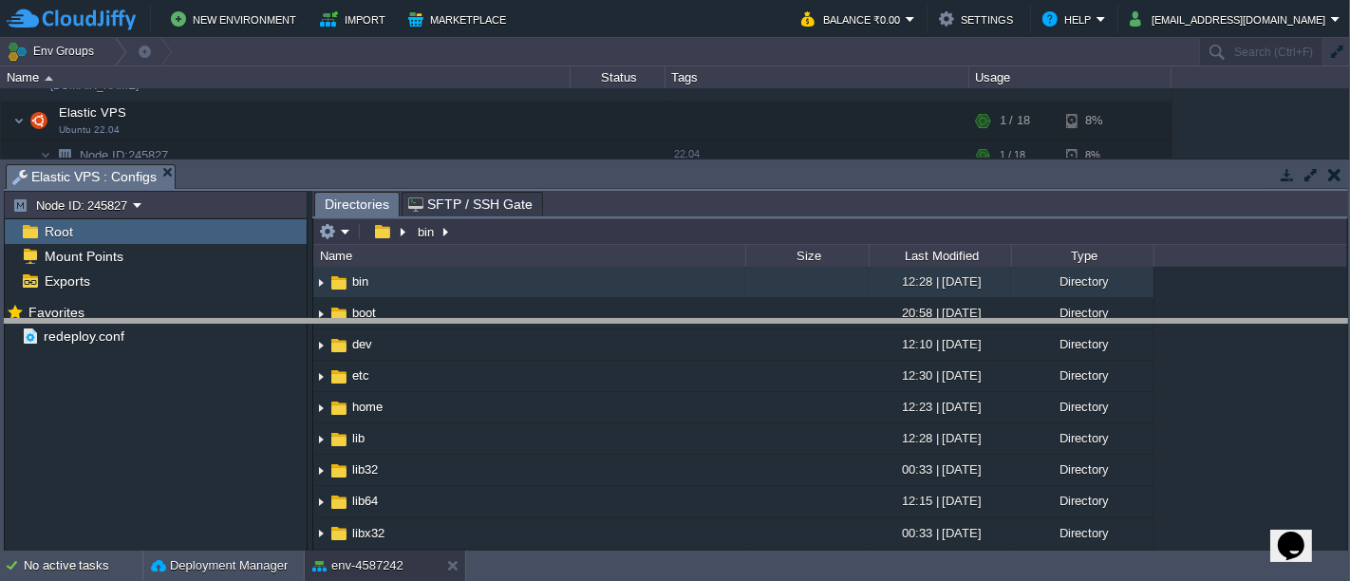
drag, startPoint x: 346, startPoint y: 178, endPoint x: 344, endPoint y: 340, distance: 162.4
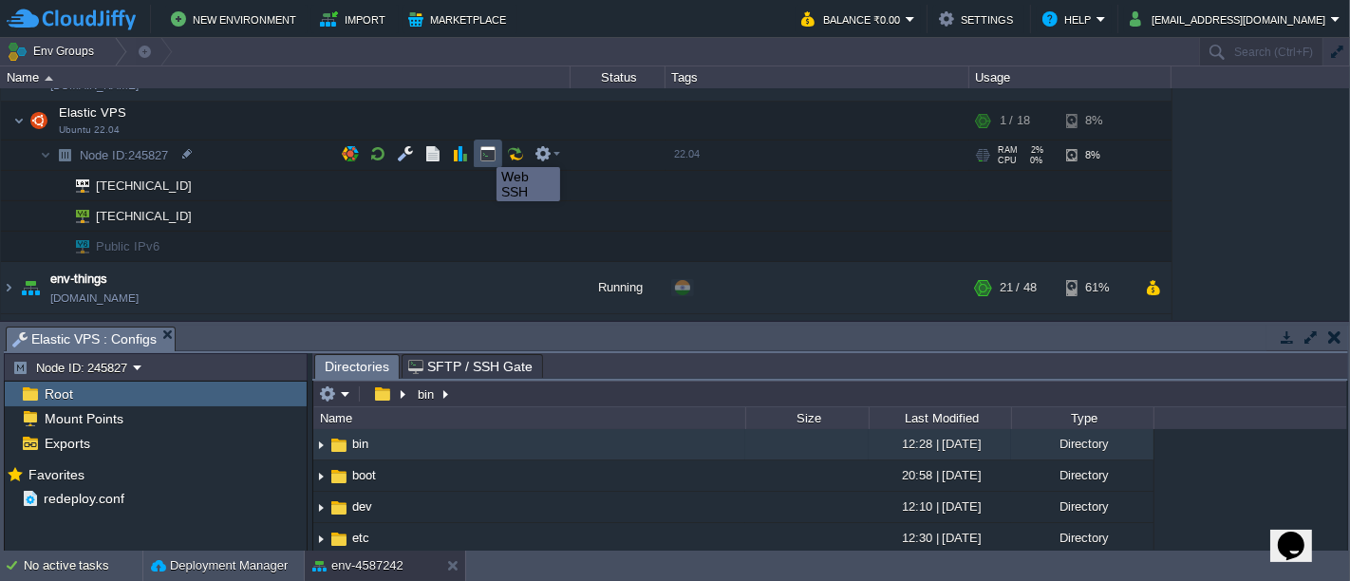
click at [482, 150] on button "button" at bounding box center [487, 153] width 17 height 17
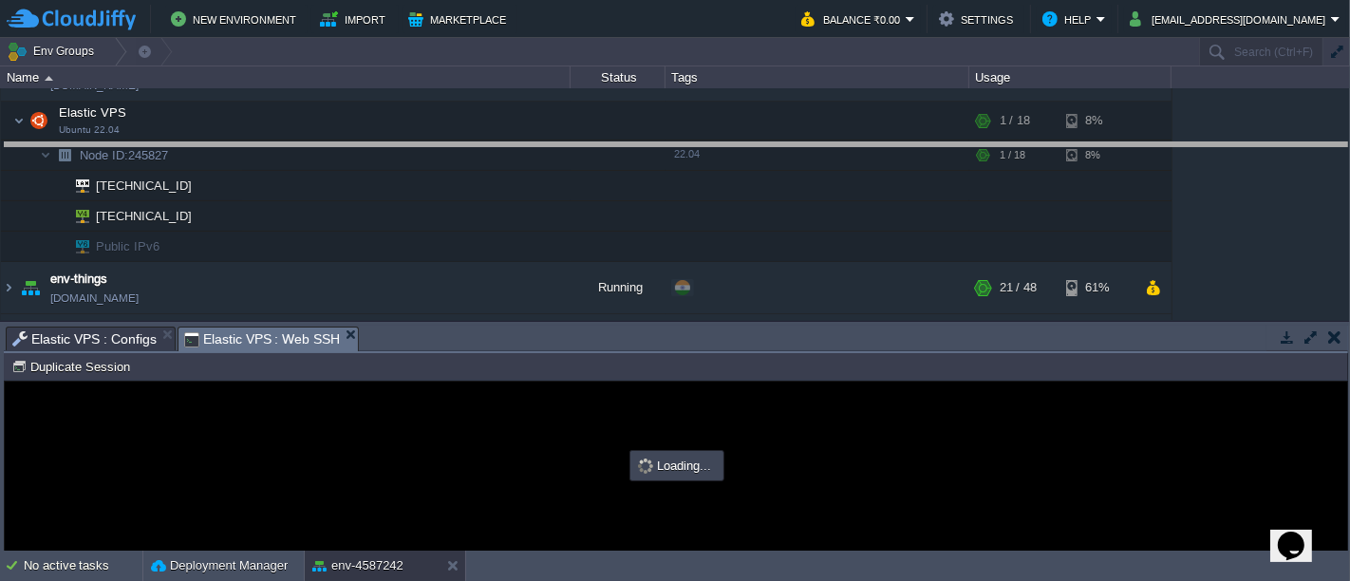
drag, startPoint x: 494, startPoint y: 342, endPoint x: 496, endPoint y: 159, distance: 183.3
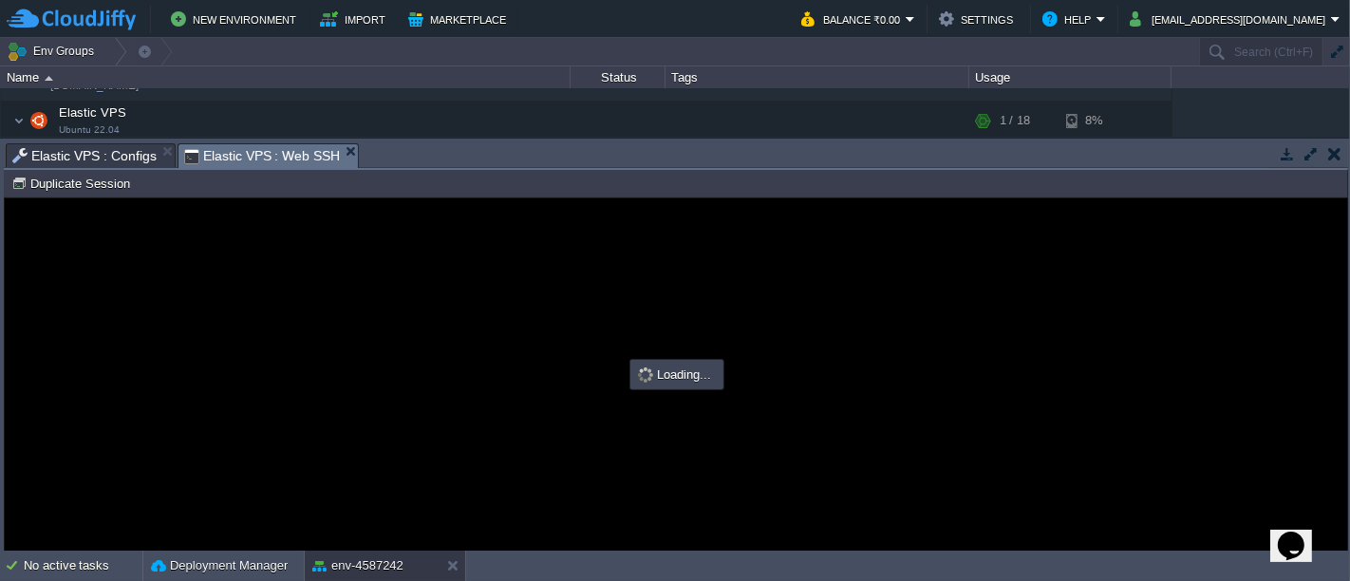
scroll to position [0, 0]
type input "#000000"
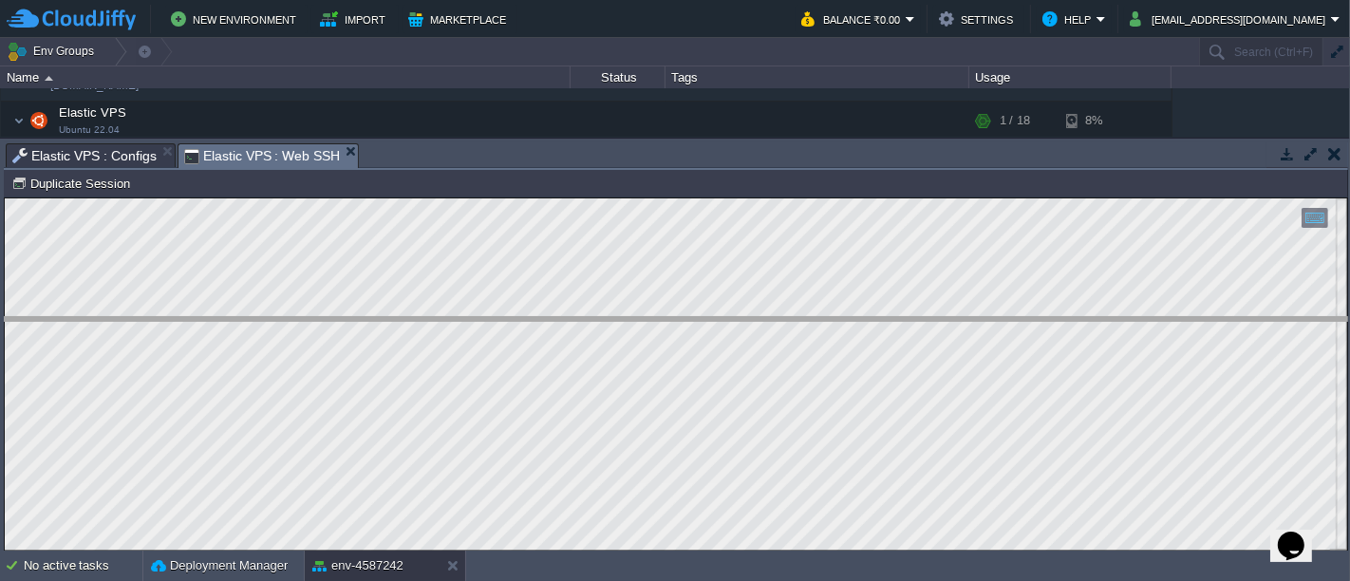
drag, startPoint x: 428, startPoint y: 162, endPoint x: 442, endPoint y: 338, distance: 176.2
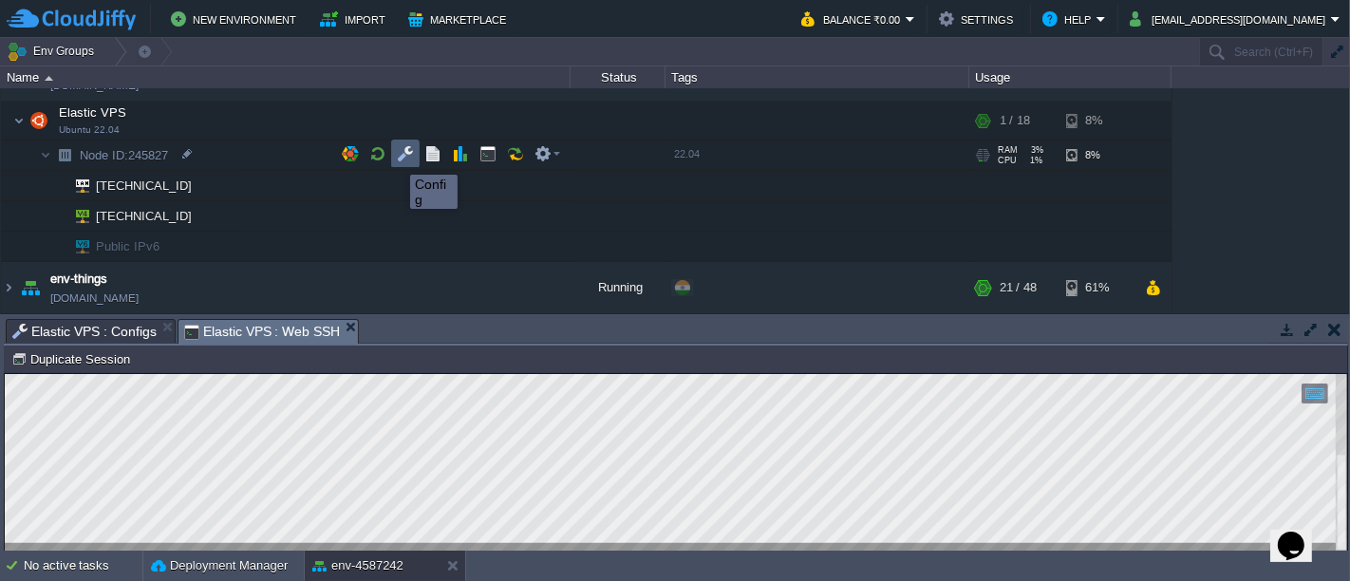
click at [410, 158] on button "button" at bounding box center [405, 153] width 17 height 17
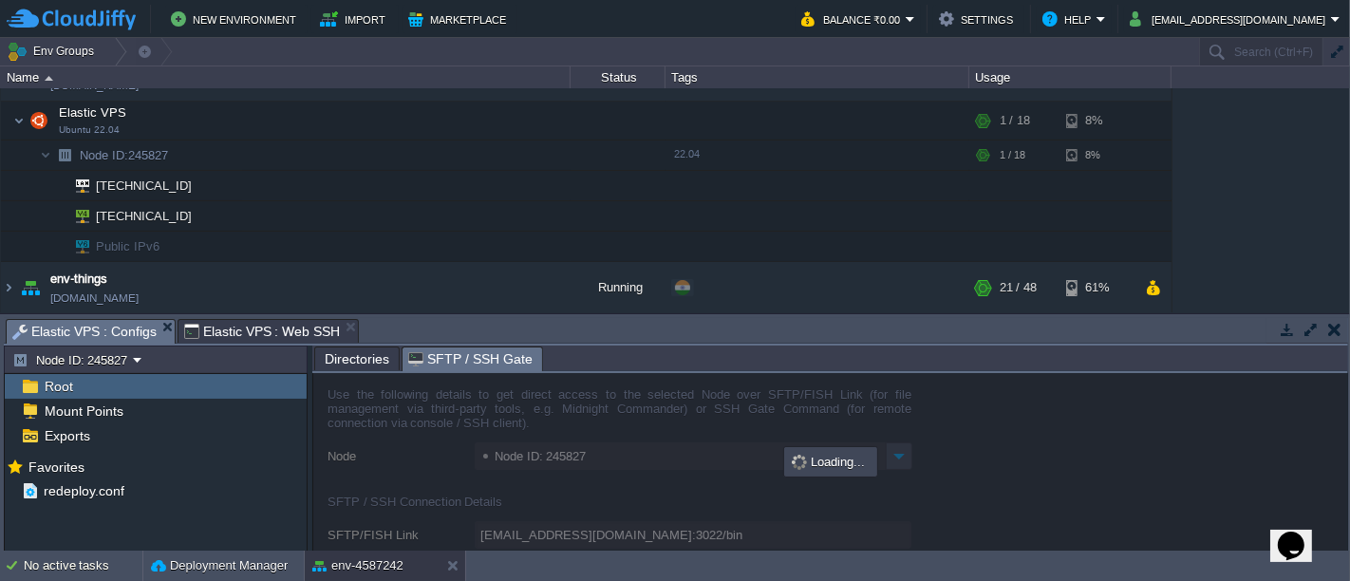
click at [443, 363] on span "SFTP / SSH Gate" at bounding box center [470, 360] width 124 height 24
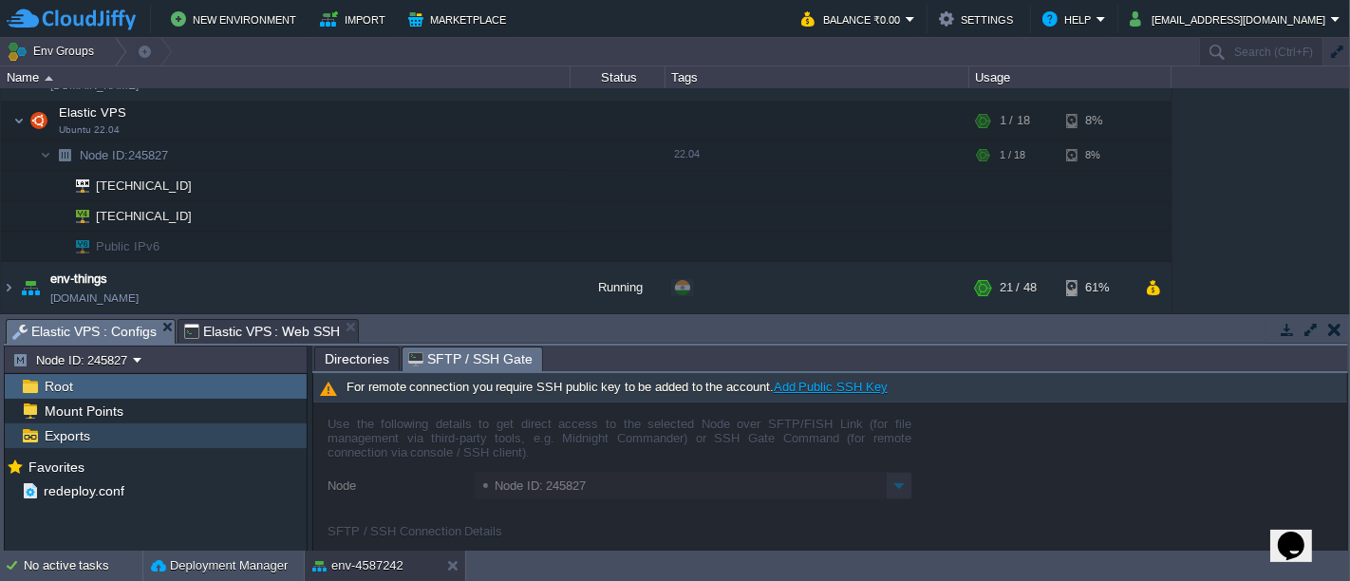
click at [150, 431] on div "Exports" at bounding box center [156, 435] width 302 height 25
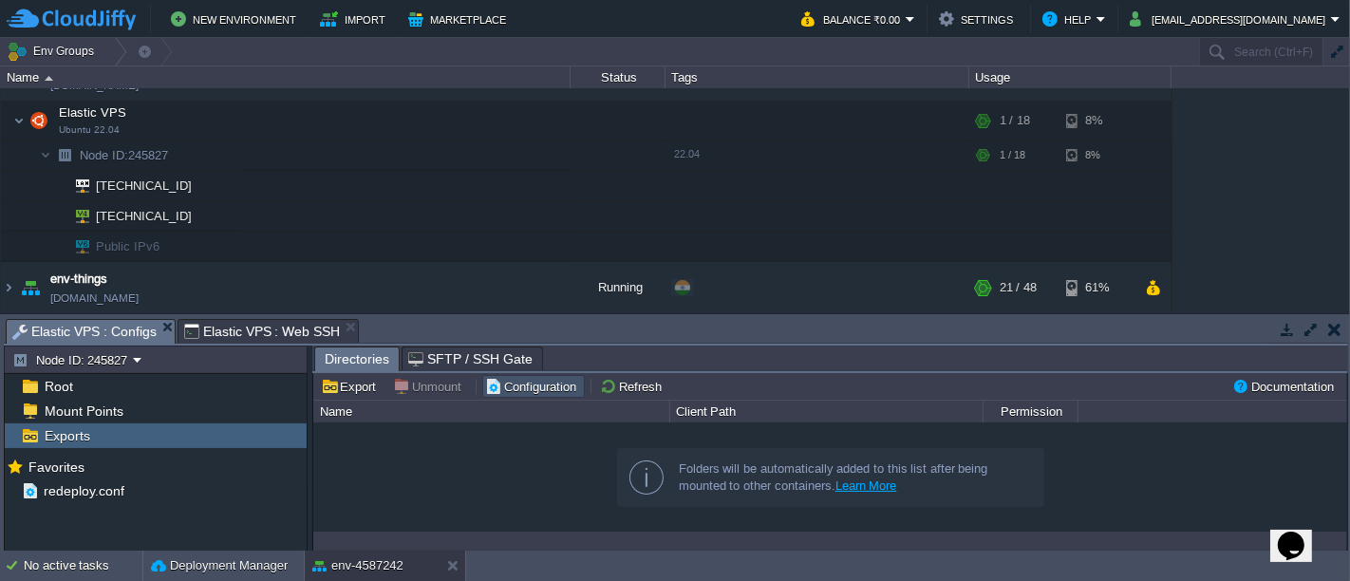
click at [534, 386] on button "Configuration" at bounding box center [533, 386] width 97 height 17
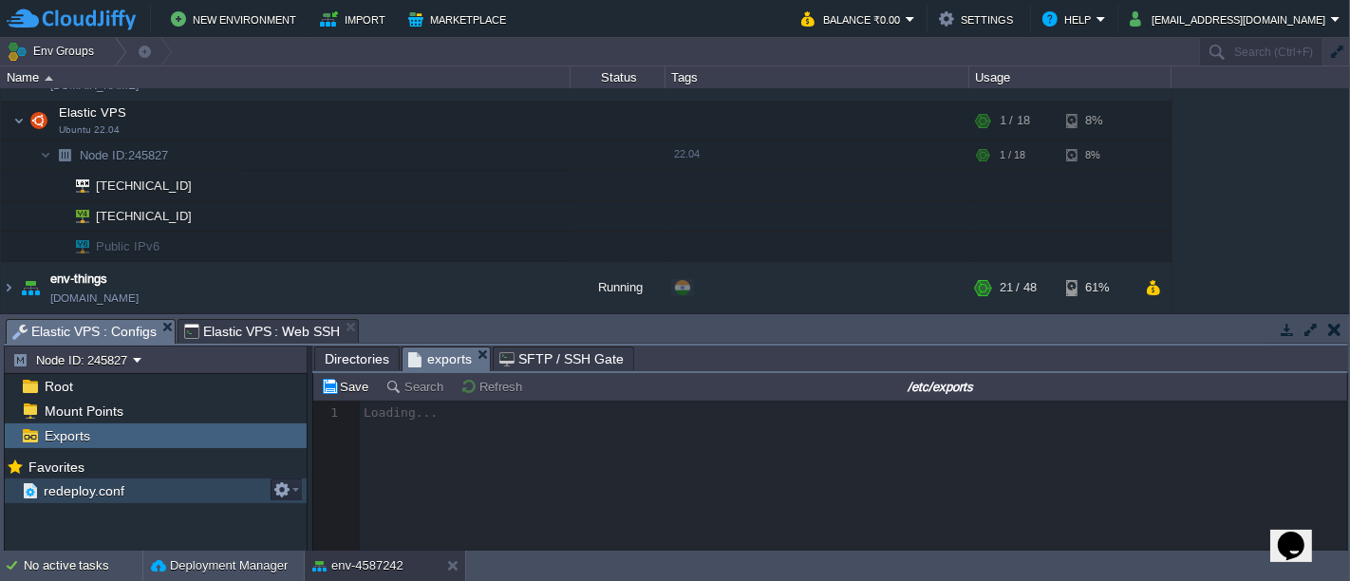
click at [103, 486] on span "redeploy.conf" at bounding box center [83, 490] width 87 height 17
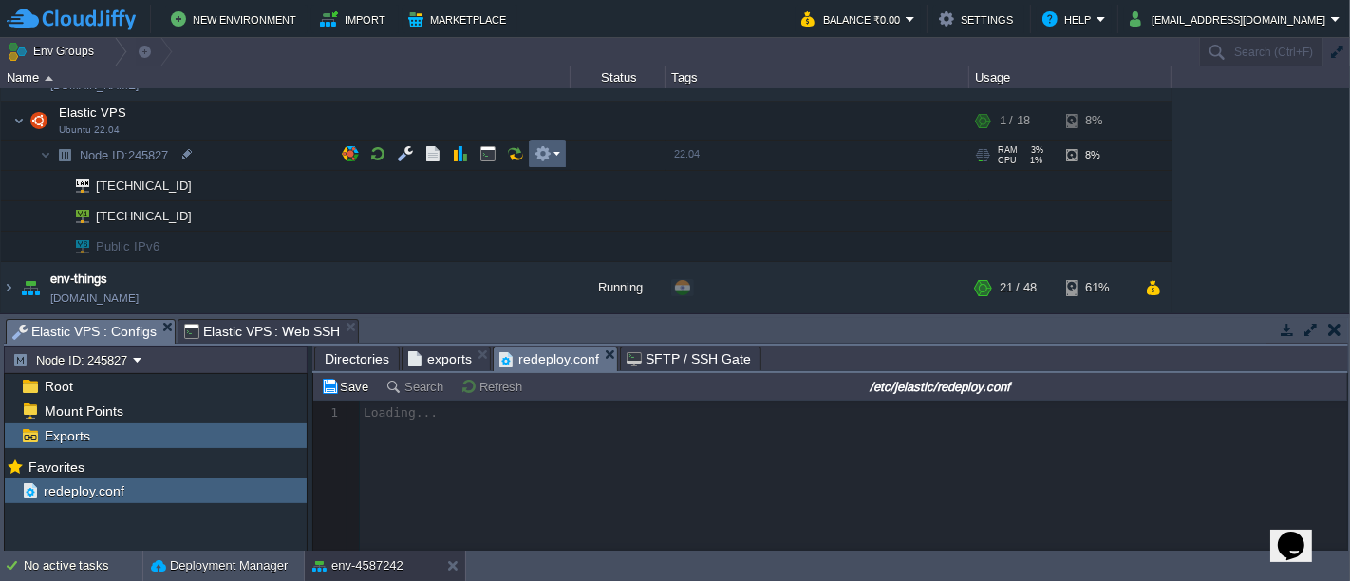
click at [554, 156] on em at bounding box center [548, 153] width 26 height 17
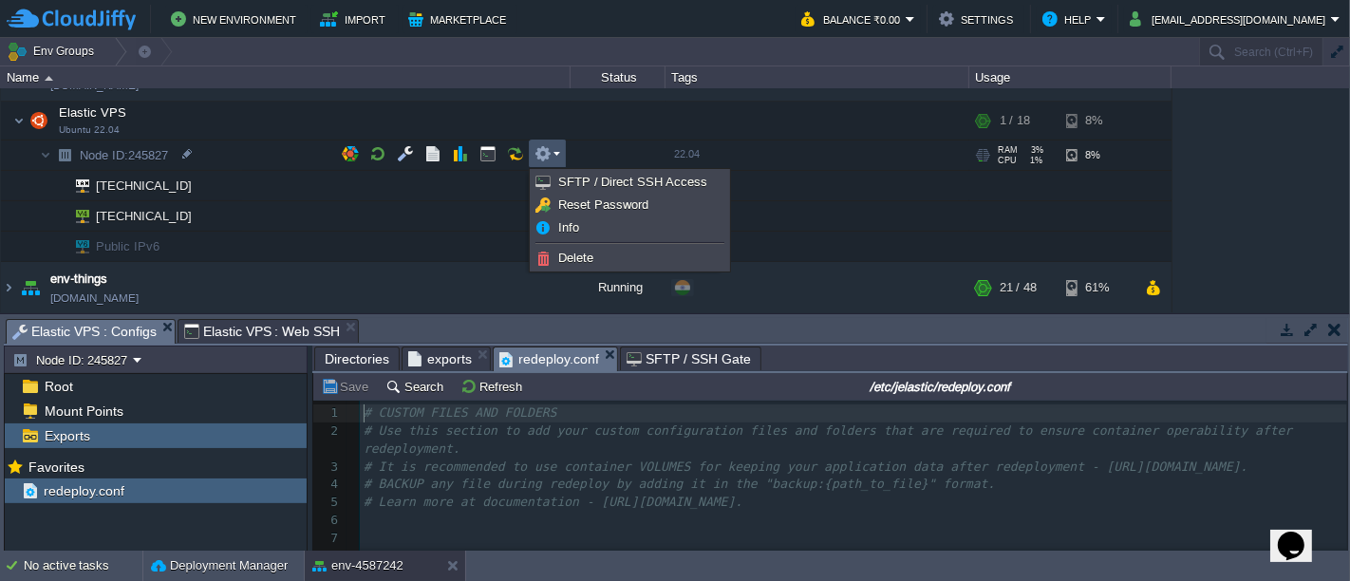
scroll to position [6, 0]
click at [564, 225] on span "Info" at bounding box center [568, 227] width 21 height 14
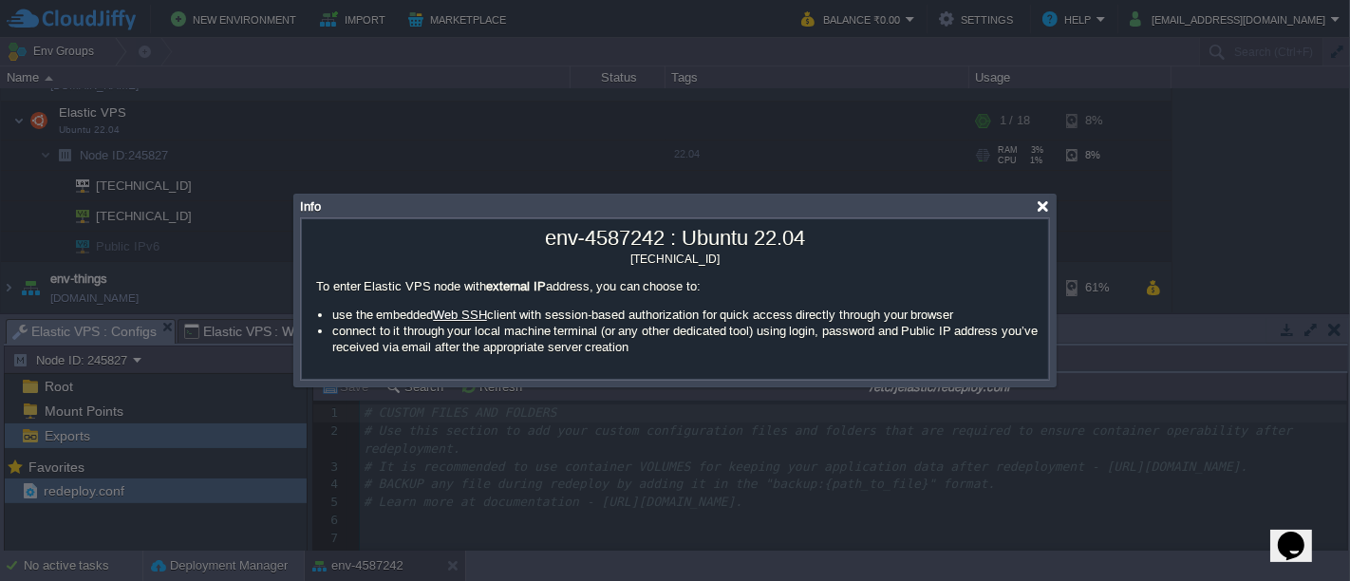
click at [1044, 209] on div at bounding box center [1043, 206] width 14 height 14
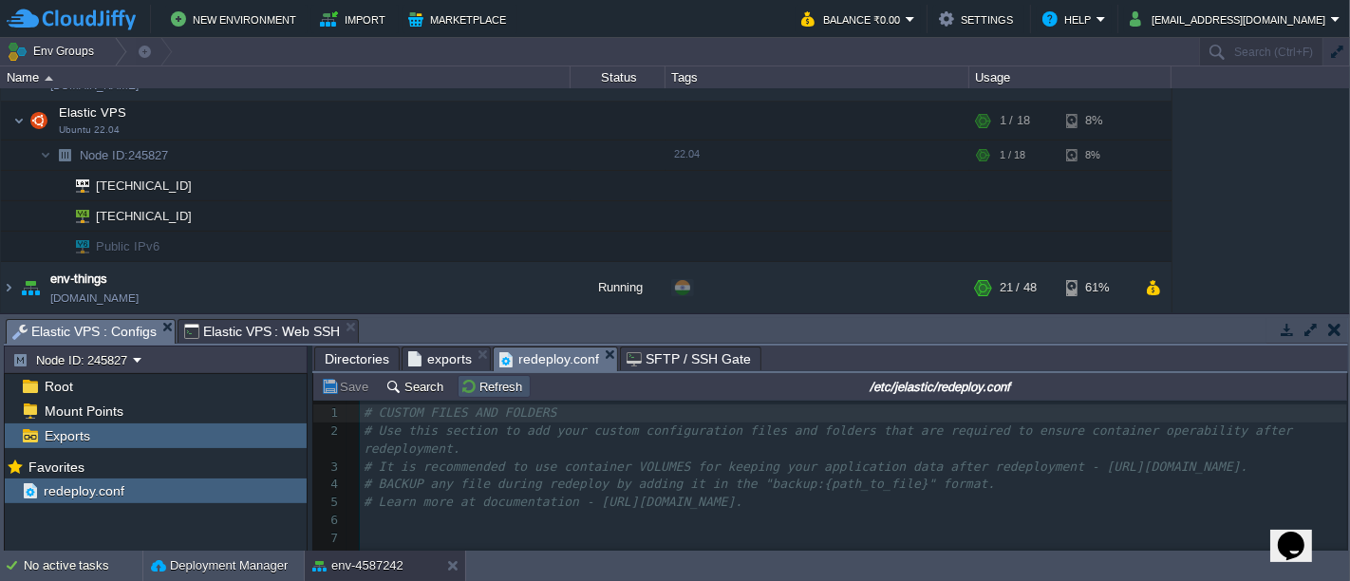
click at [485, 389] on button "Refresh" at bounding box center [493, 386] width 67 height 17
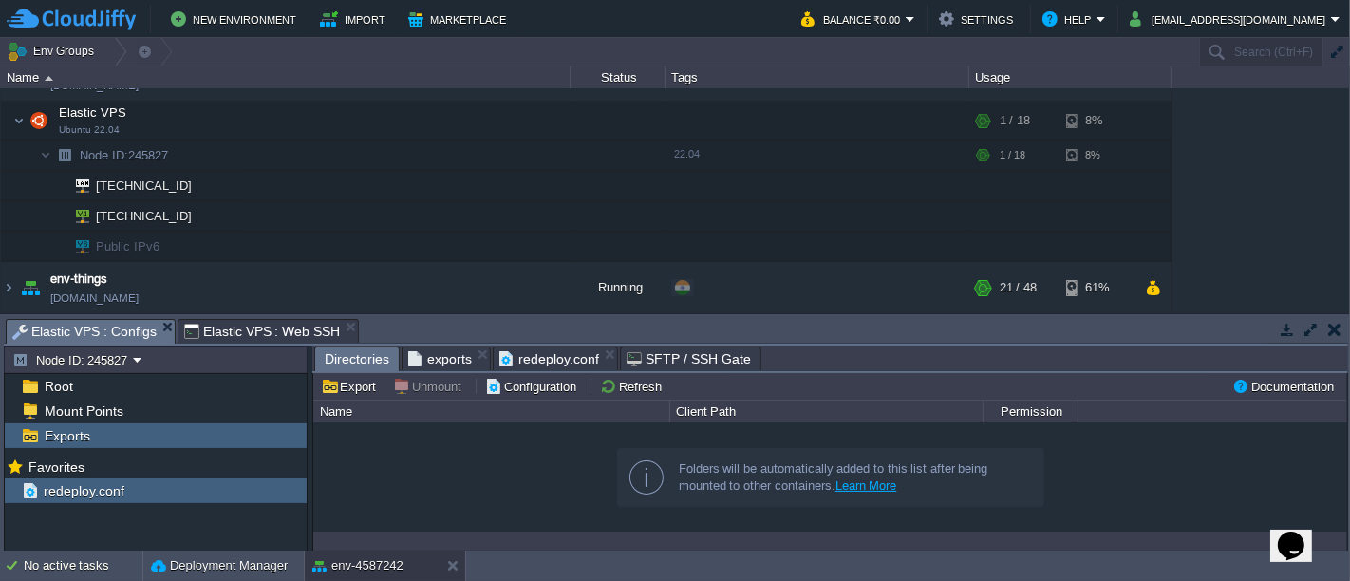
click at [363, 361] on span "Directories" at bounding box center [357, 360] width 65 height 24
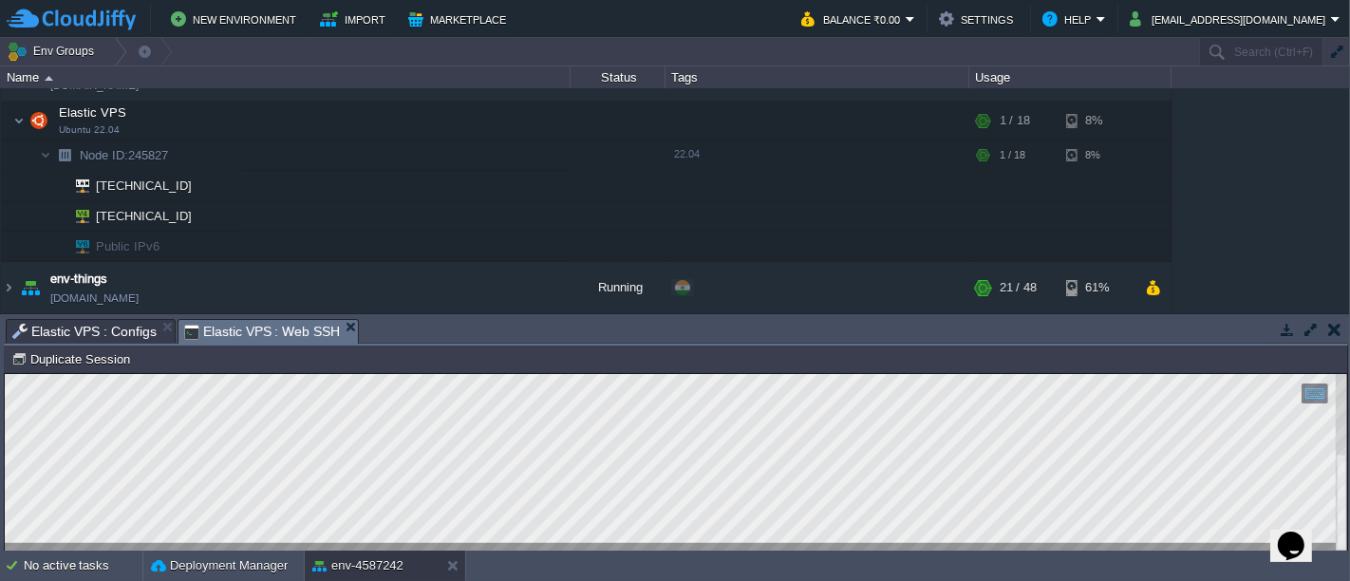
click at [225, 329] on span "Elastic VPS : Web SSH" at bounding box center [262, 332] width 157 height 24
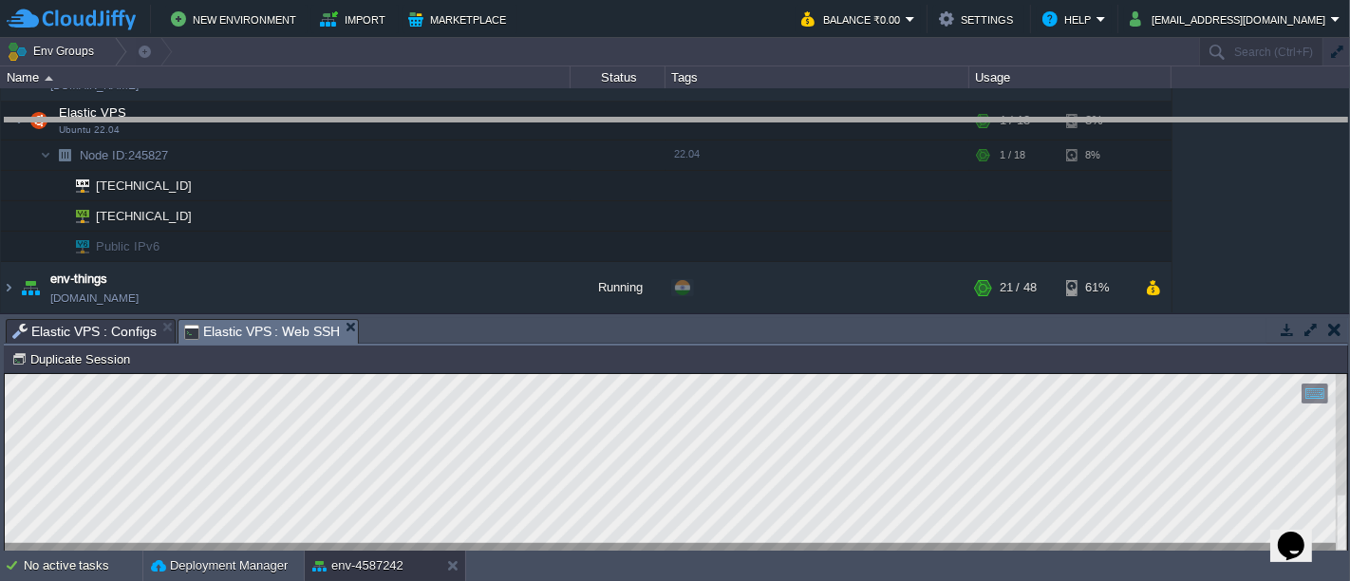
drag, startPoint x: 520, startPoint y: 337, endPoint x: 578, endPoint y: 136, distance: 209.5
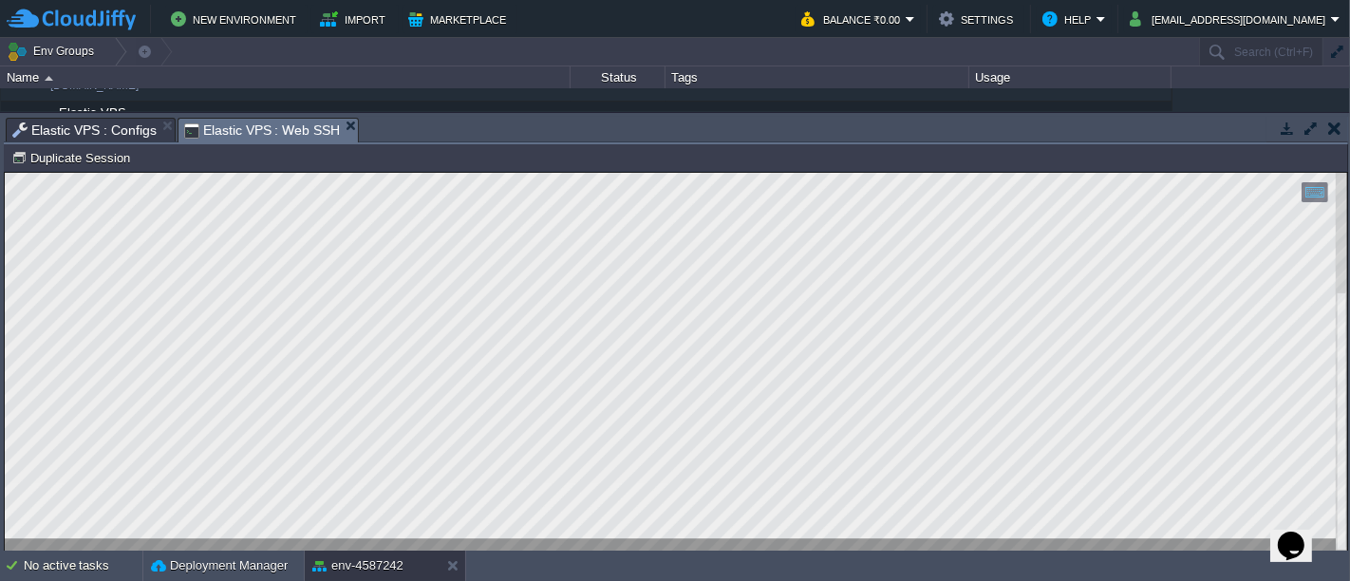
click at [1311, 121] on button "button" at bounding box center [1311, 128] width 17 height 17
click at [1311, 131] on button "button" at bounding box center [1311, 128] width 17 height 17
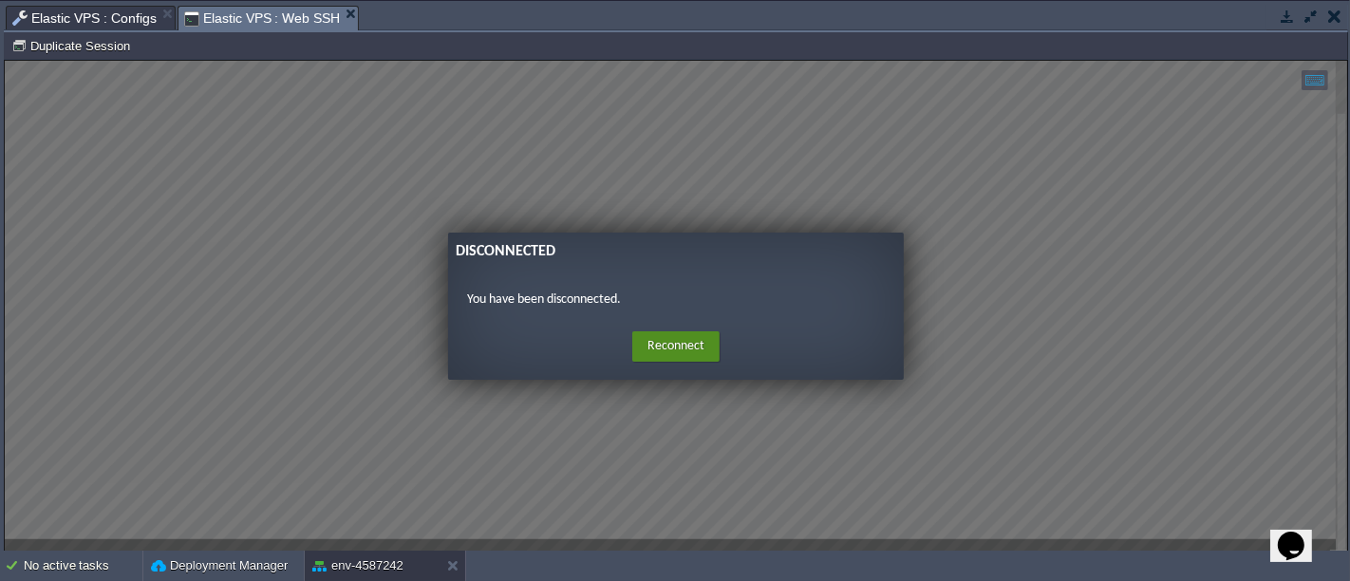
click at [667, 350] on button "Reconnect" at bounding box center [675, 345] width 87 height 30
